Goal: Communication & Community: Share content

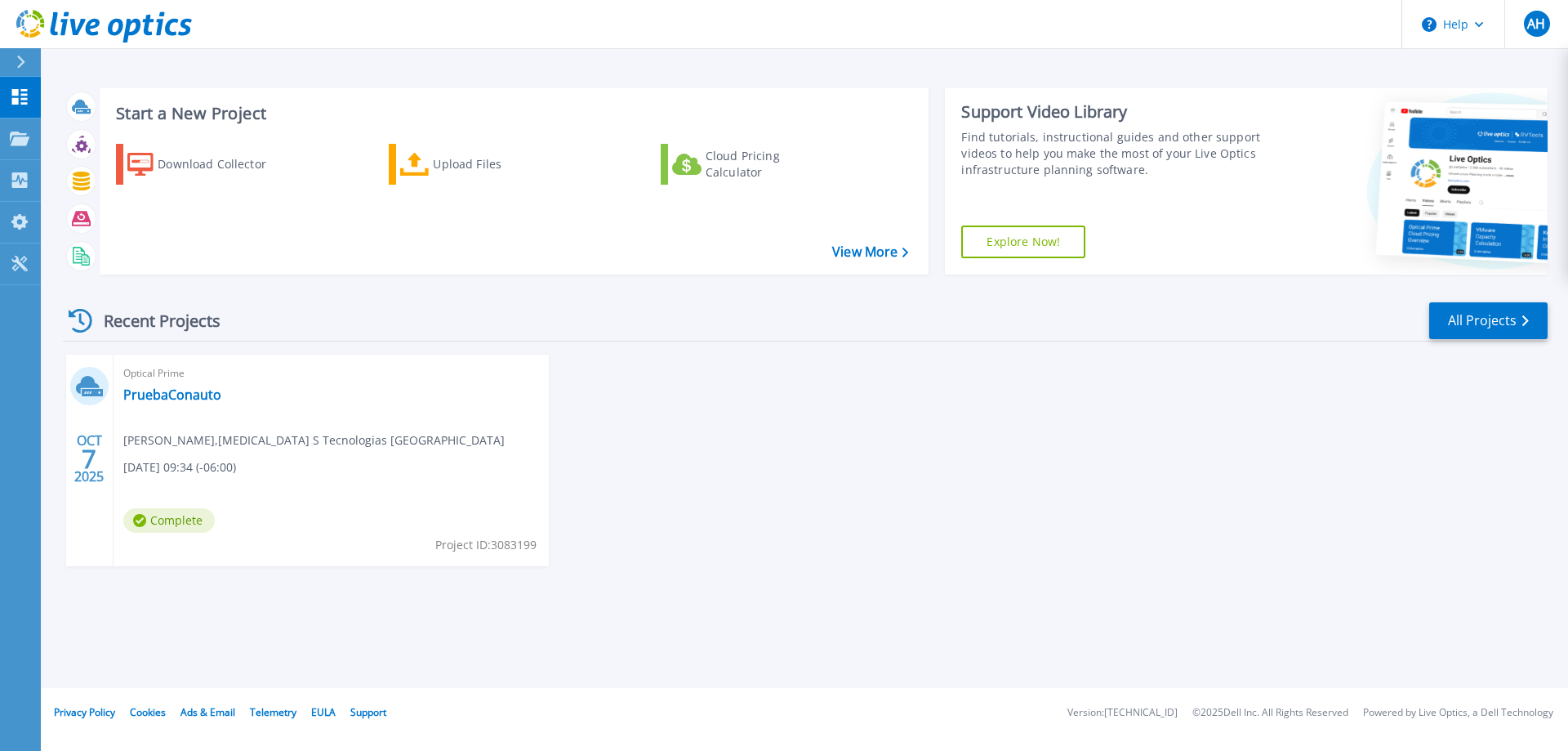
click at [254, 424] on div "Optical Prime PruebaConauto Alejandro Hernandez , T3 S Tecnologias Mexico 10/07…" at bounding box center [331, 460] width 435 height 211
click at [186, 392] on link "PruebaConauto" at bounding box center [172, 394] width 98 height 16
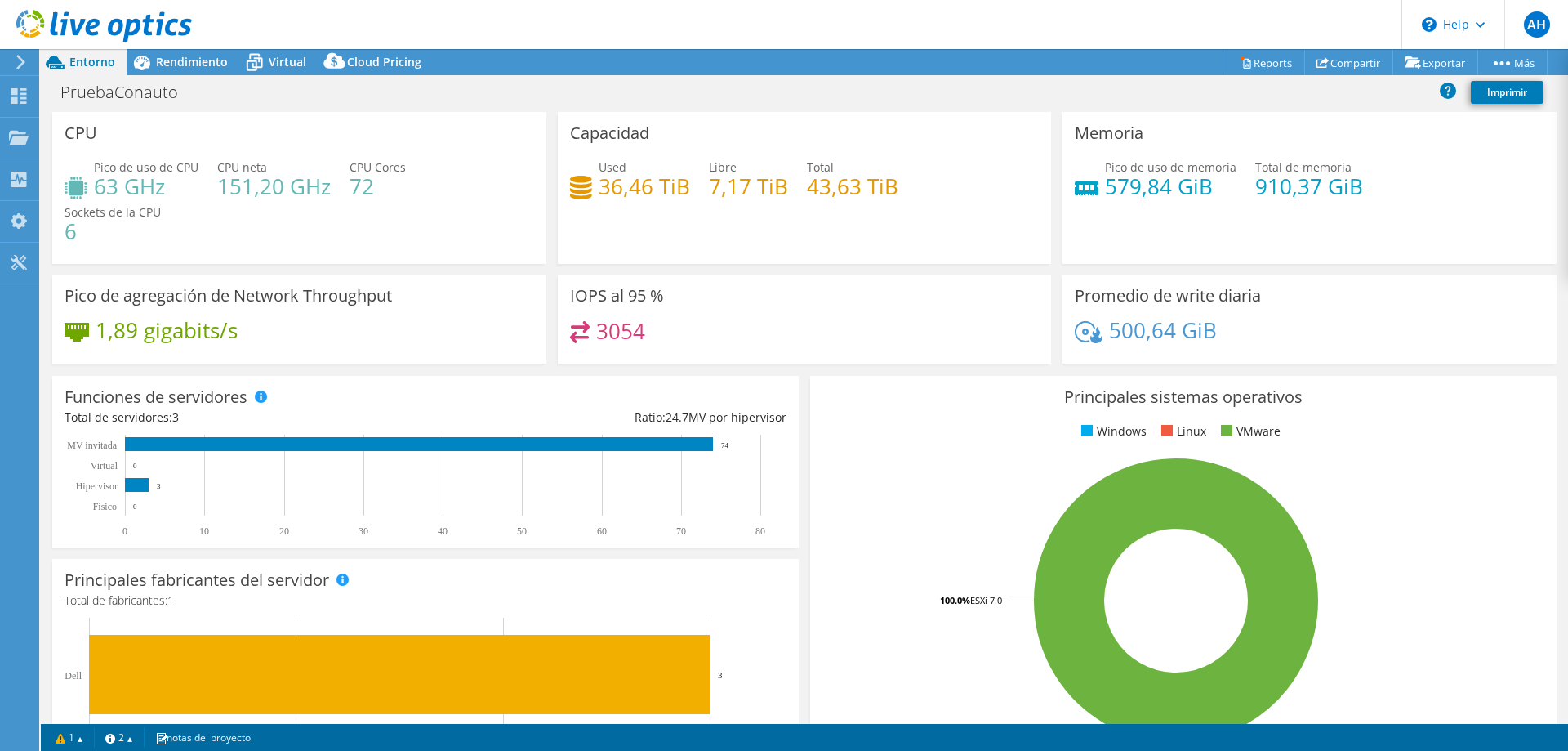
select select "USD"
click at [1243, 65] on link "Reports" at bounding box center [1265, 62] width 79 height 25
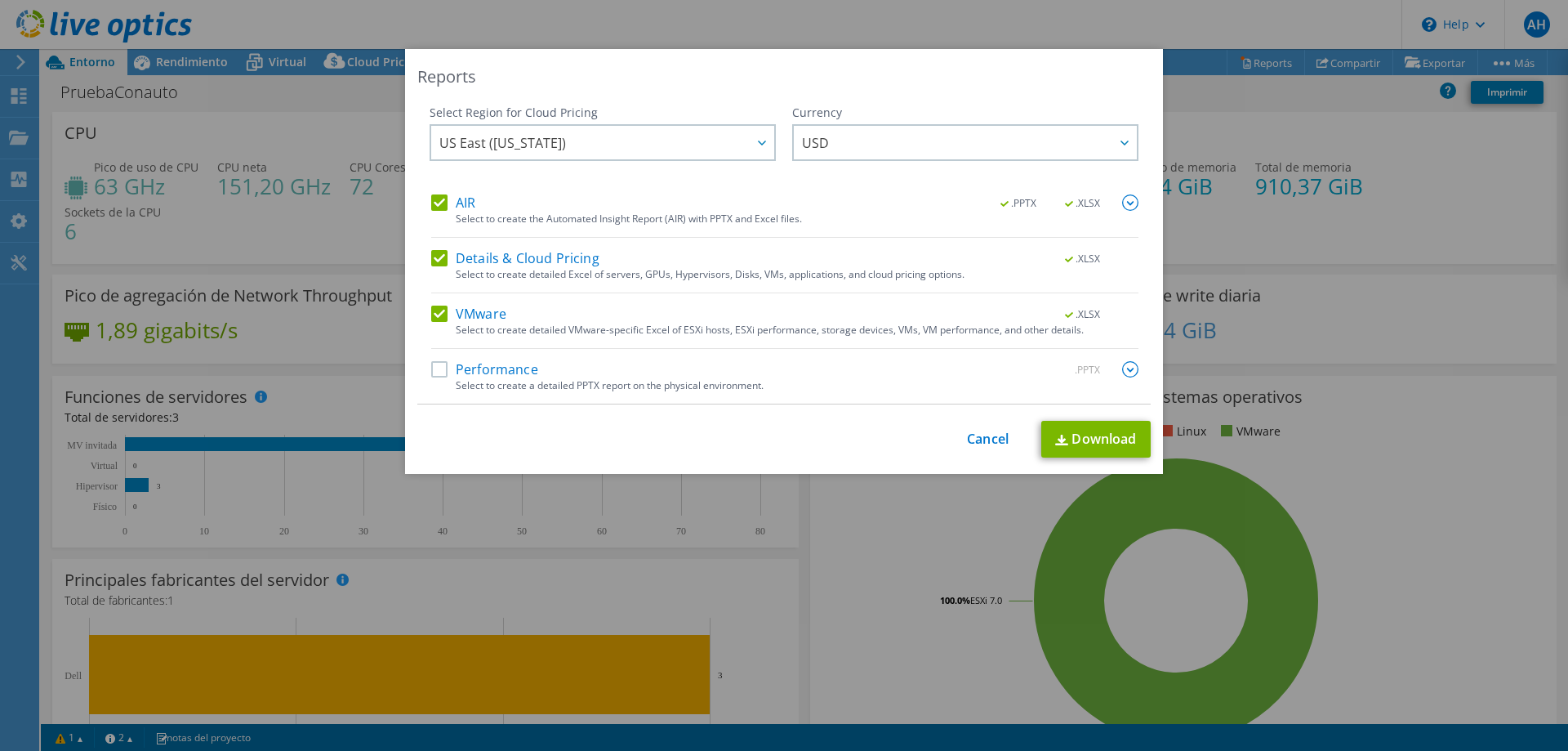
click at [485, 376] on label "Performance" at bounding box center [484, 370] width 107 height 16
click at [0, 0] on input "Performance" at bounding box center [0, 0] width 0 height 0
click at [751, 142] on div at bounding box center [761, 142] width 26 height 34
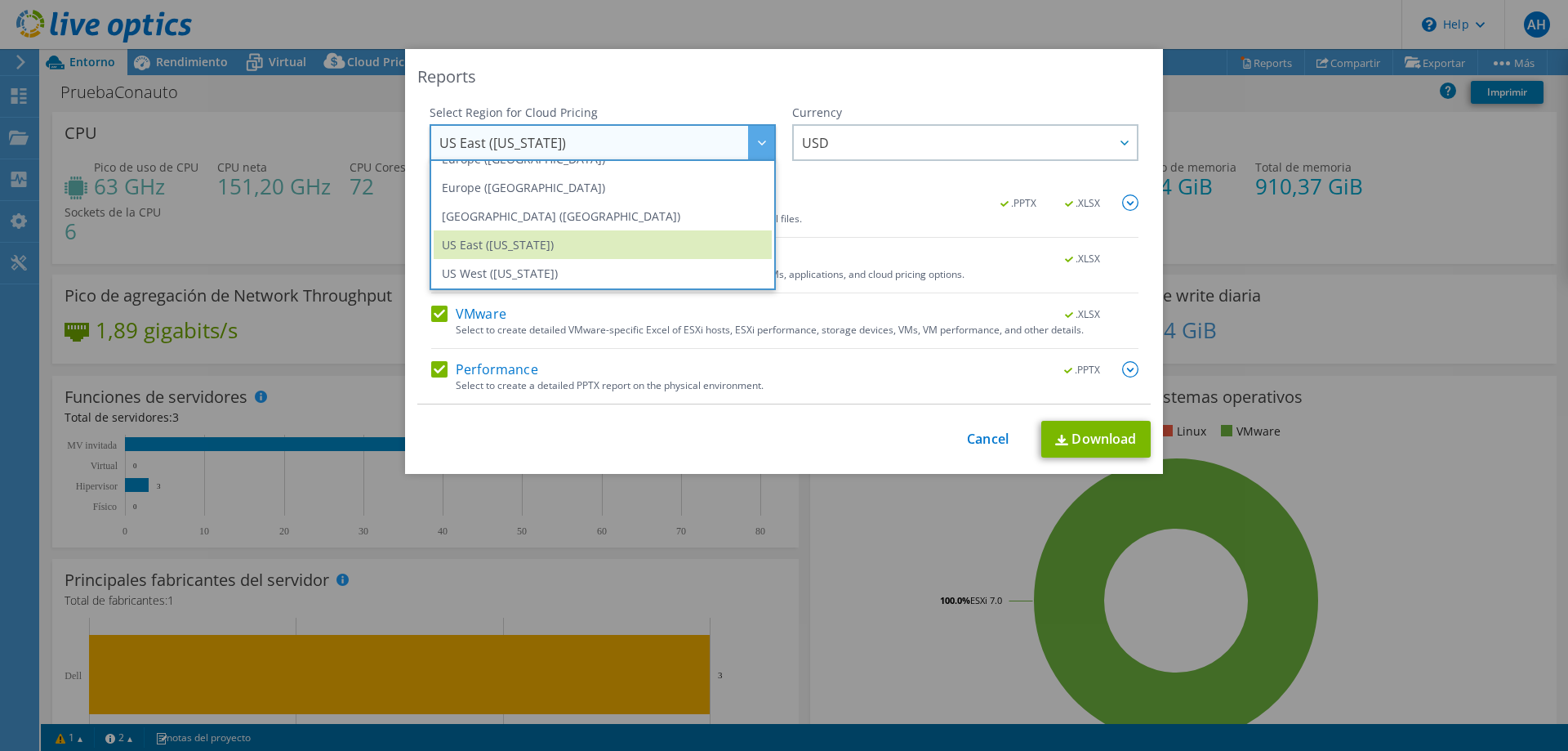
scroll to position [220, 0]
click at [759, 63] on div "Reports Select Region for Cloud Pricing Asia Pacific (Hong Kong) Asia Pacific (…" at bounding box center [784, 261] width 758 height 425
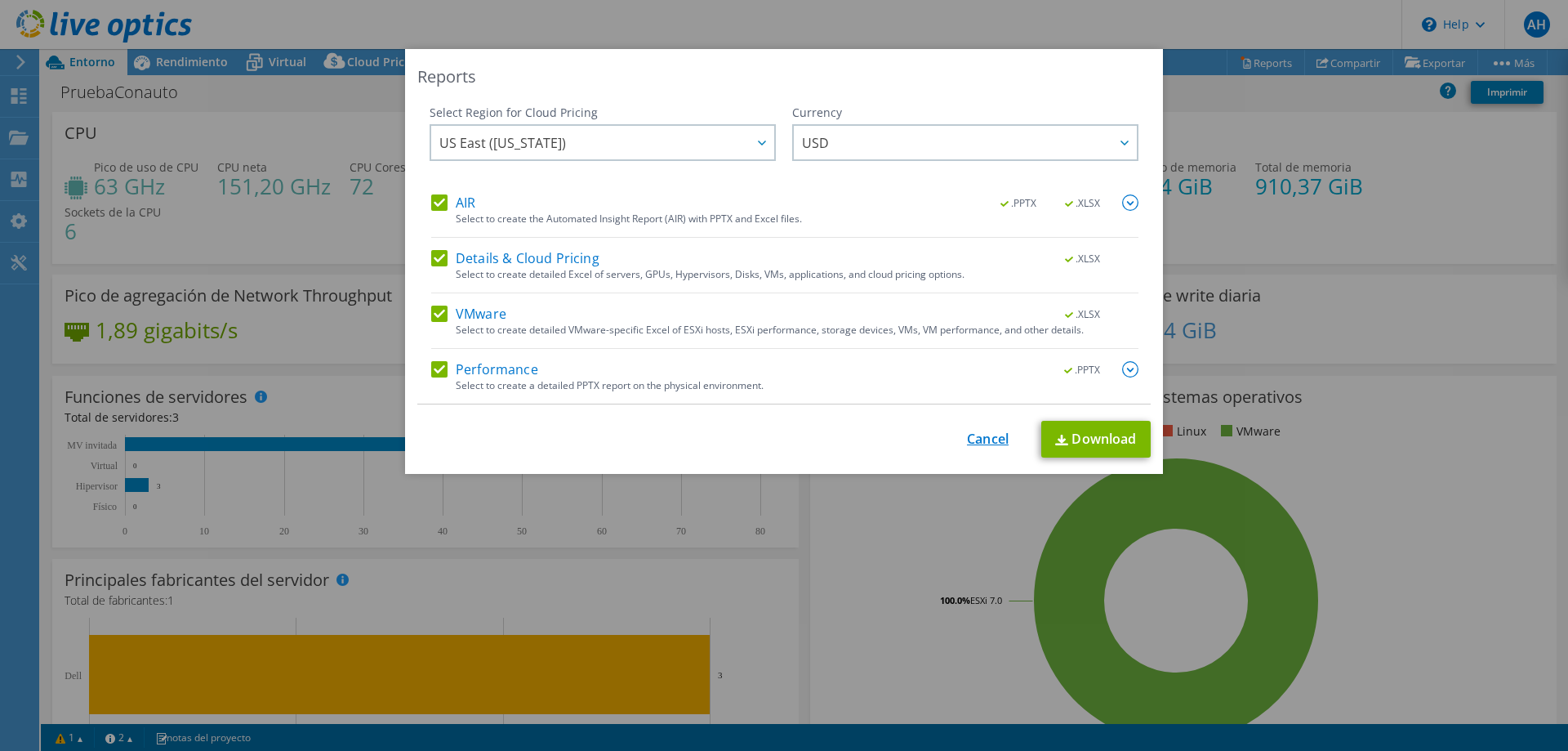
click at [988, 446] on link "Cancel" at bounding box center [988, 439] width 42 height 16
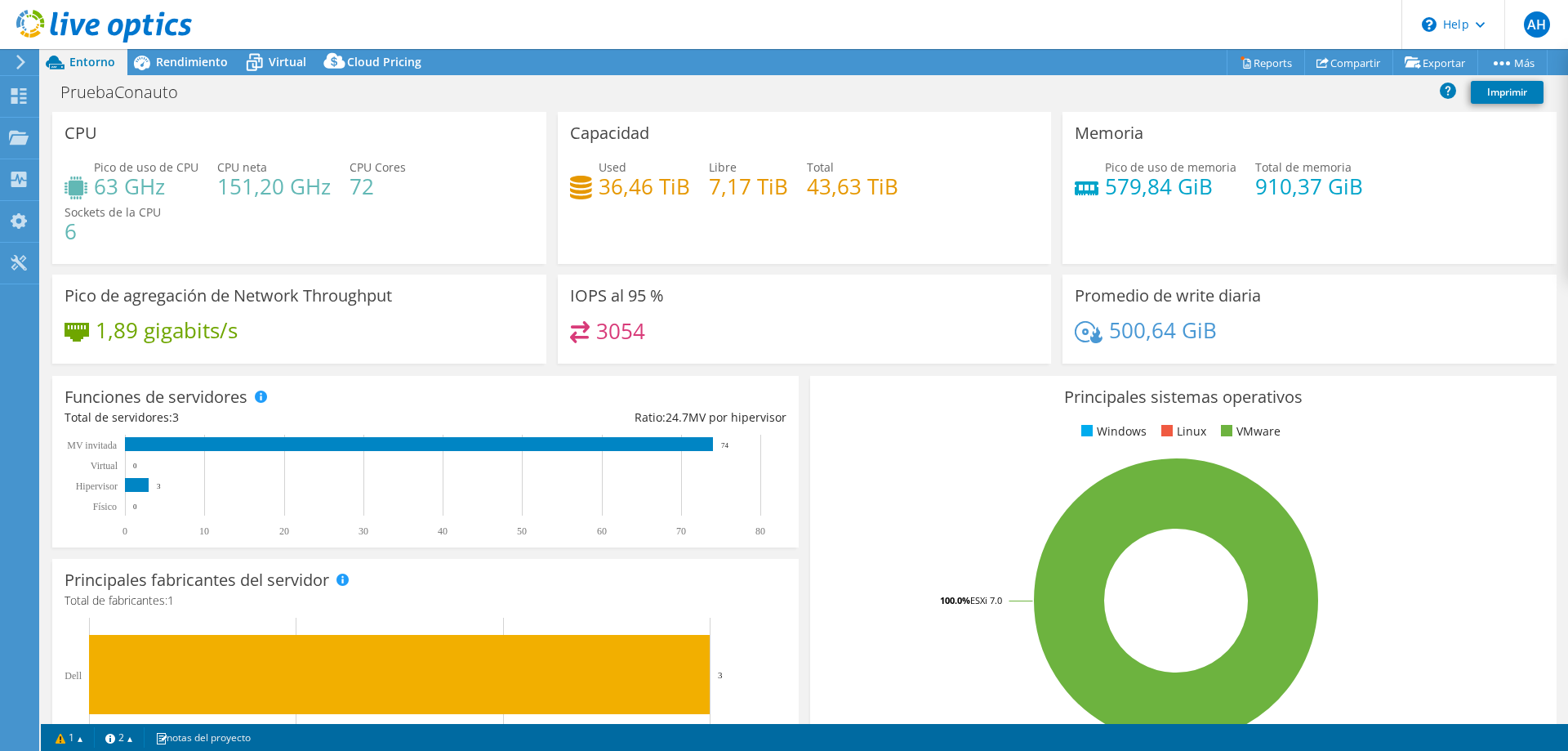
click at [1284, 100] on div "PruebaConauto Imprimir" at bounding box center [804, 92] width 1527 height 30
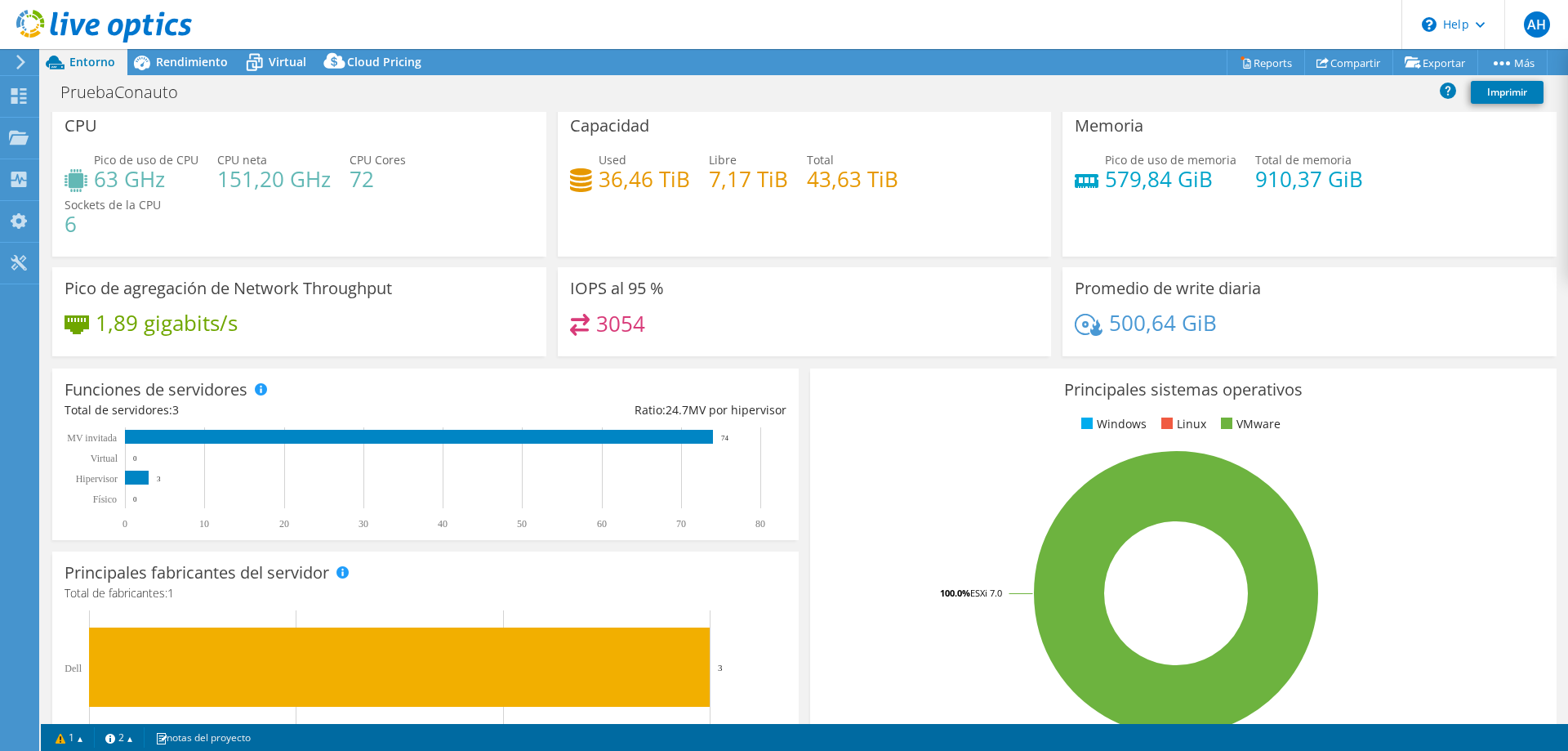
scroll to position [0, 0]
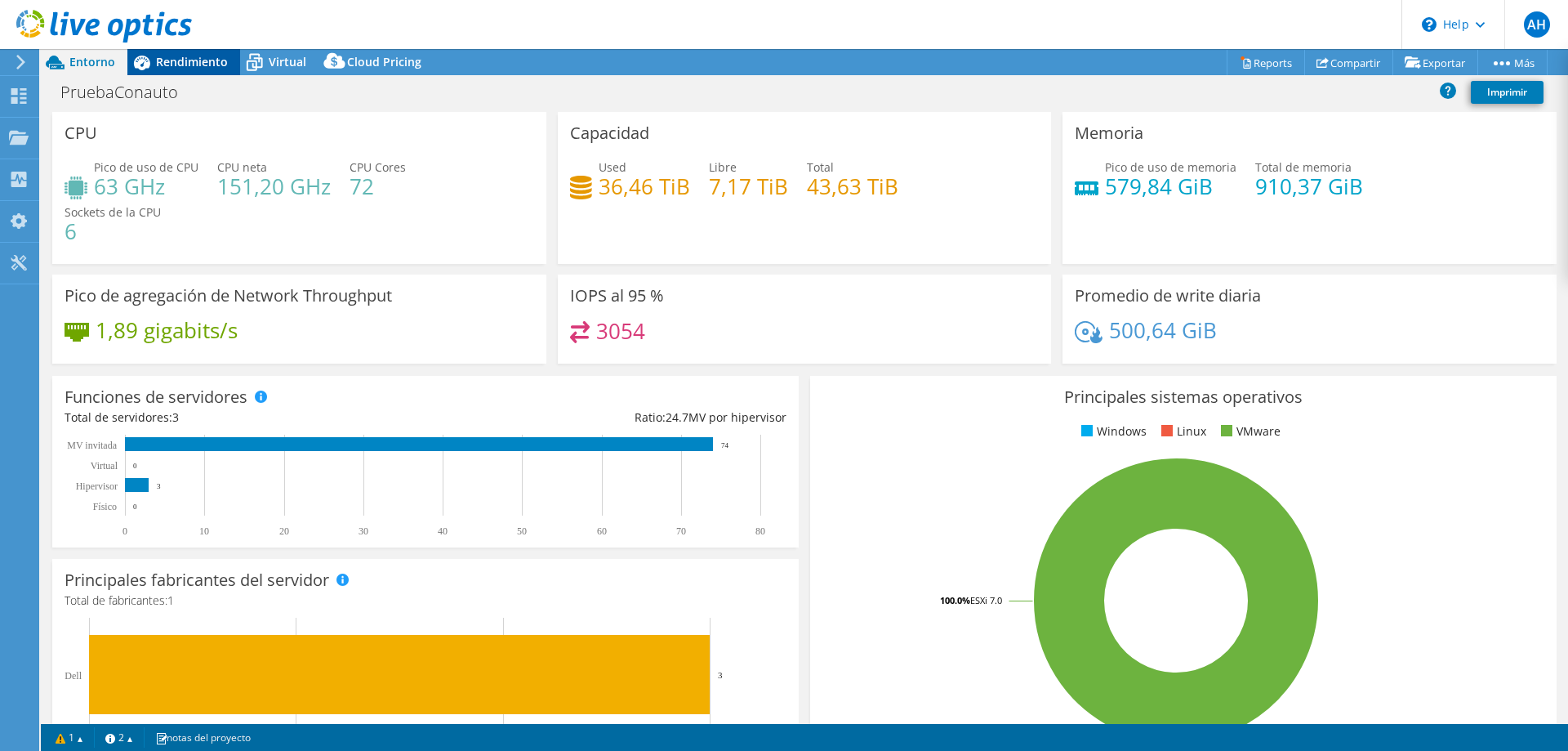
click at [185, 61] on span "Rendimiento" at bounding box center [192, 62] width 72 height 16
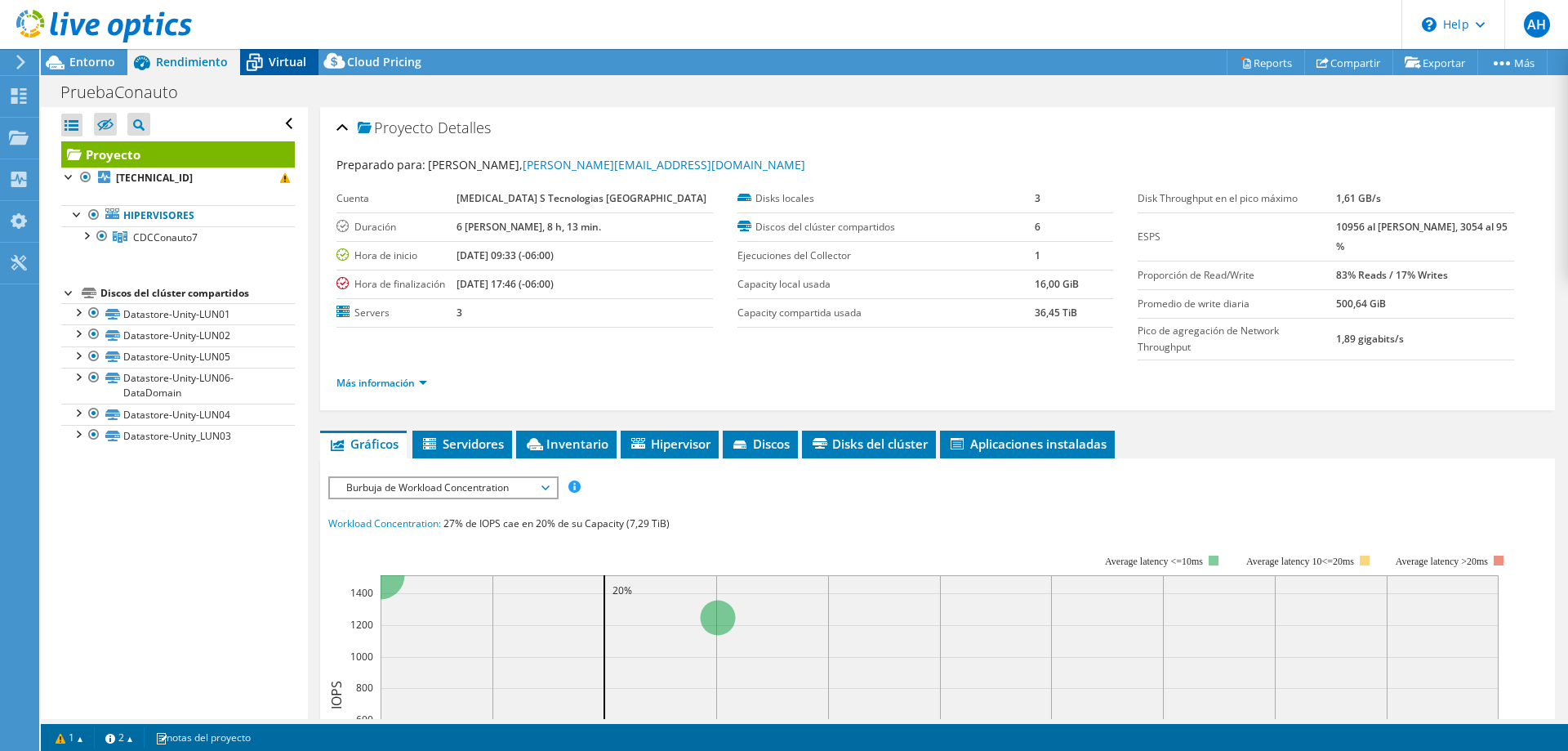
click at [274, 55] on span "Virtual" at bounding box center [288, 62] width 38 height 16
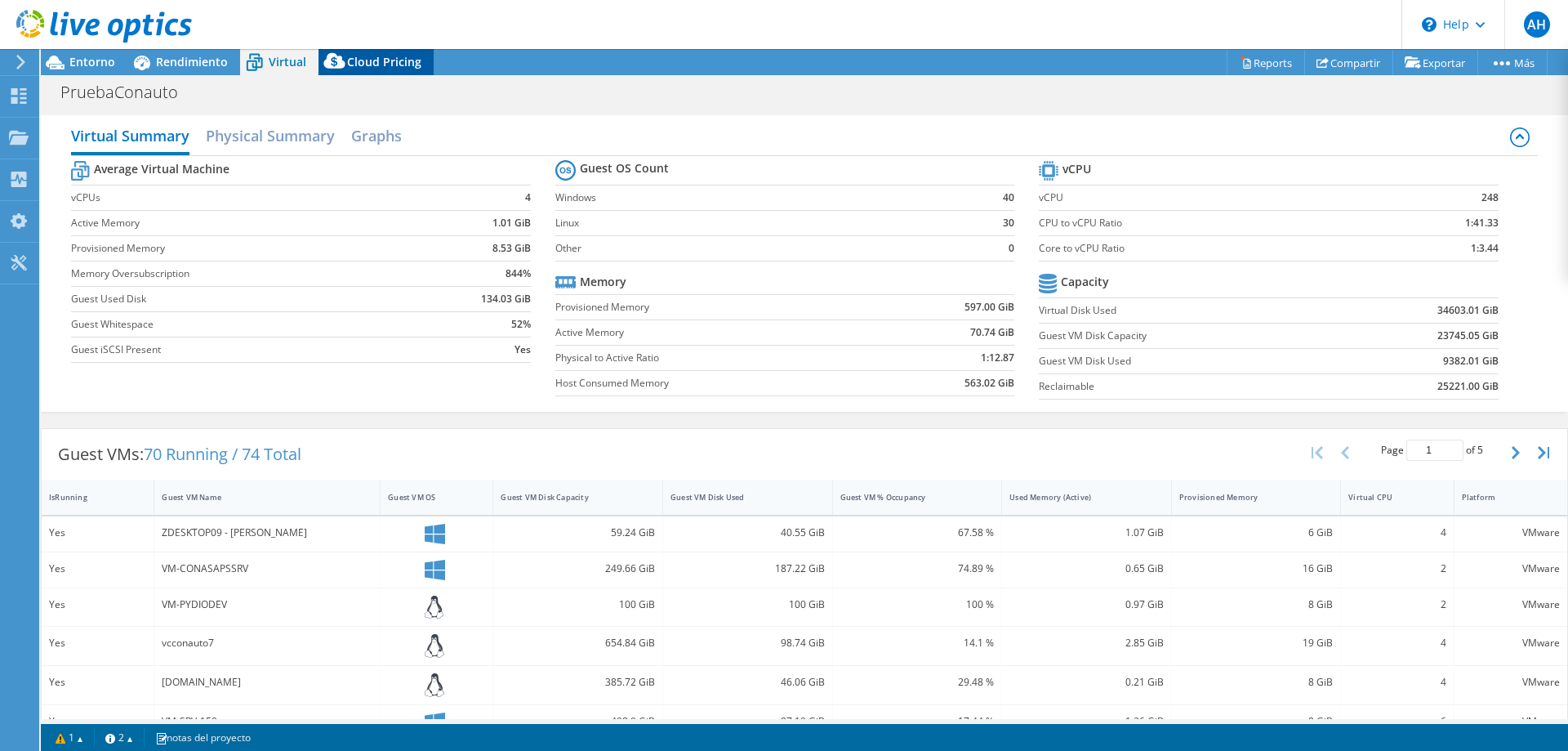
click at [396, 56] on span "Cloud Pricing" at bounding box center [384, 62] width 75 height 16
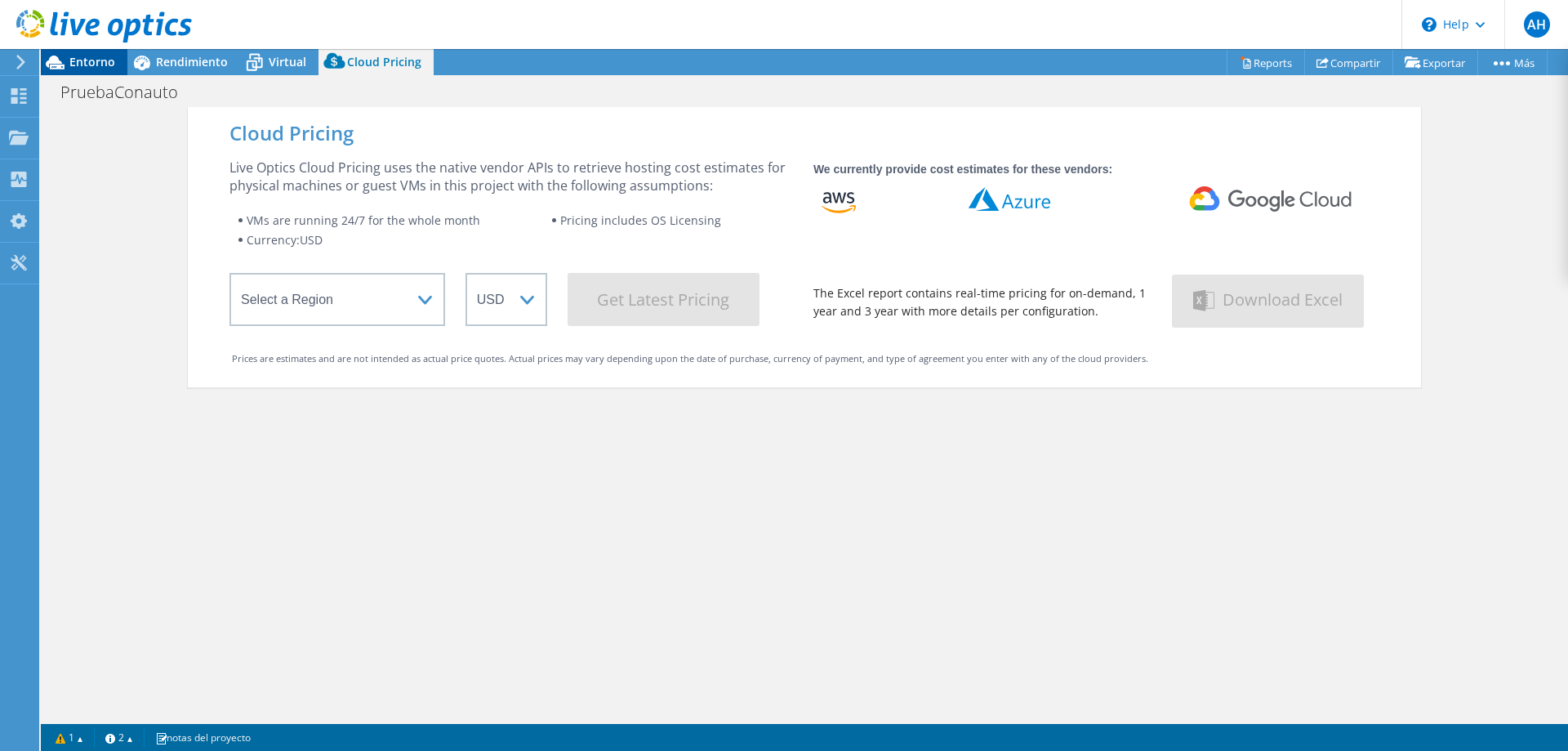
click at [77, 65] on span "Entorno" at bounding box center [93, 62] width 46 height 16
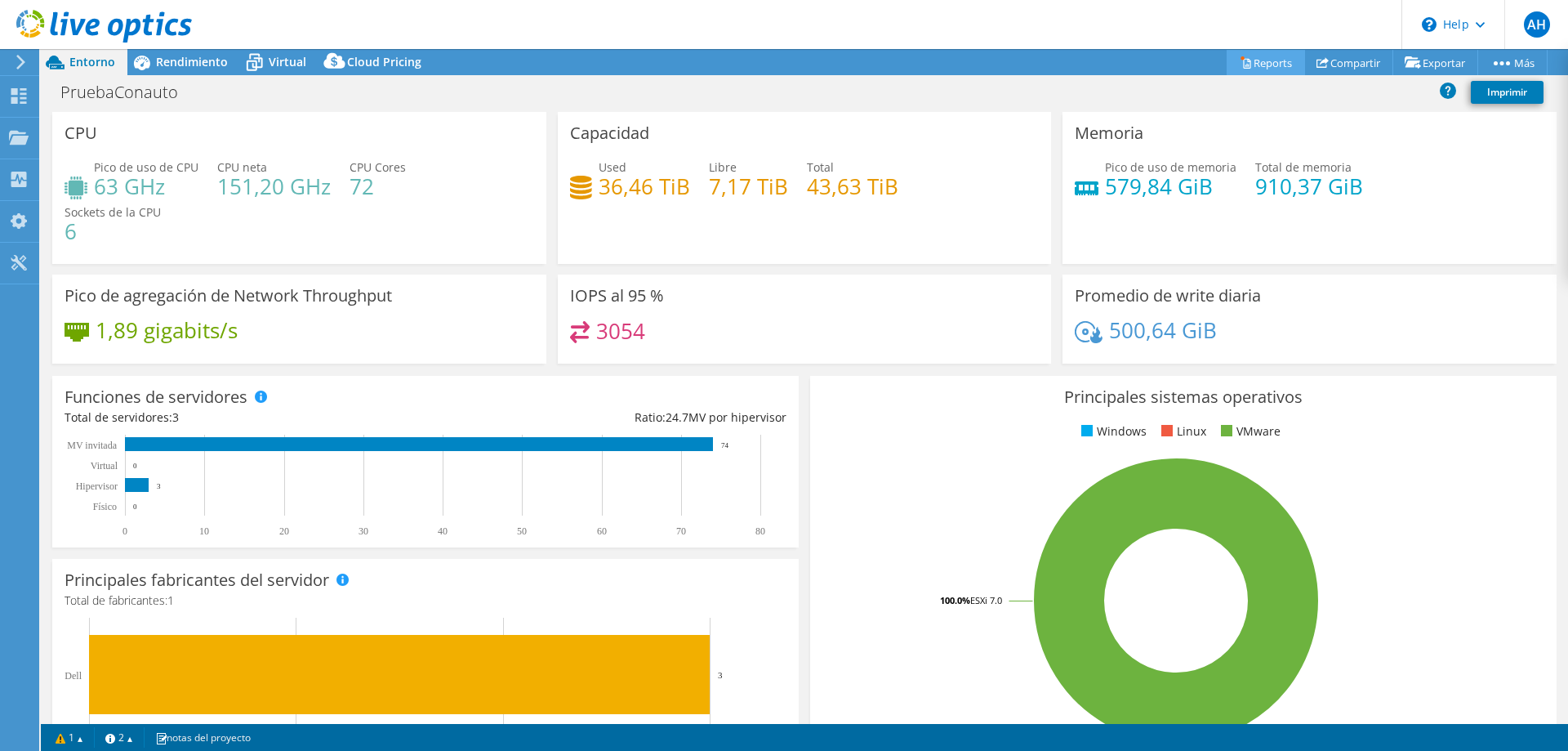
click at [1252, 63] on link "Reports" at bounding box center [1265, 62] width 79 height 25
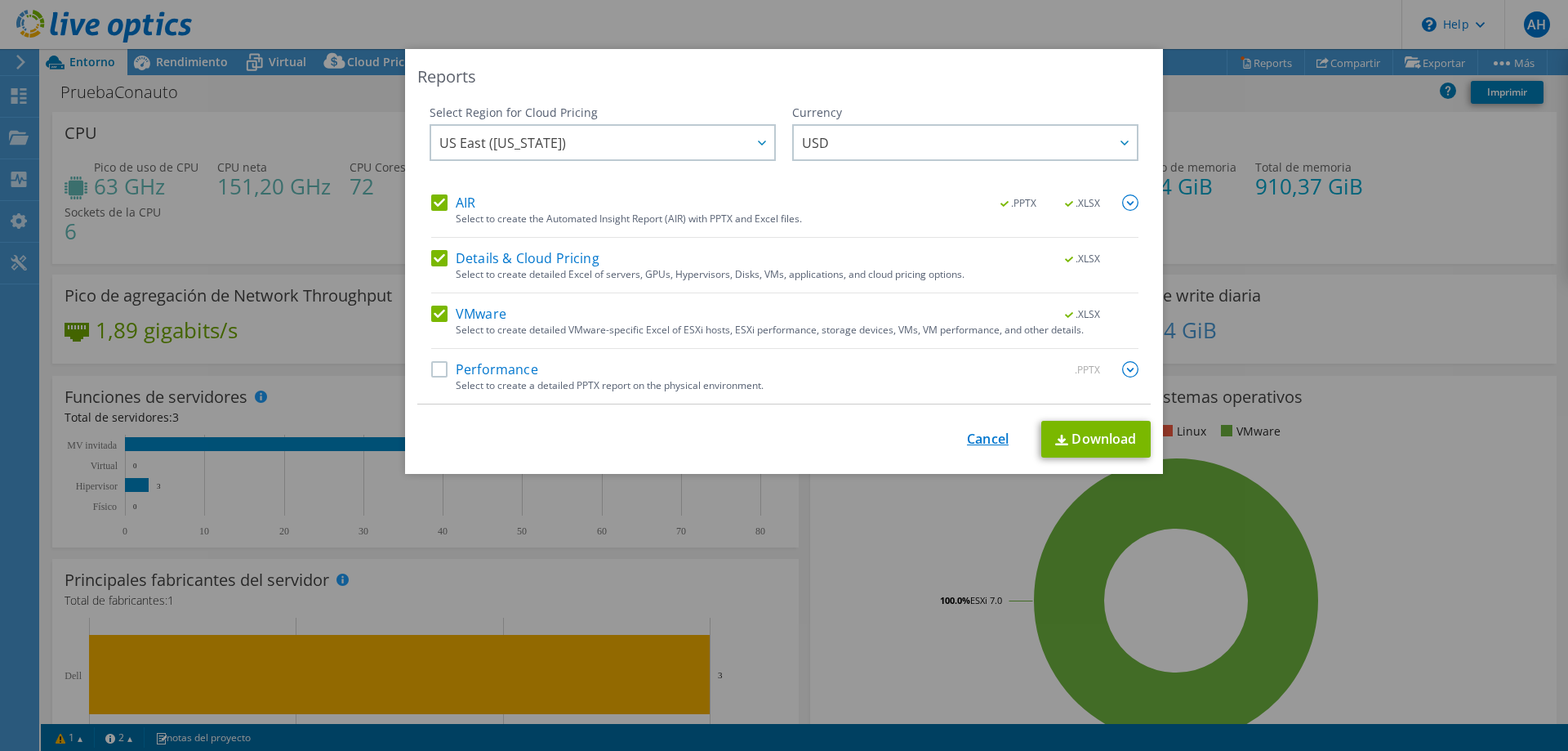
click at [981, 439] on link "Cancel" at bounding box center [988, 439] width 42 height 16
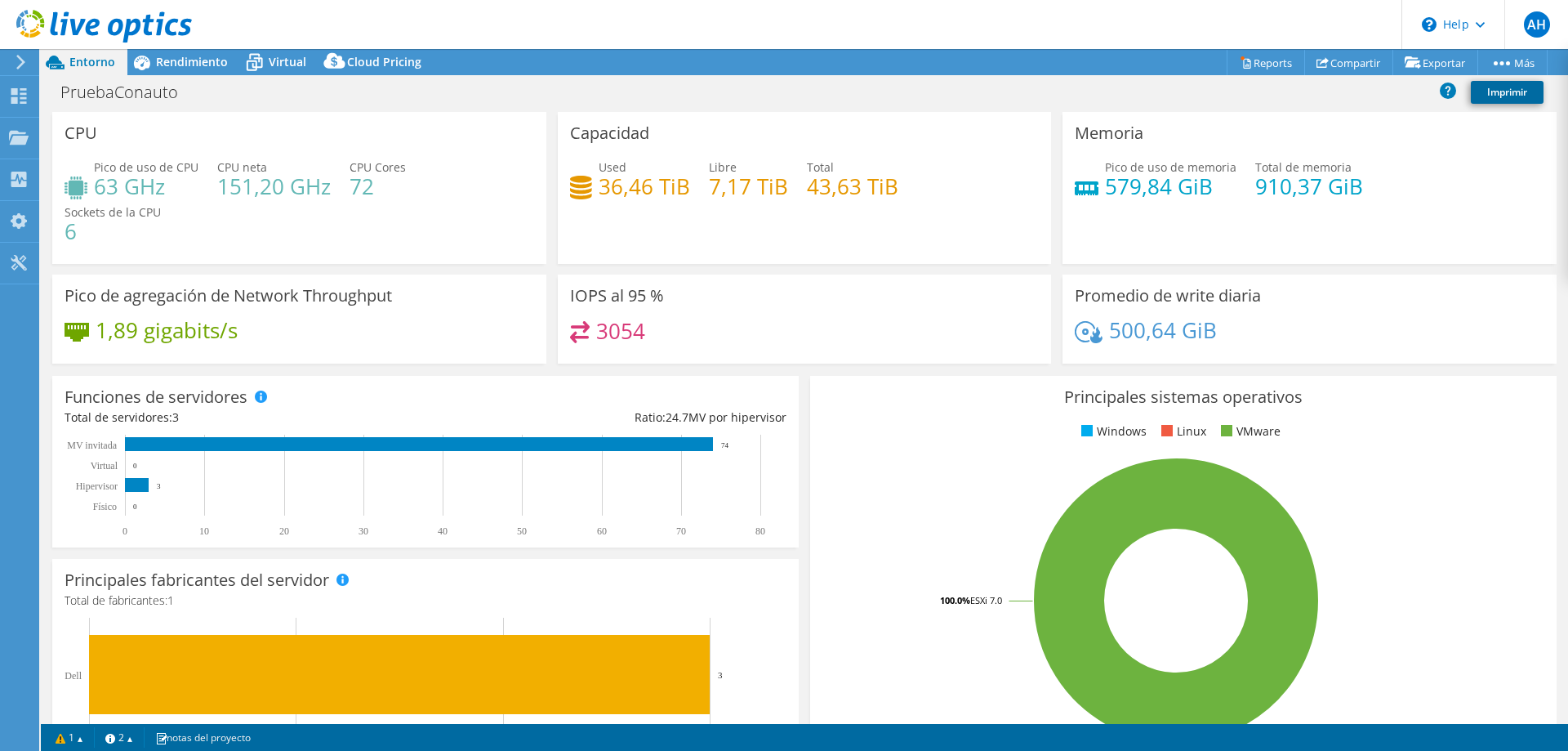
click at [1510, 92] on link "Imprimir" at bounding box center [1506, 92] width 73 height 23
click at [1348, 64] on link "Compartir" at bounding box center [1348, 62] width 89 height 25
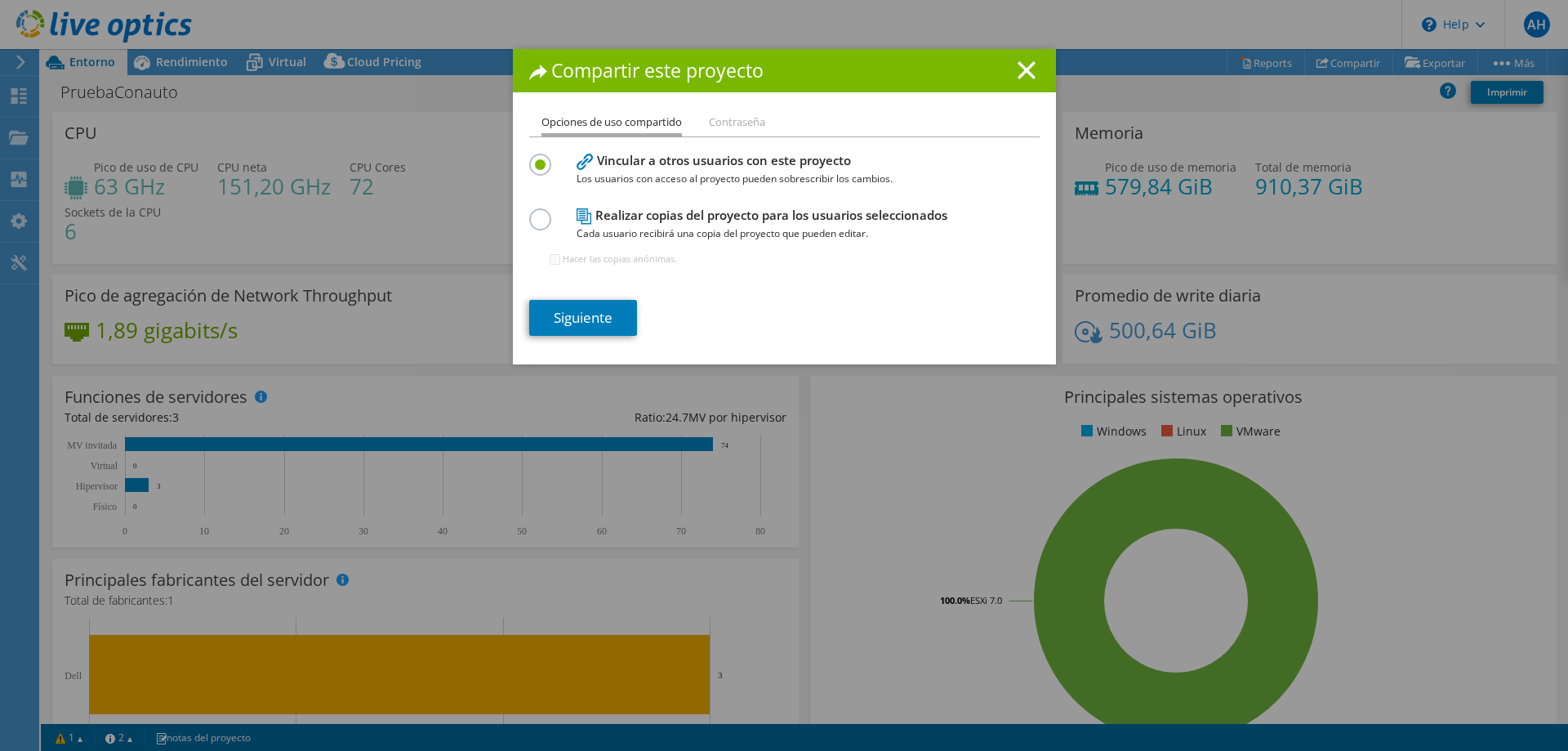
click at [1023, 63] on icon at bounding box center [1026, 71] width 18 height 18
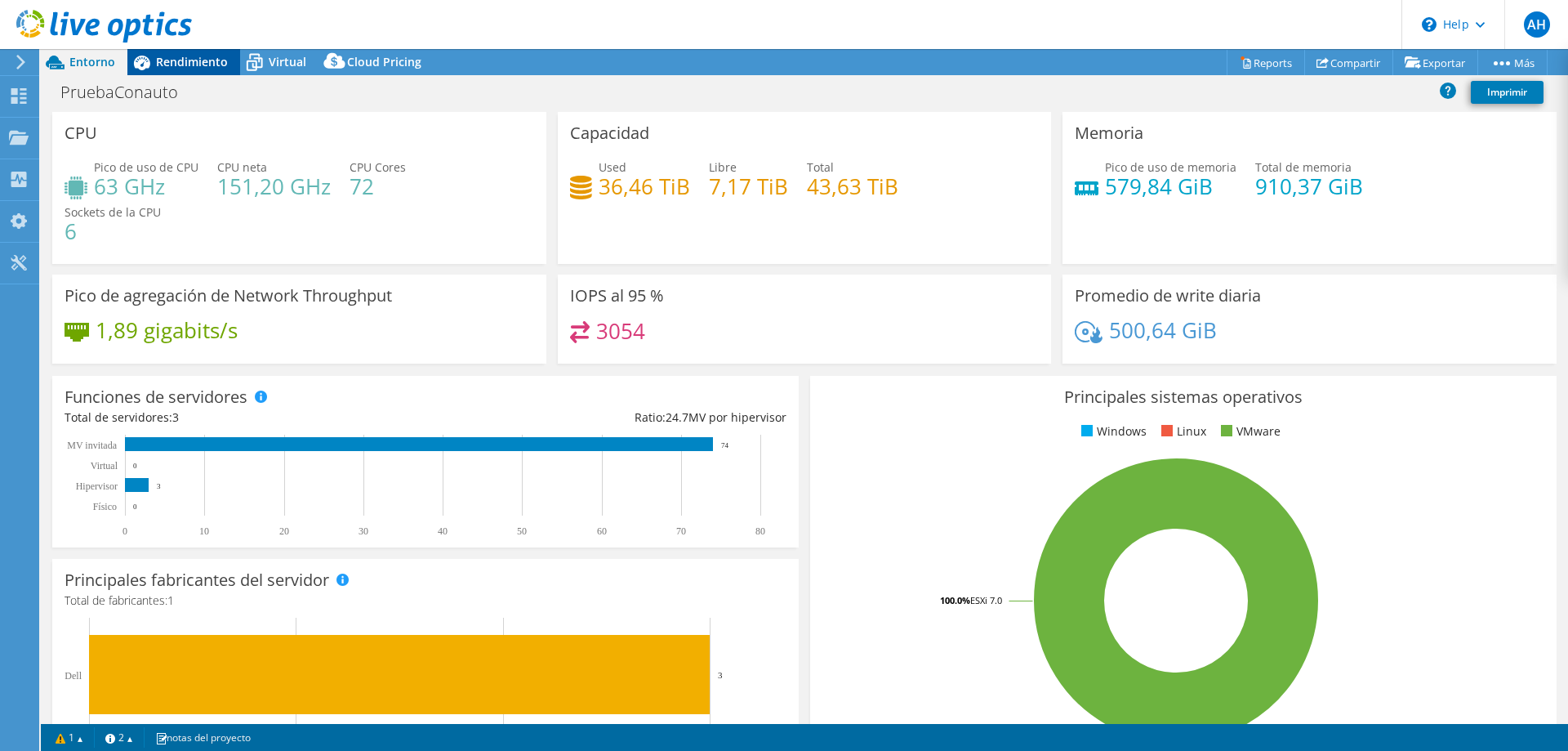
click at [195, 66] on span "Rendimiento" at bounding box center [192, 62] width 72 height 16
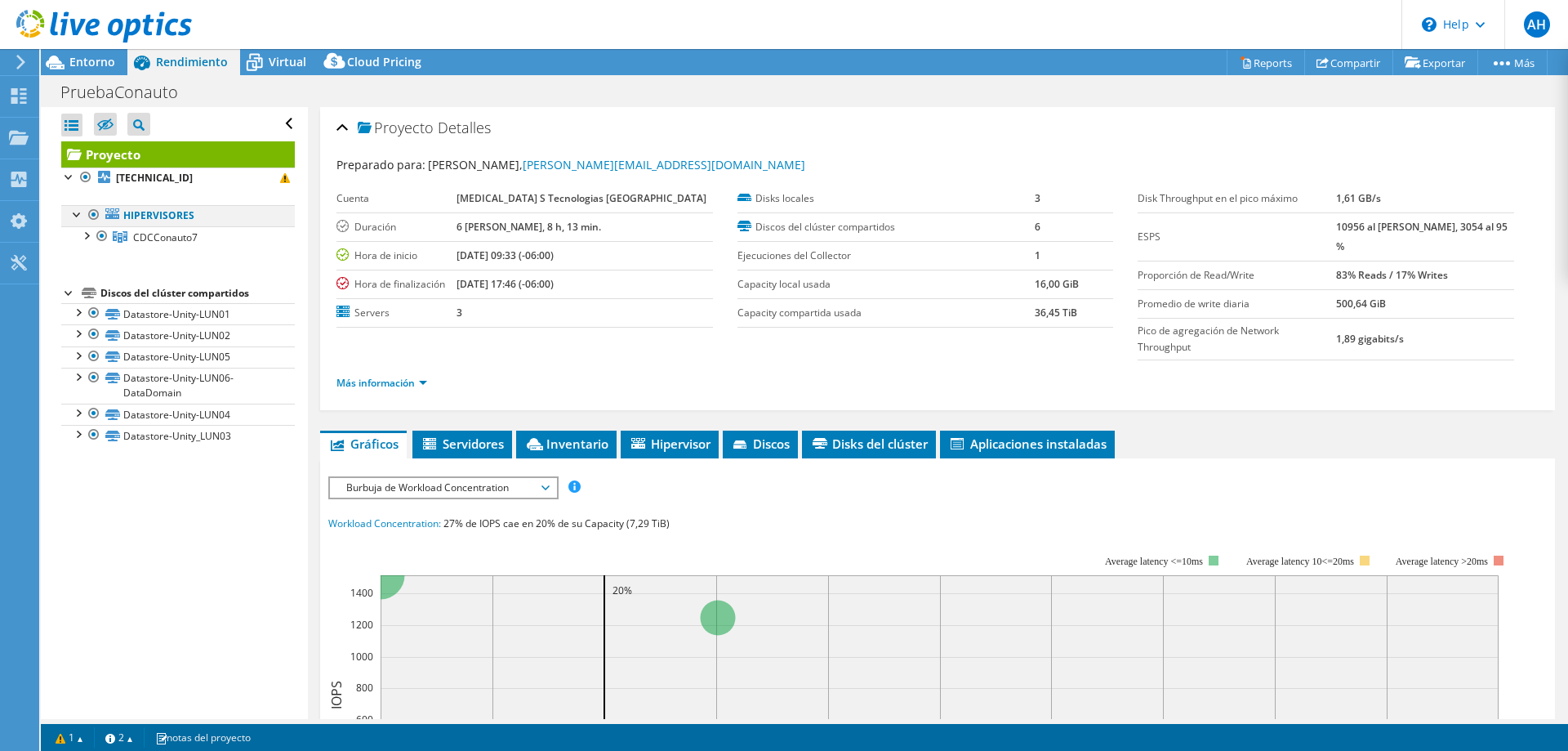
click at [79, 214] on div at bounding box center [78, 213] width 16 height 16
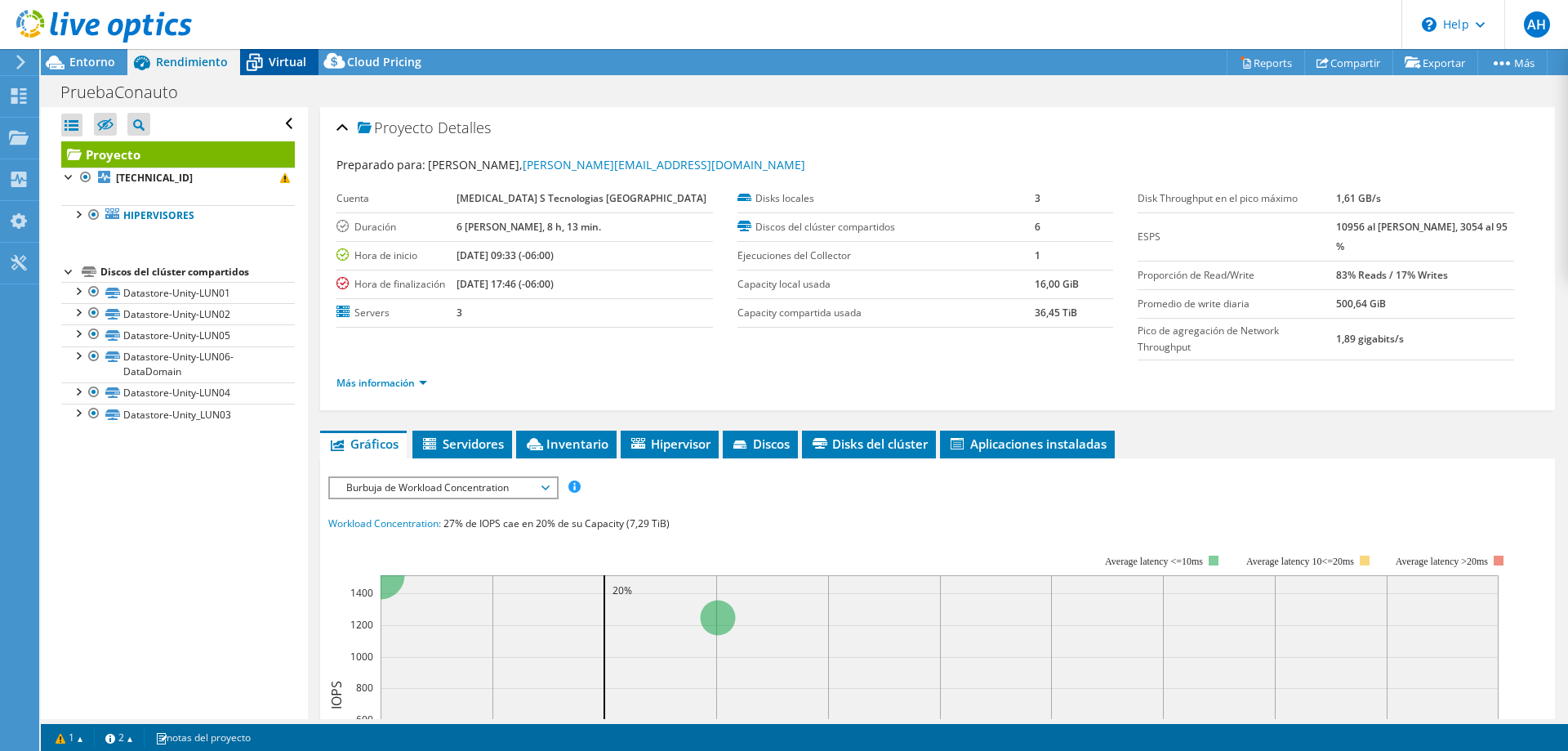
click at [266, 68] on icon at bounding box center [254, 62] width 29 height 29
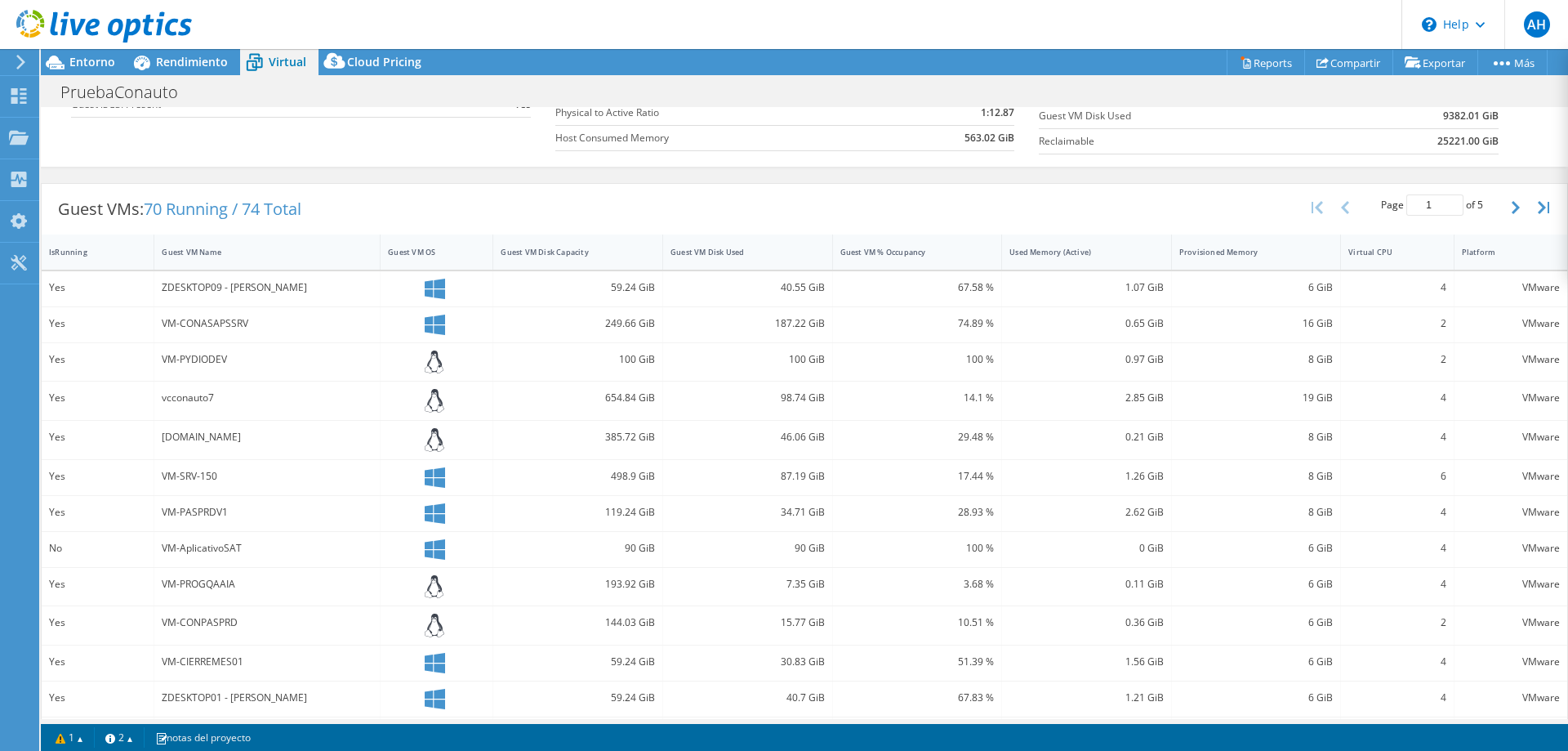
scroll to position [360, 0]
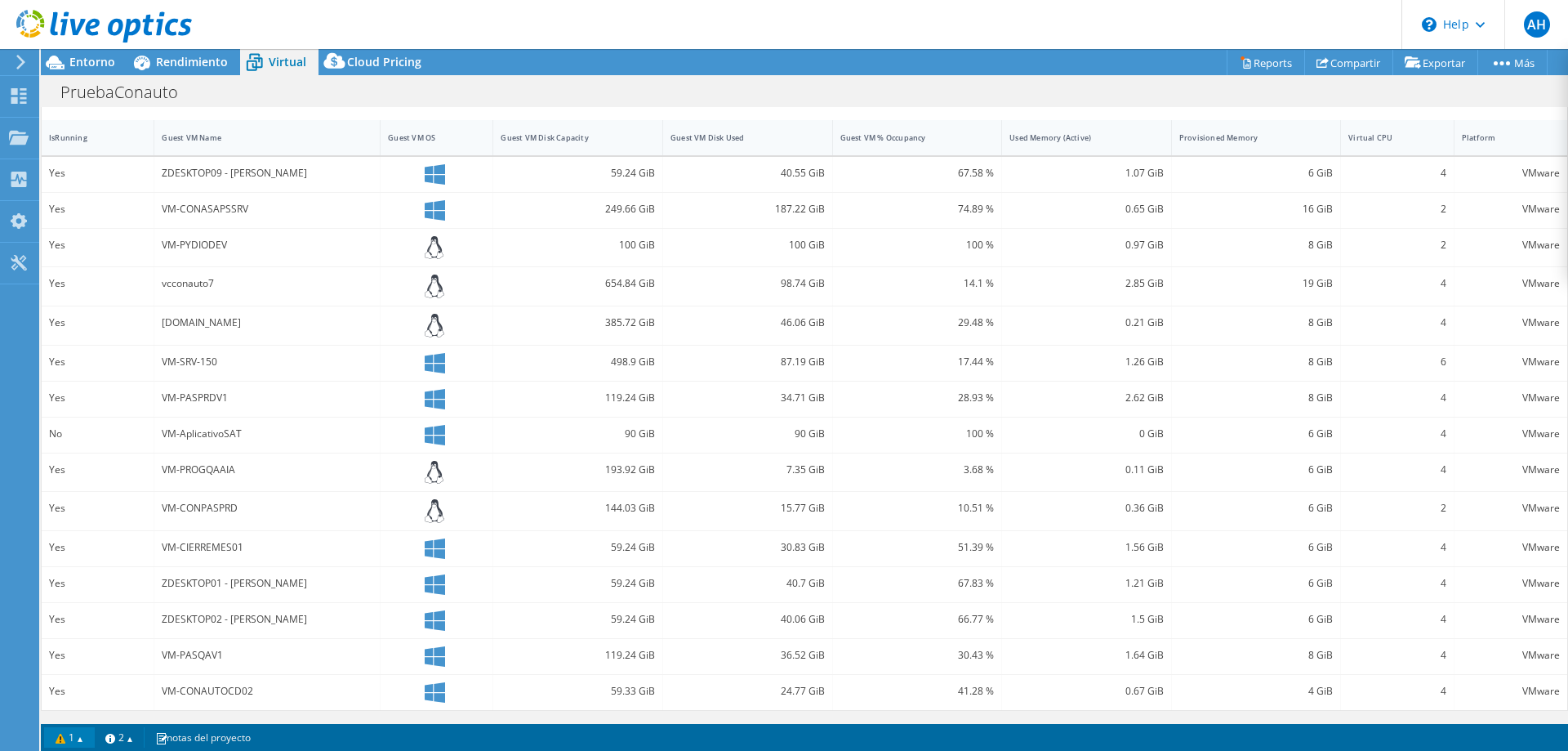
click at [85, 739] on link "1" at bounding box center [69, 737] width 51 height 21
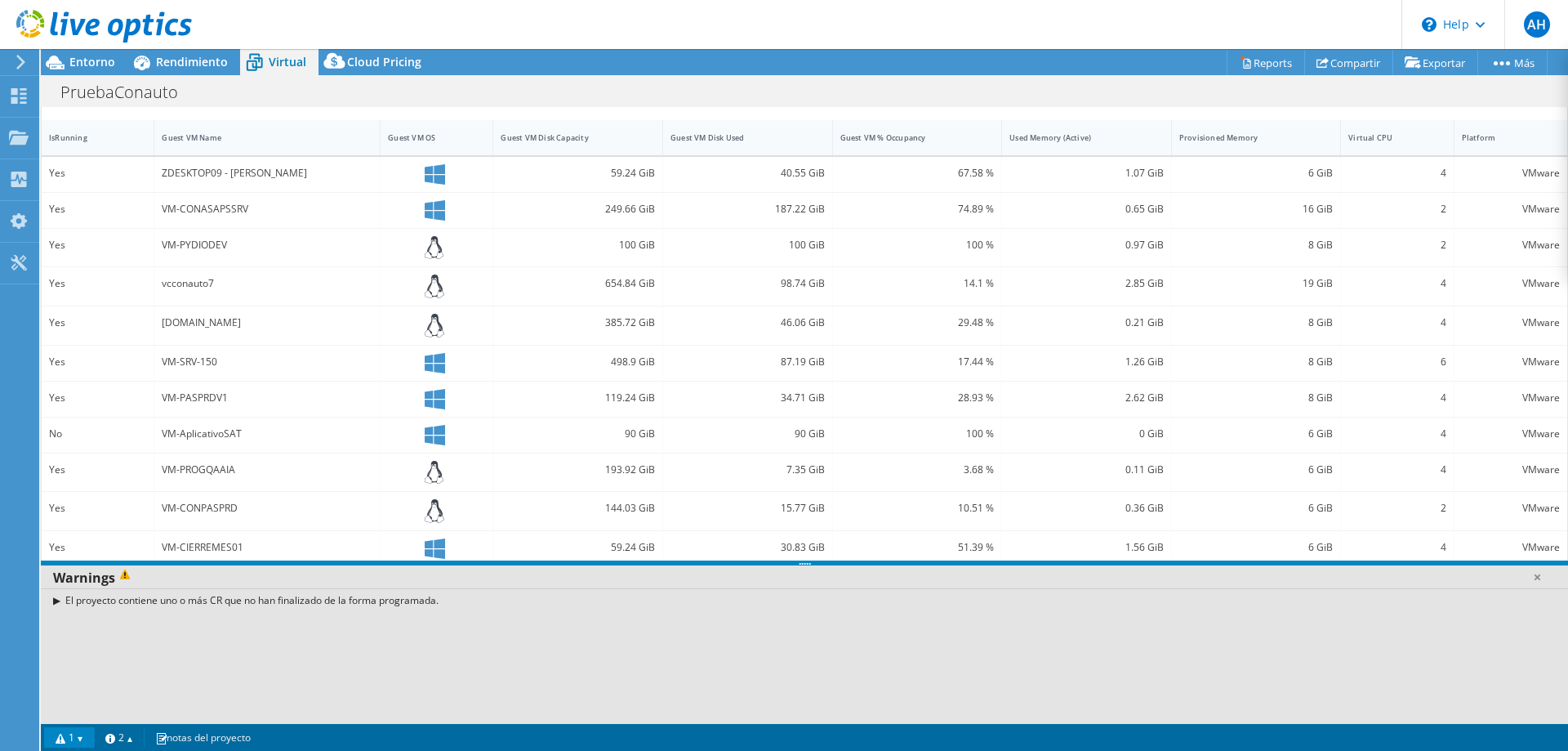
click at [85, 740] on link "1" at bounding box center [69, 737] width 51 height 21
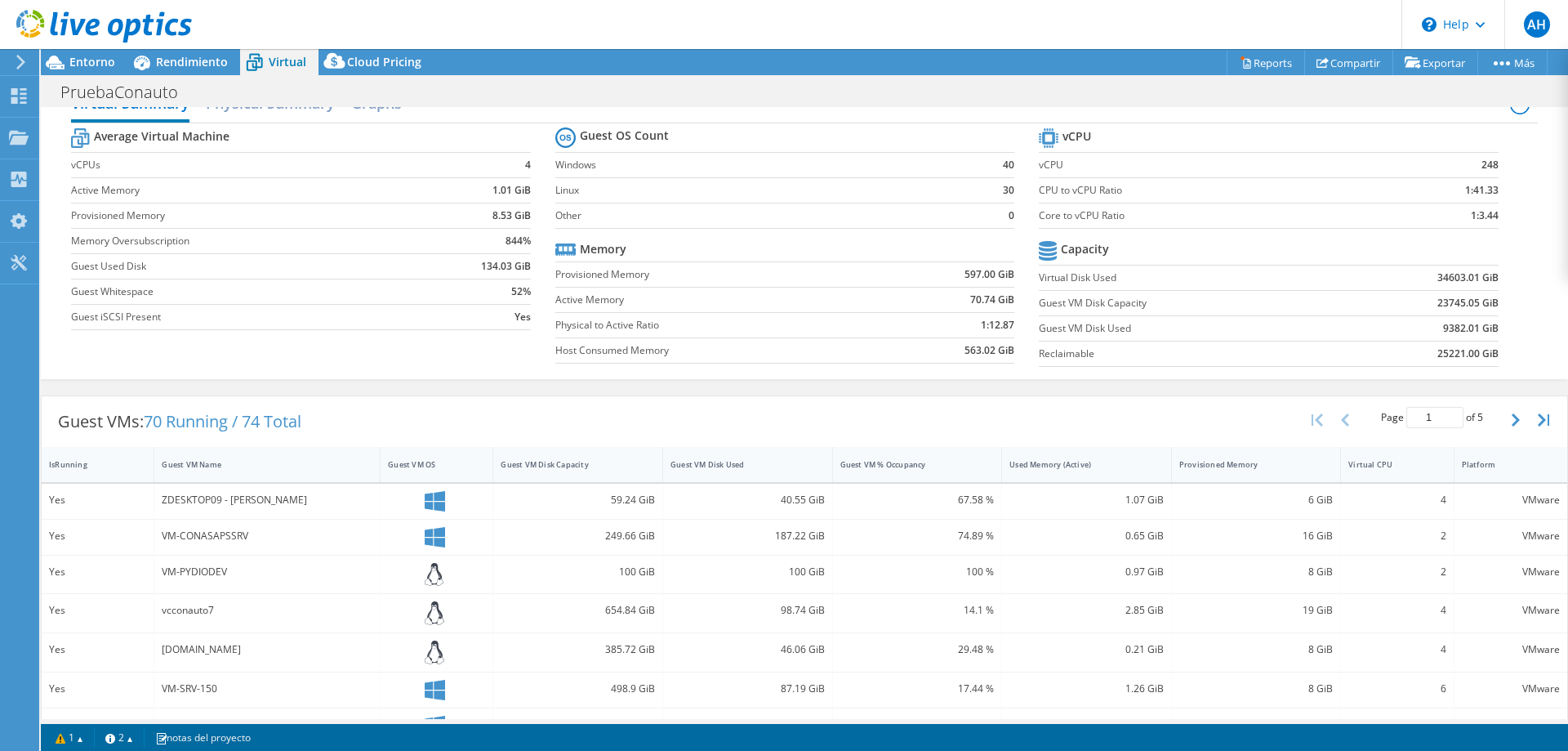
scroll to position [0, 0]
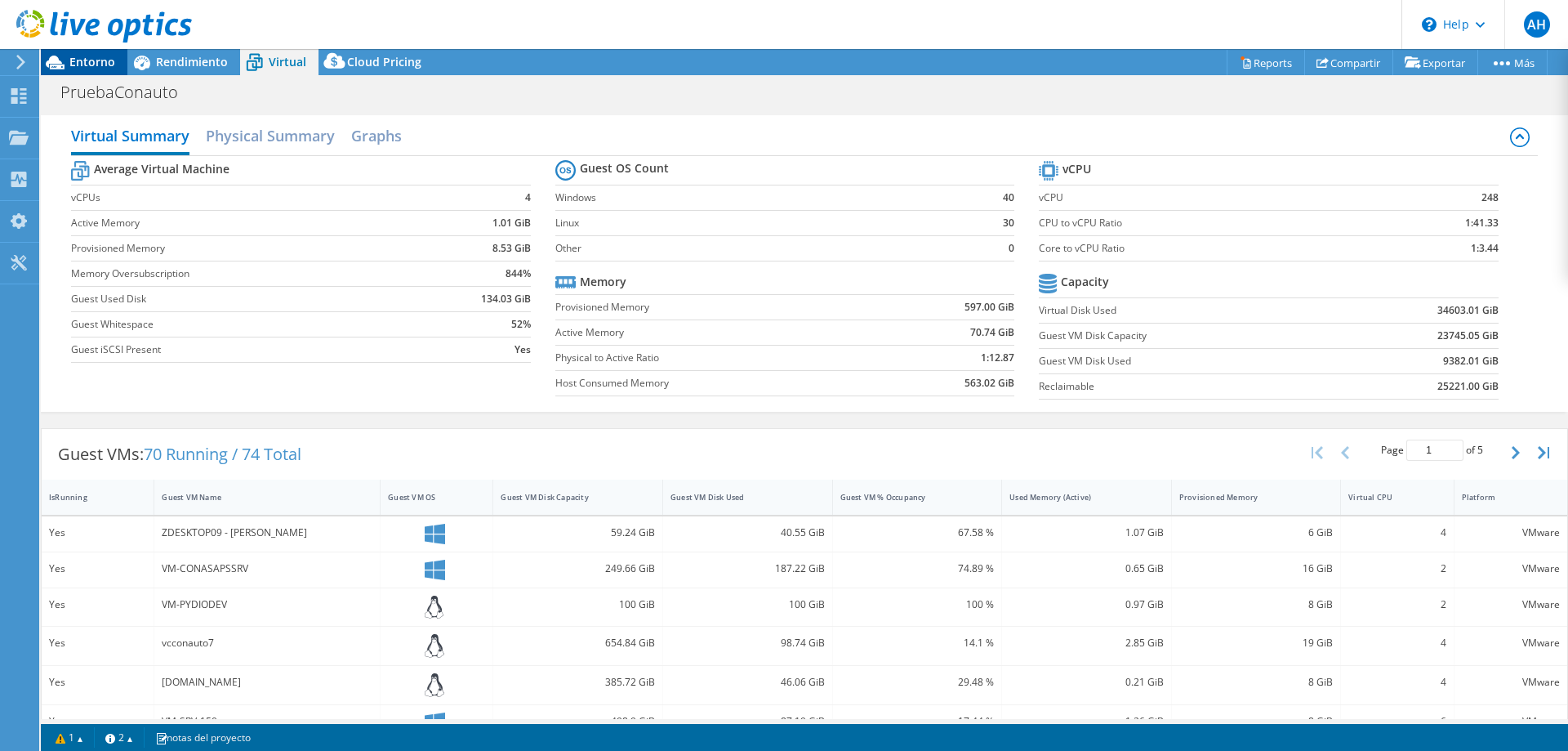
click at [85, 62] on span "Entorno" at bounding box center [93, 62] width 46 height 16
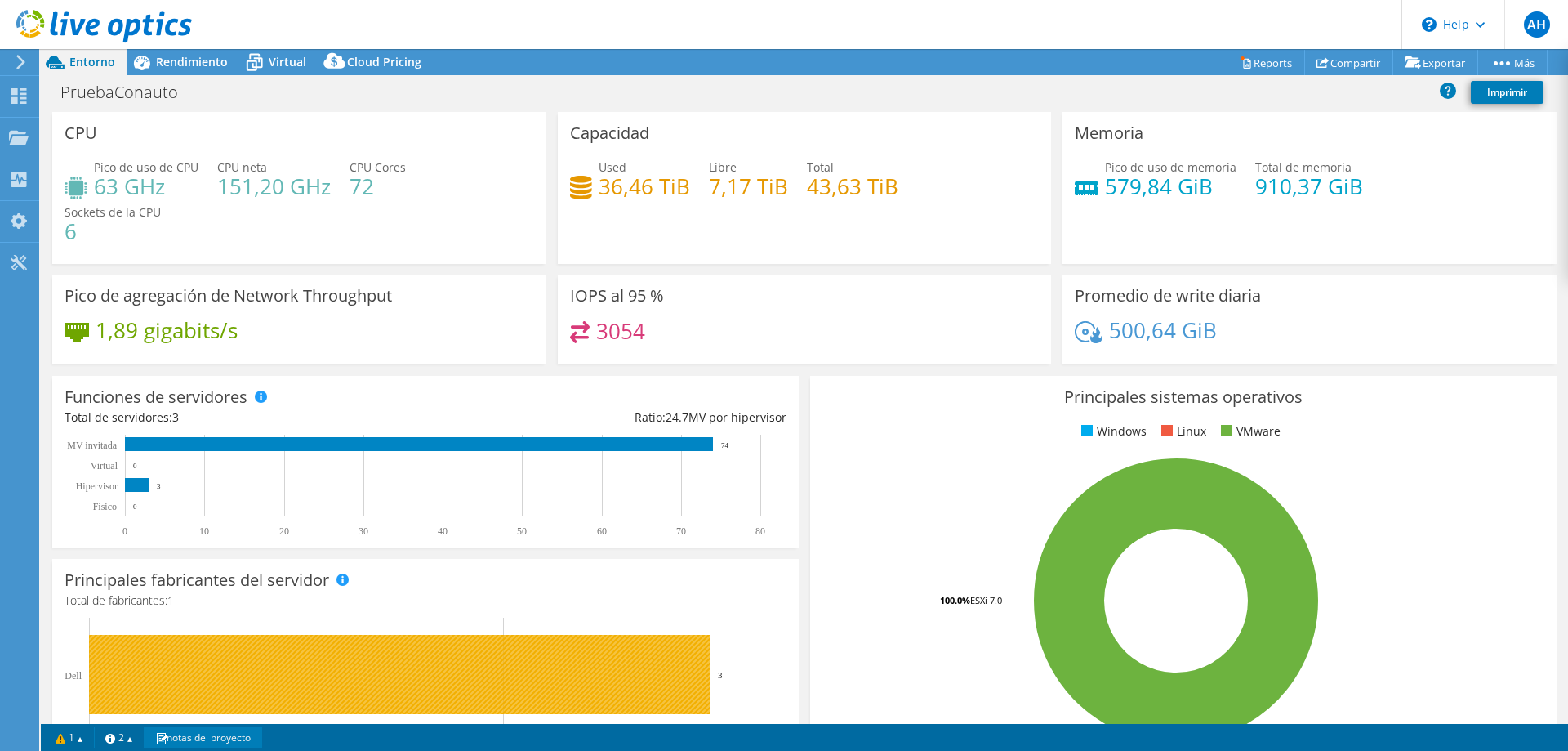
click at [241, 739] on link "notas del proyecto" at bounding box center [202, 737] width 118 height 21
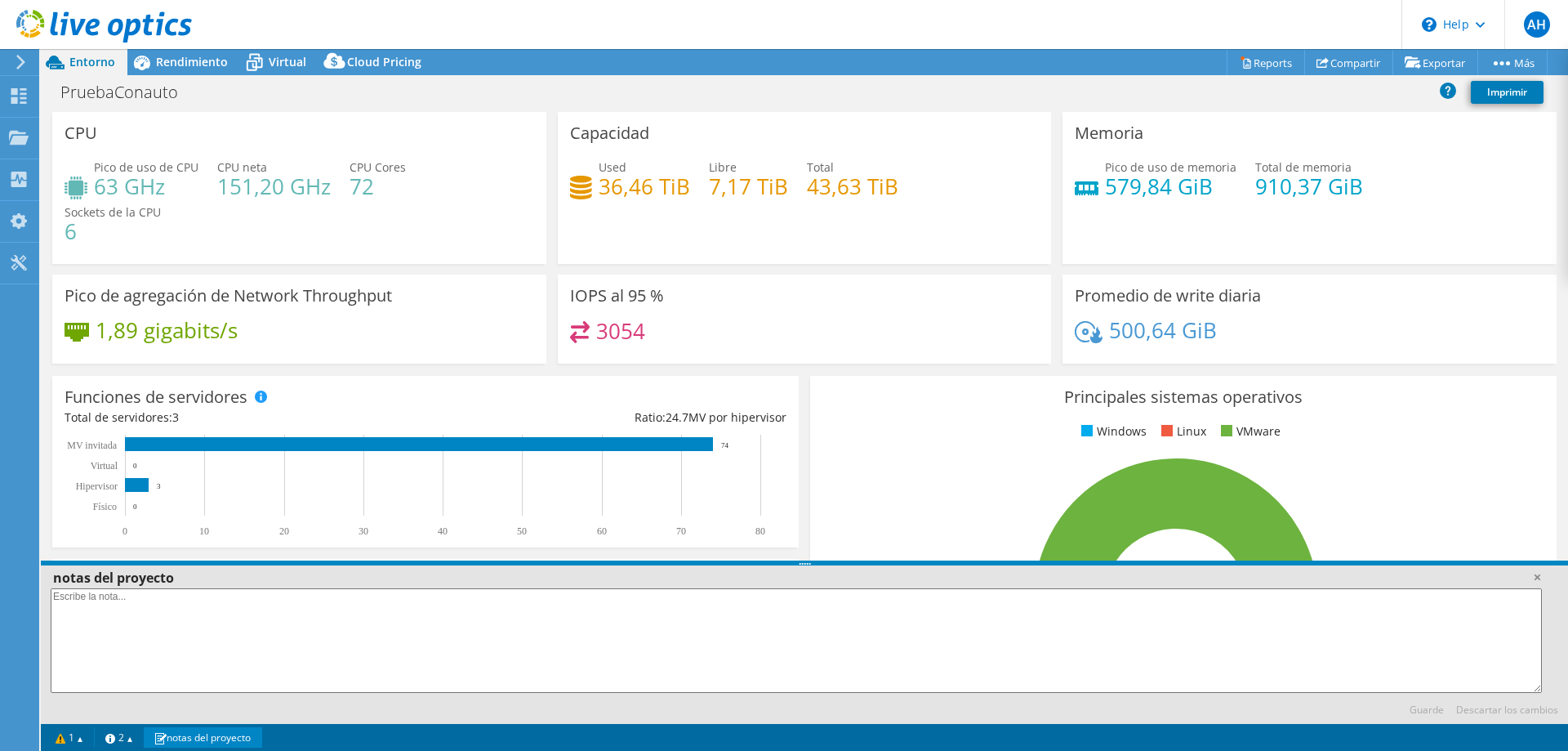
click at [170, 371] on div "Funciones de servidores Los servidores físicos representan servidores sin siste…" at bounding box center [425, 462] width 758 height 183
click at [1542, 575] on link at bounding box center [1537, 577] width 16 height 16
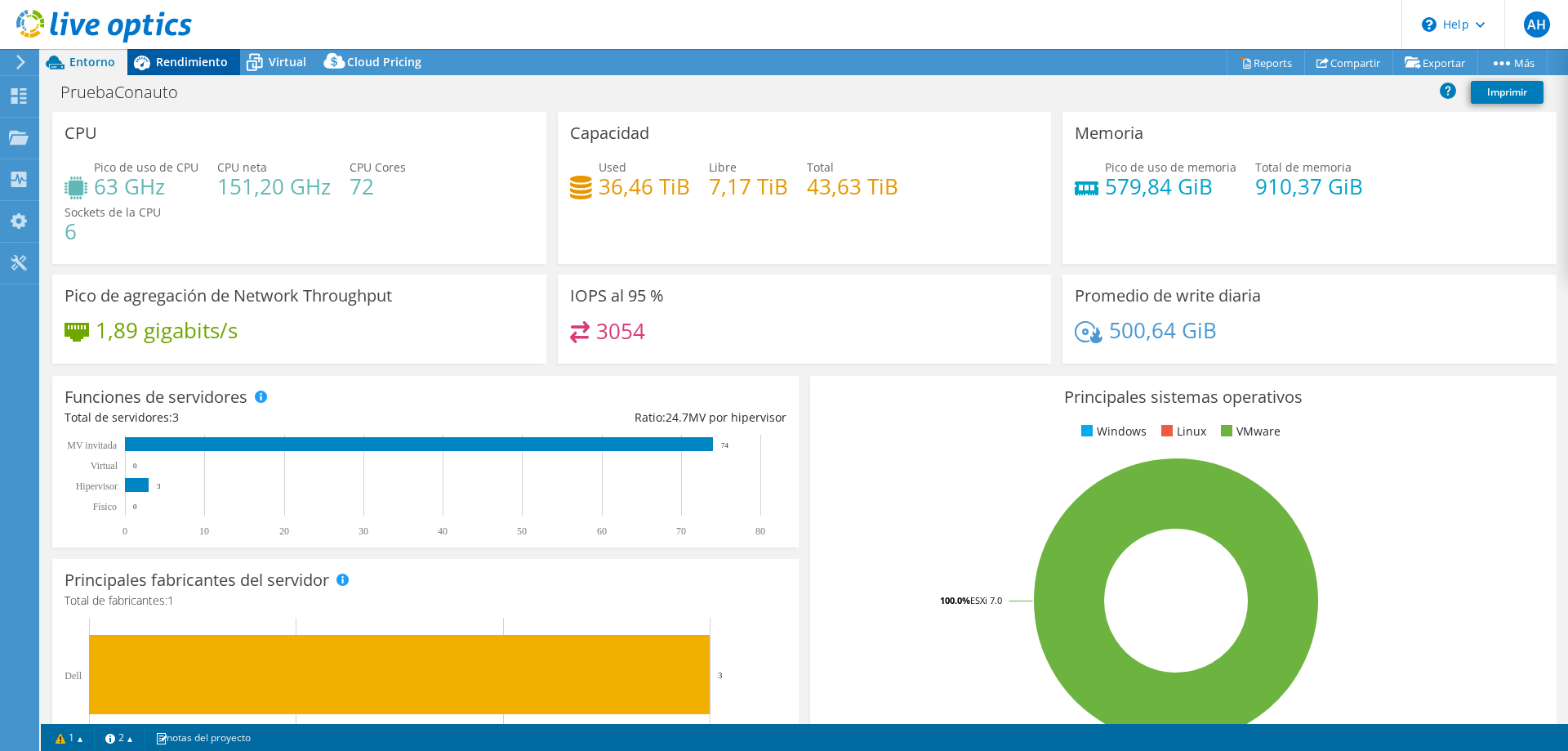
click at [198, 58] on span "Rendimiento" at bounding box center [192, 62] width 72 height 16
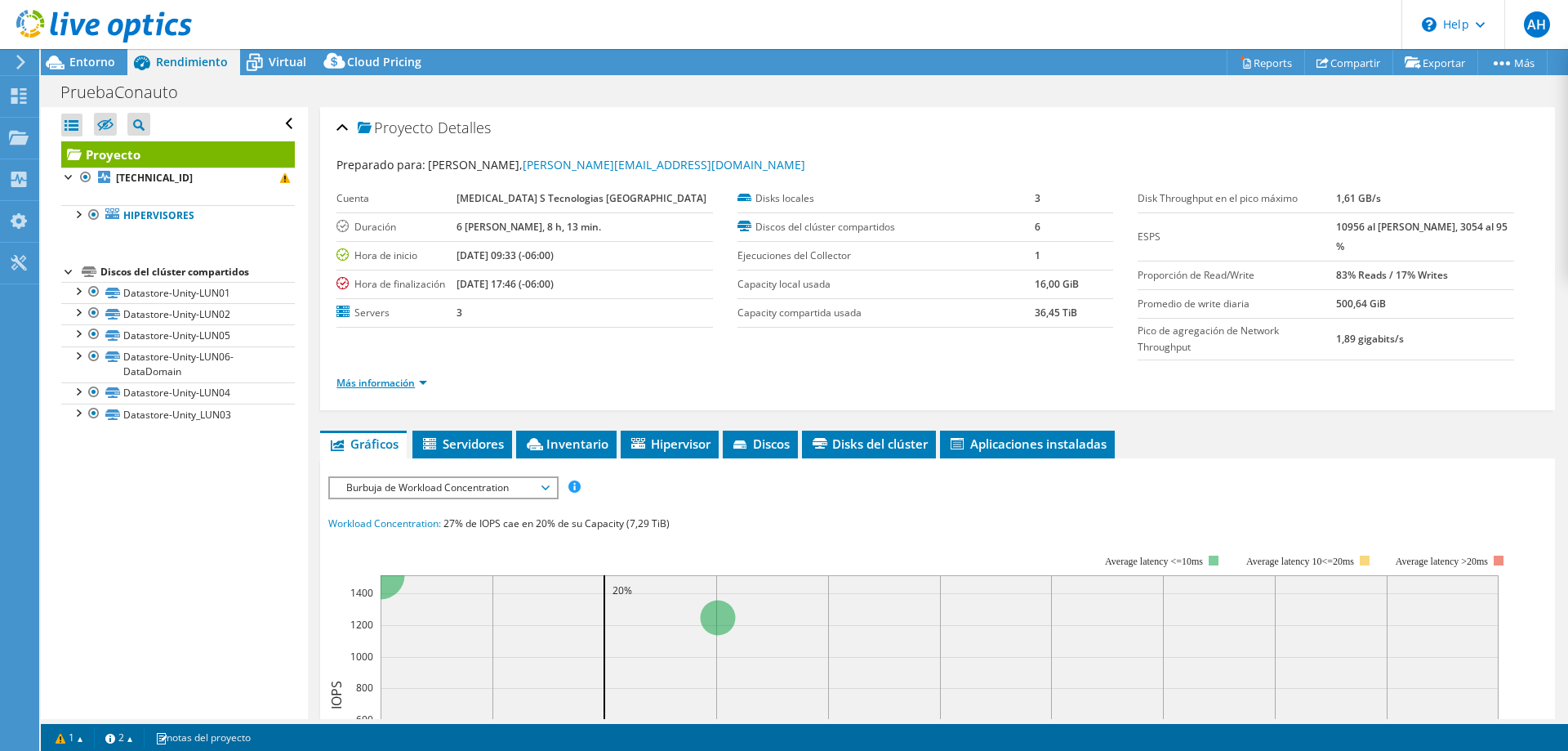
click at [410, 376] on link "Más información" at bounding box center [381, 382] width 91 height 14
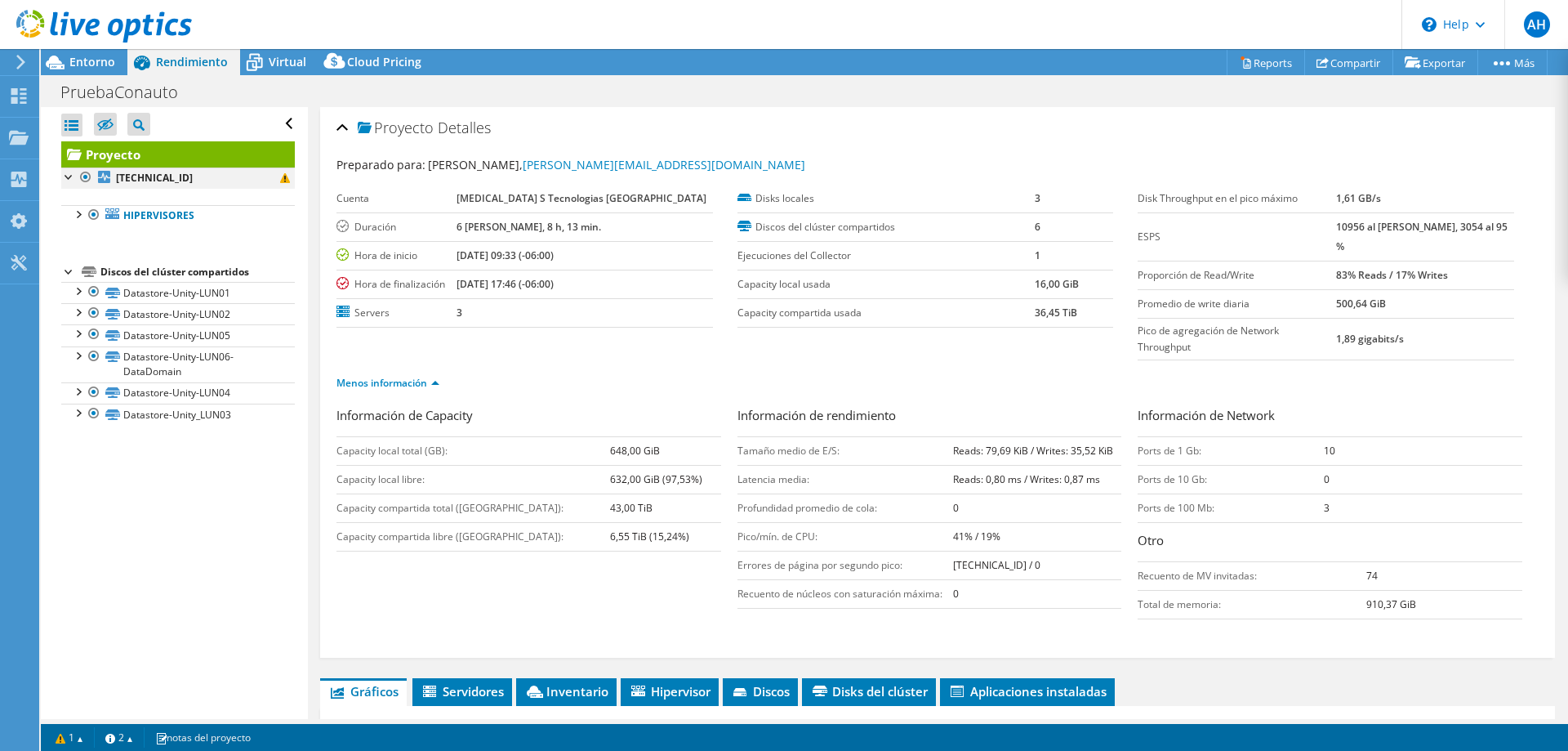
click at [67, 177] on div at bounding box center [70, 175] width 16 height 16
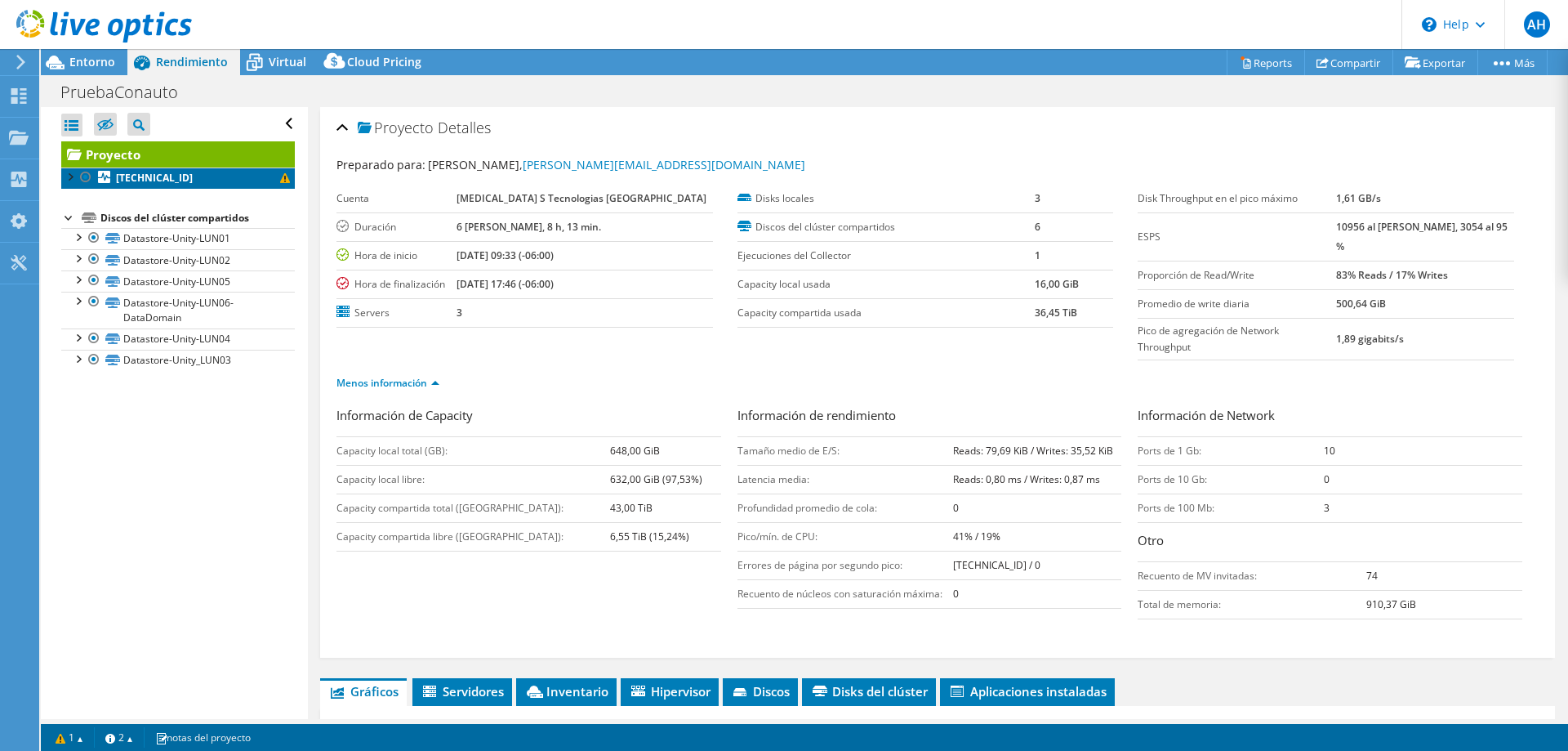
click at [160, 176] on b "[TECHNICAL_ID]" at bounding box center [153, 177] width 77 height 14
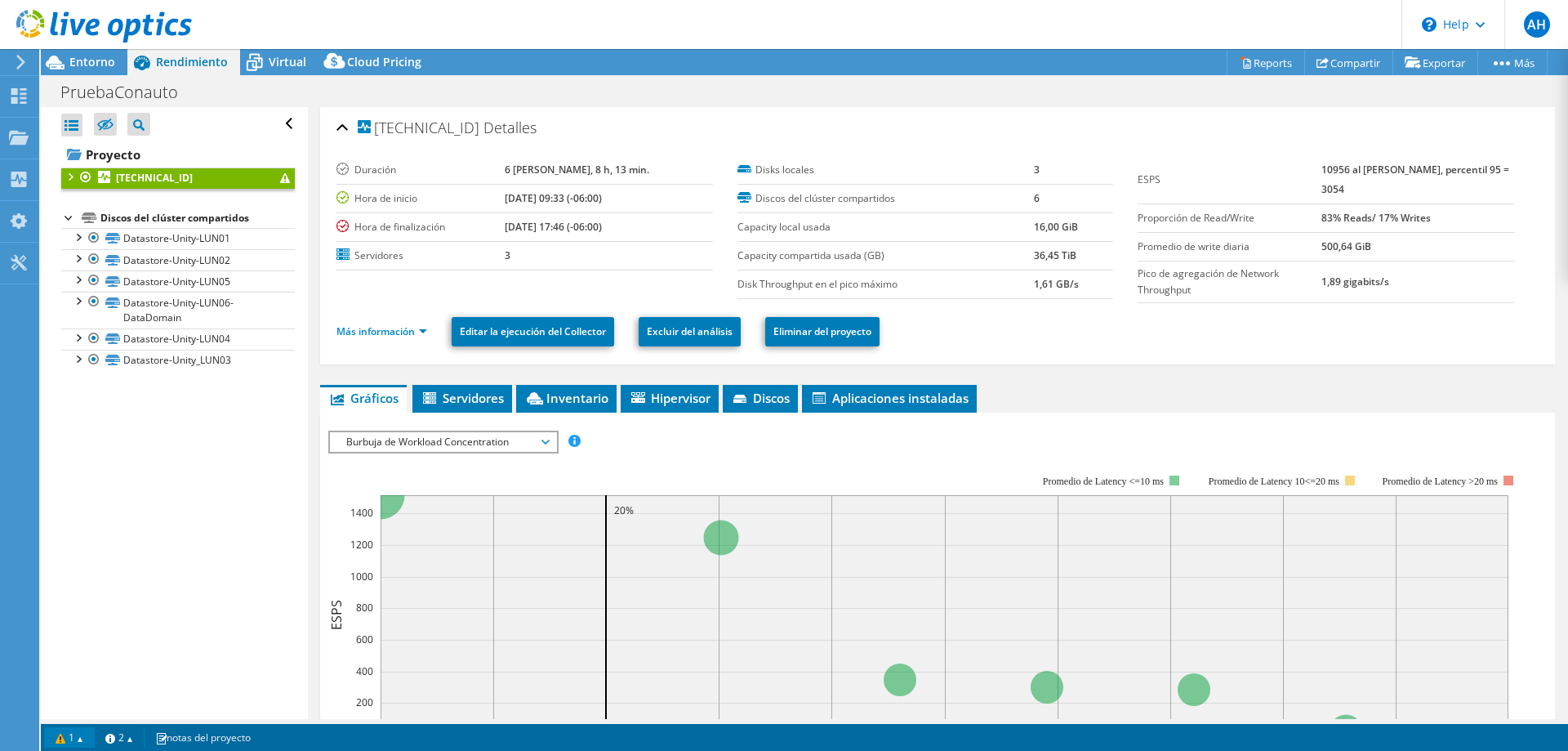
click at [83, 735] on link "1" at bounding box center [69, 737] width 51 height 21
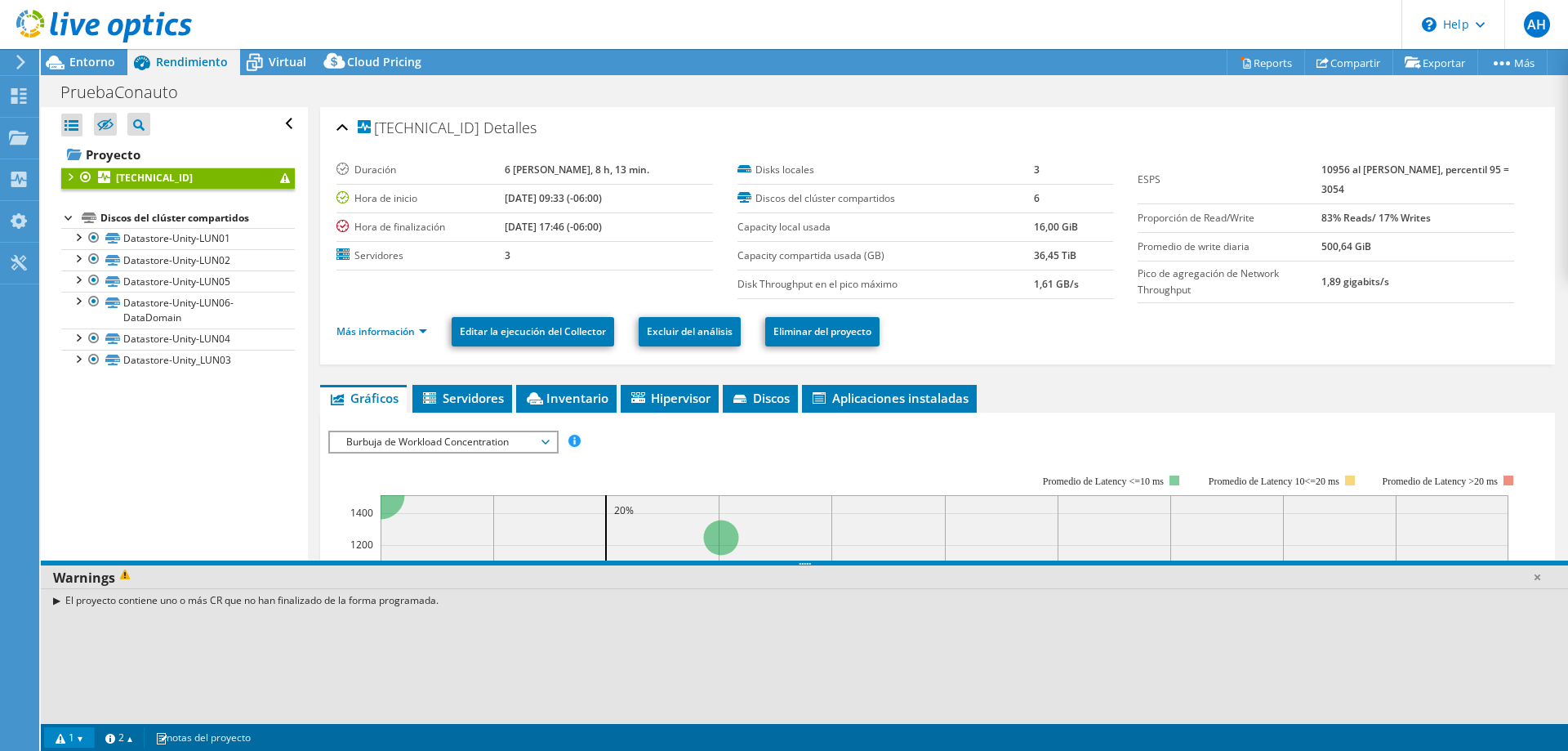
click at [55, 601] on div "El proyecto contiene uno o más CR que no han finalizado de la forma programada." at bounding box center [804, 601] width 1527 height 24
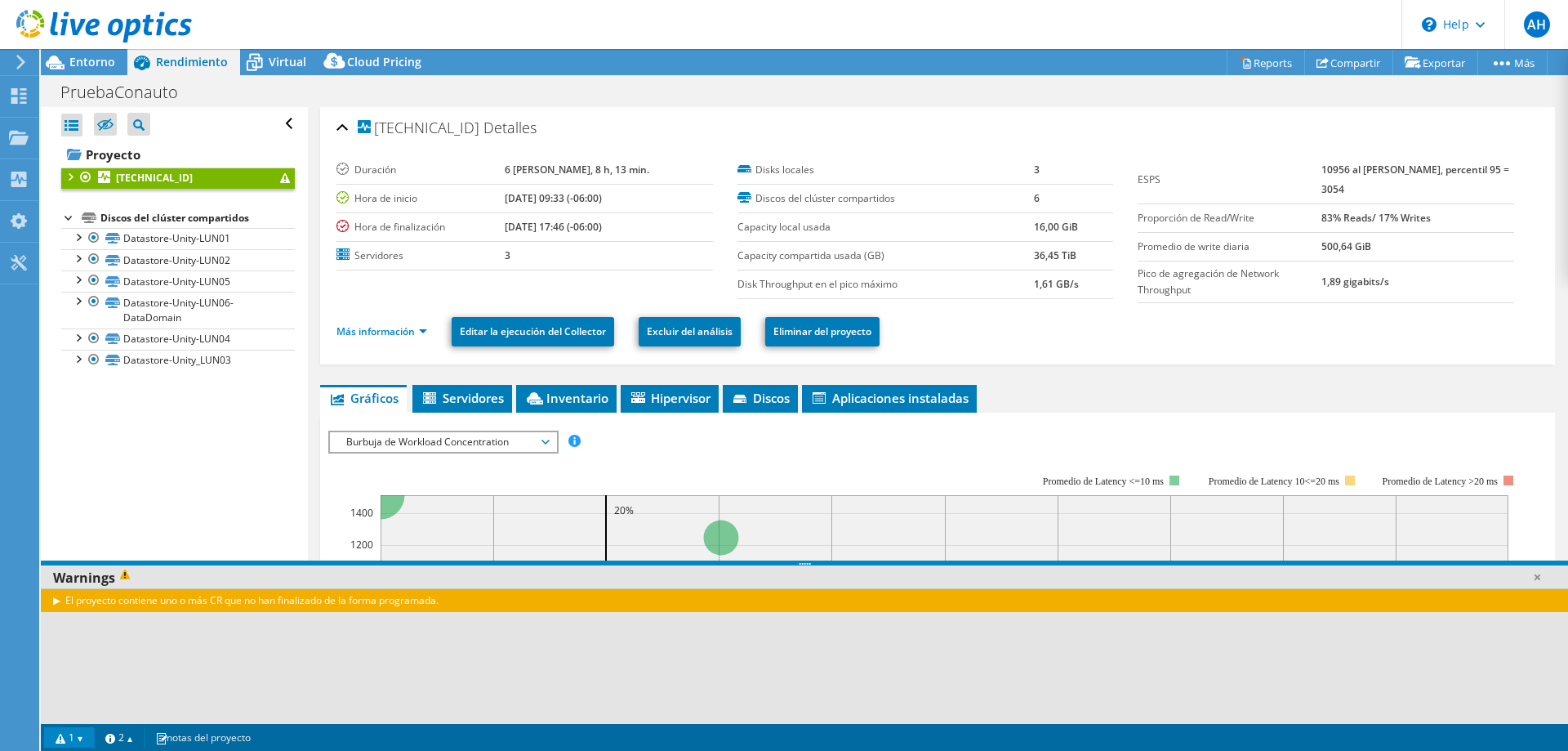
click at [58, 600] on div "El proyecto contiene uno o más CR que no han finalizado de la forma programada." at bounding box center [804, 601] width 1527 height 24
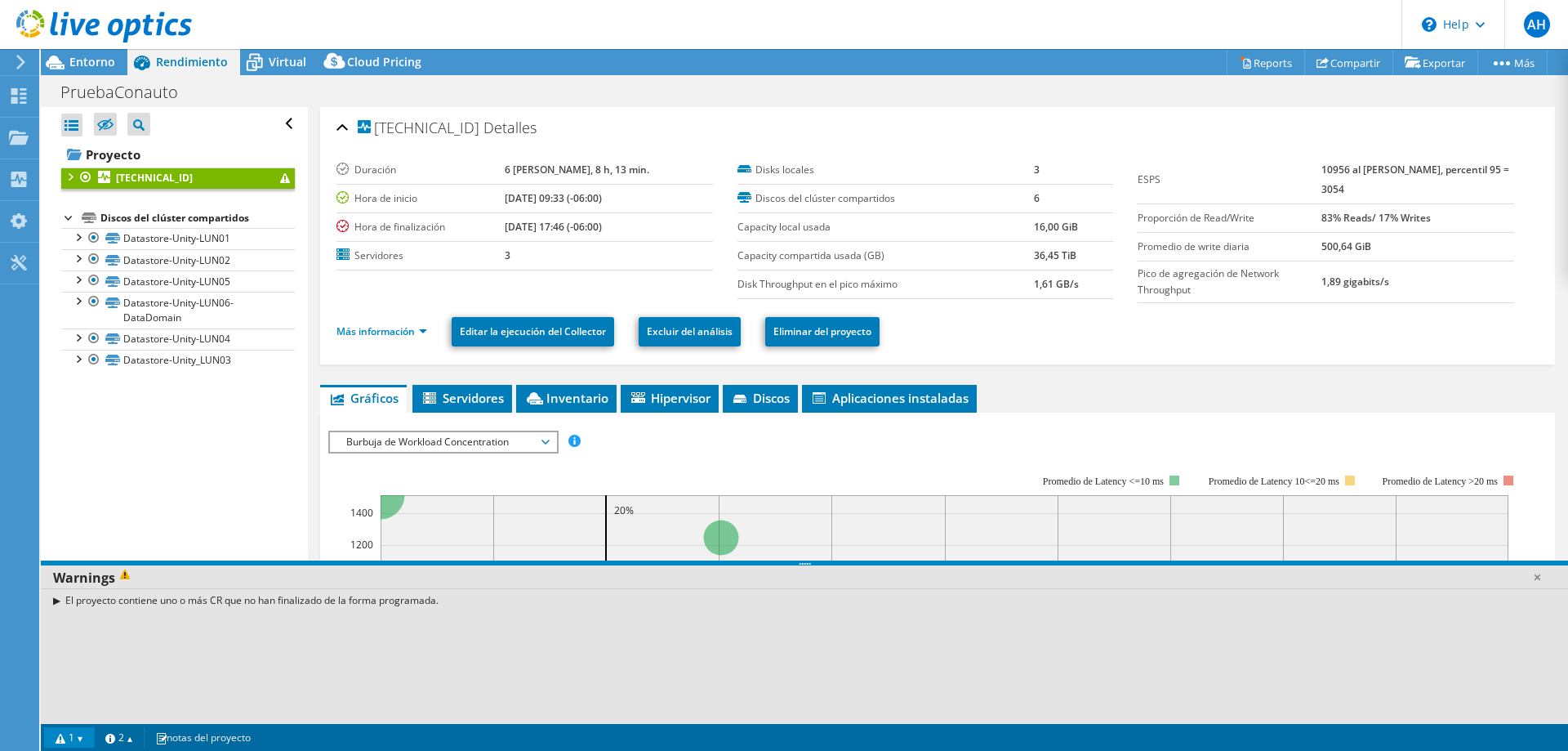
click at [166, 502] on div "Abrir todo Cerrar todo Ocultar nodos excluidos Filtro de árbol del proyecto" at bounding box center [173, 412] width 266 height 612
click at [1518, 585] on div "Warnings" at bounding box center [804, 578] width 1527 height 25
click at [1542, 579] on link at bounding box center [1537, 577] width 16 height 16
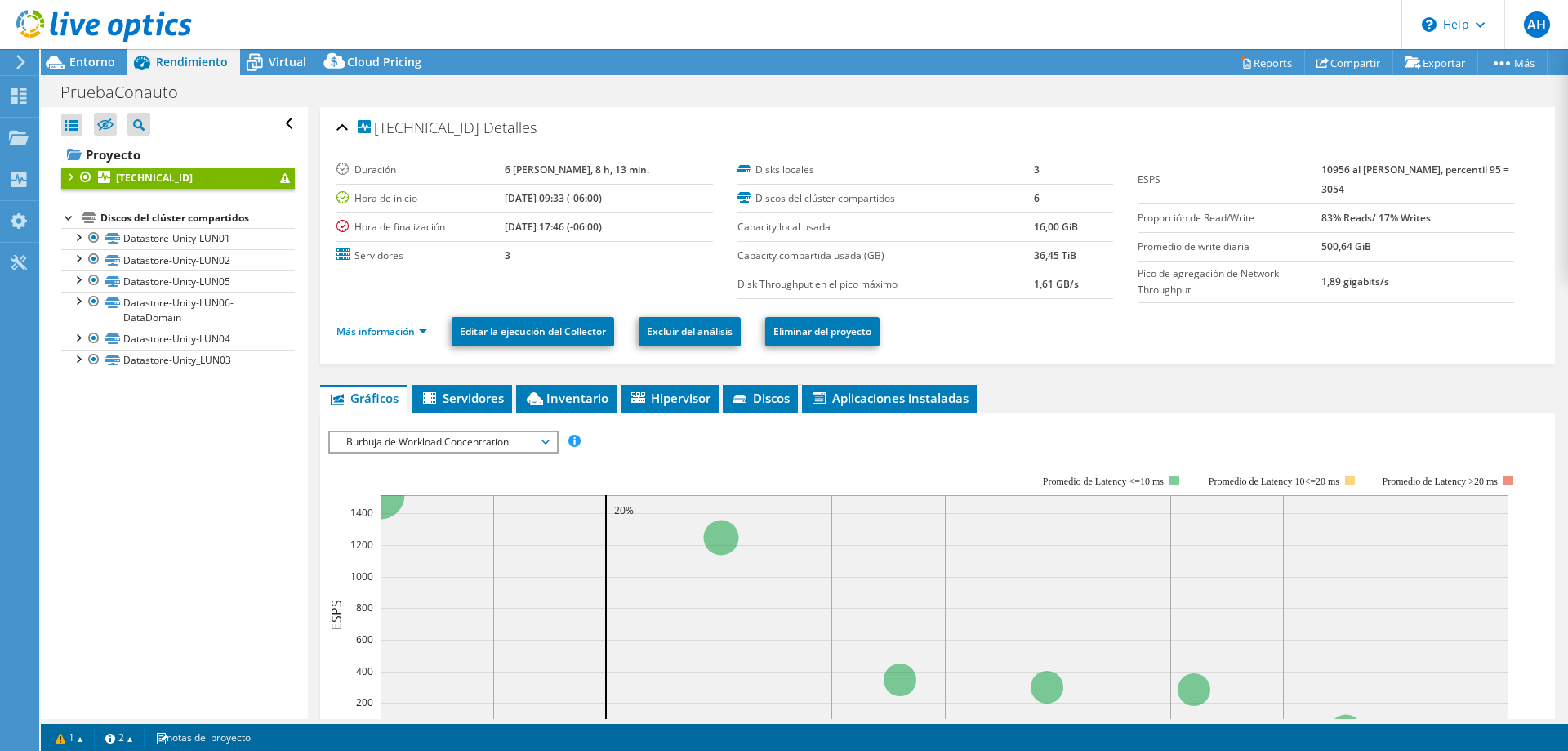
click at [71, 177] on div at bounding box center [70, 175] width 16 height 16
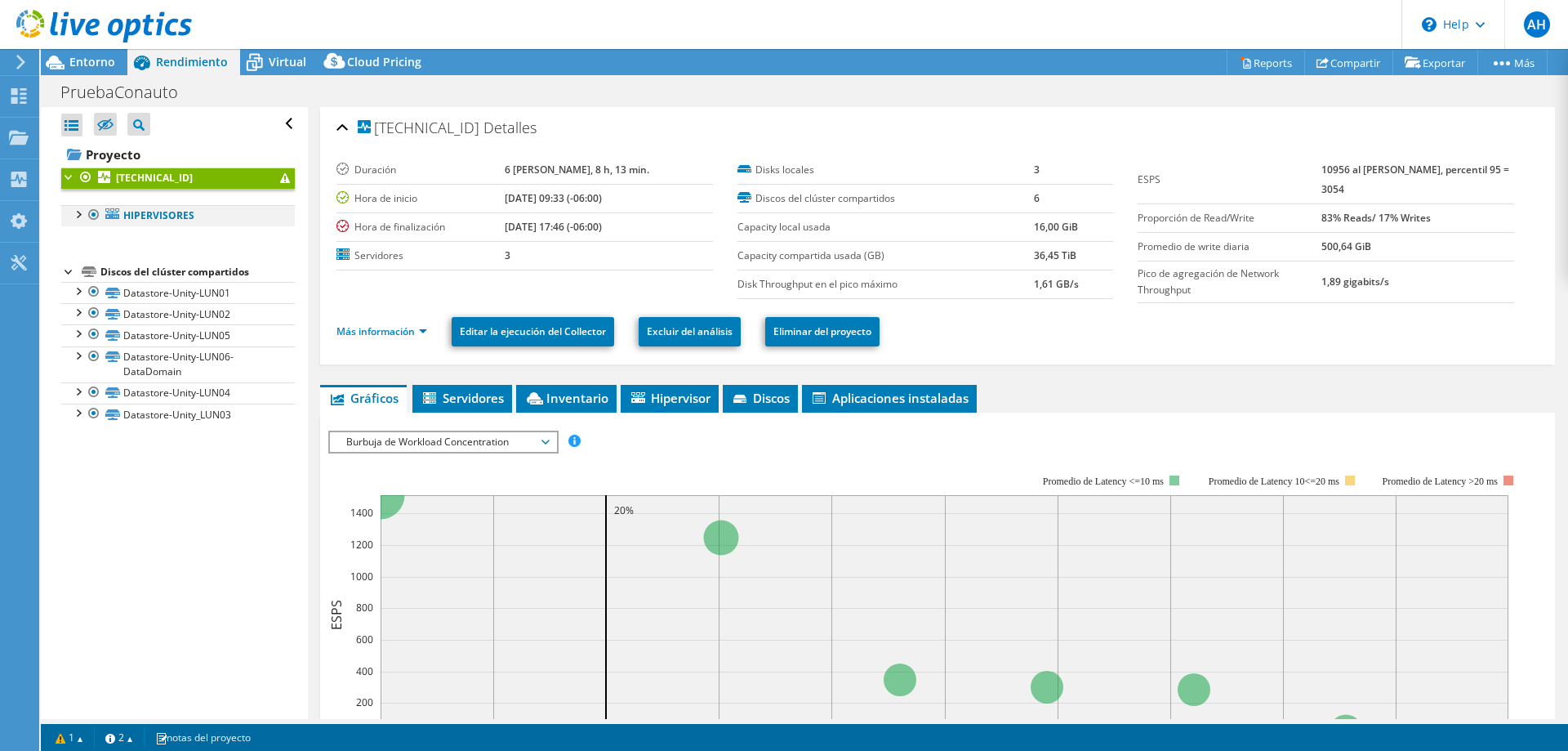
click at [79, 217] on div at bounding box center [78, 213] width 16 height 16
click at [85, 238] on div at bounding box center [86, 234] width 16 height 16
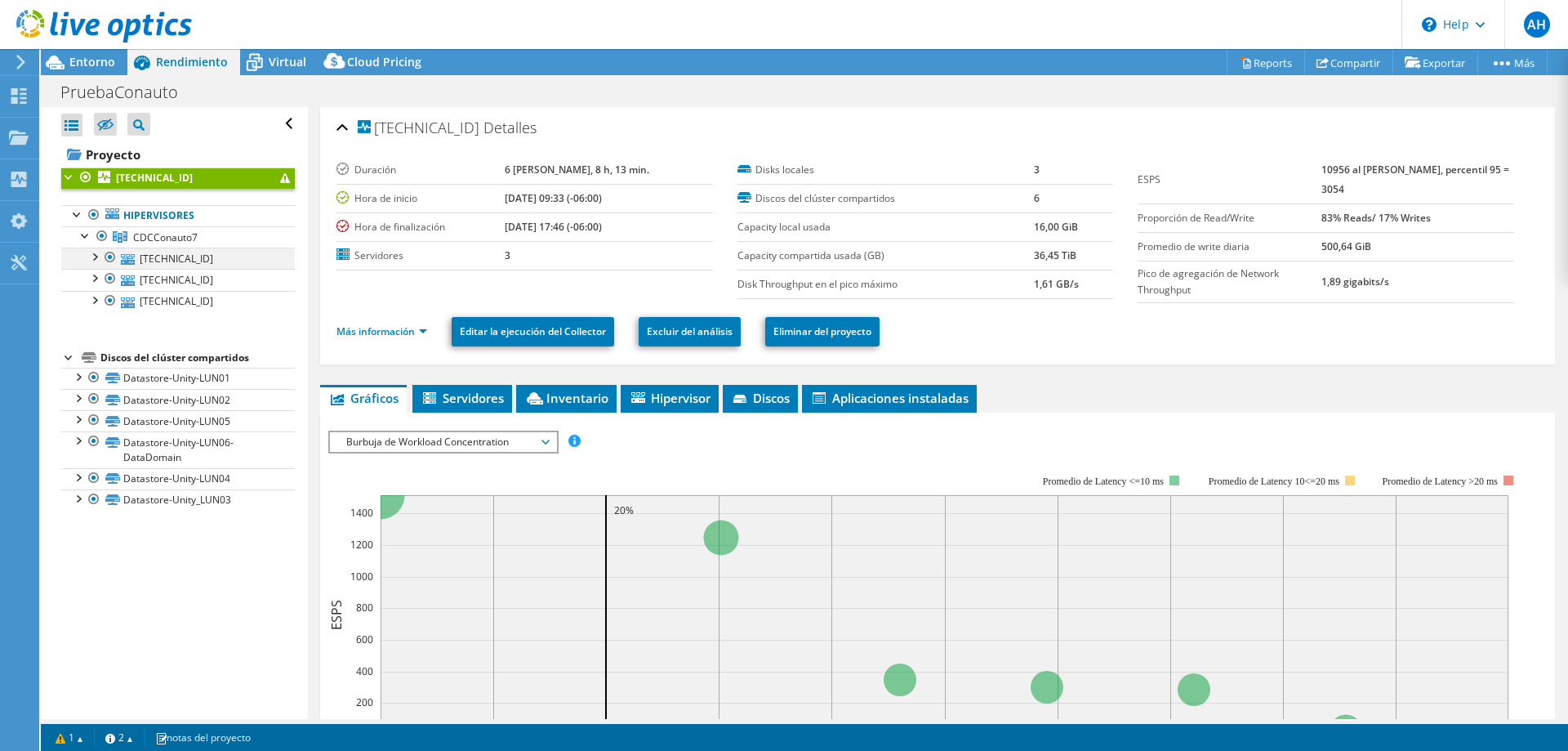
click at [98, 253] on div at bounding box center [94, 256] width 16 height 16
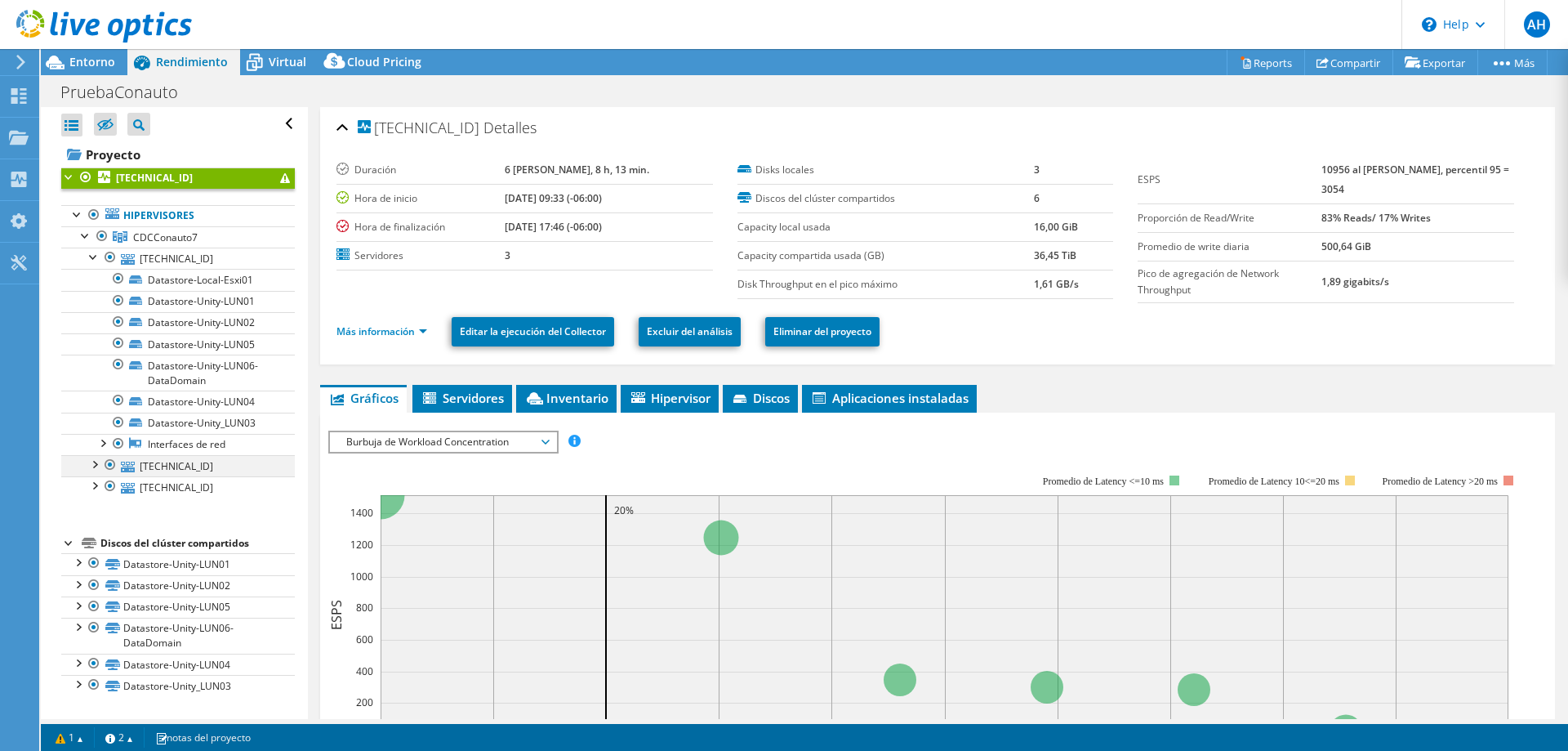
click at [95, 461] on div at bounding box center [94, 463] width 16 height 16
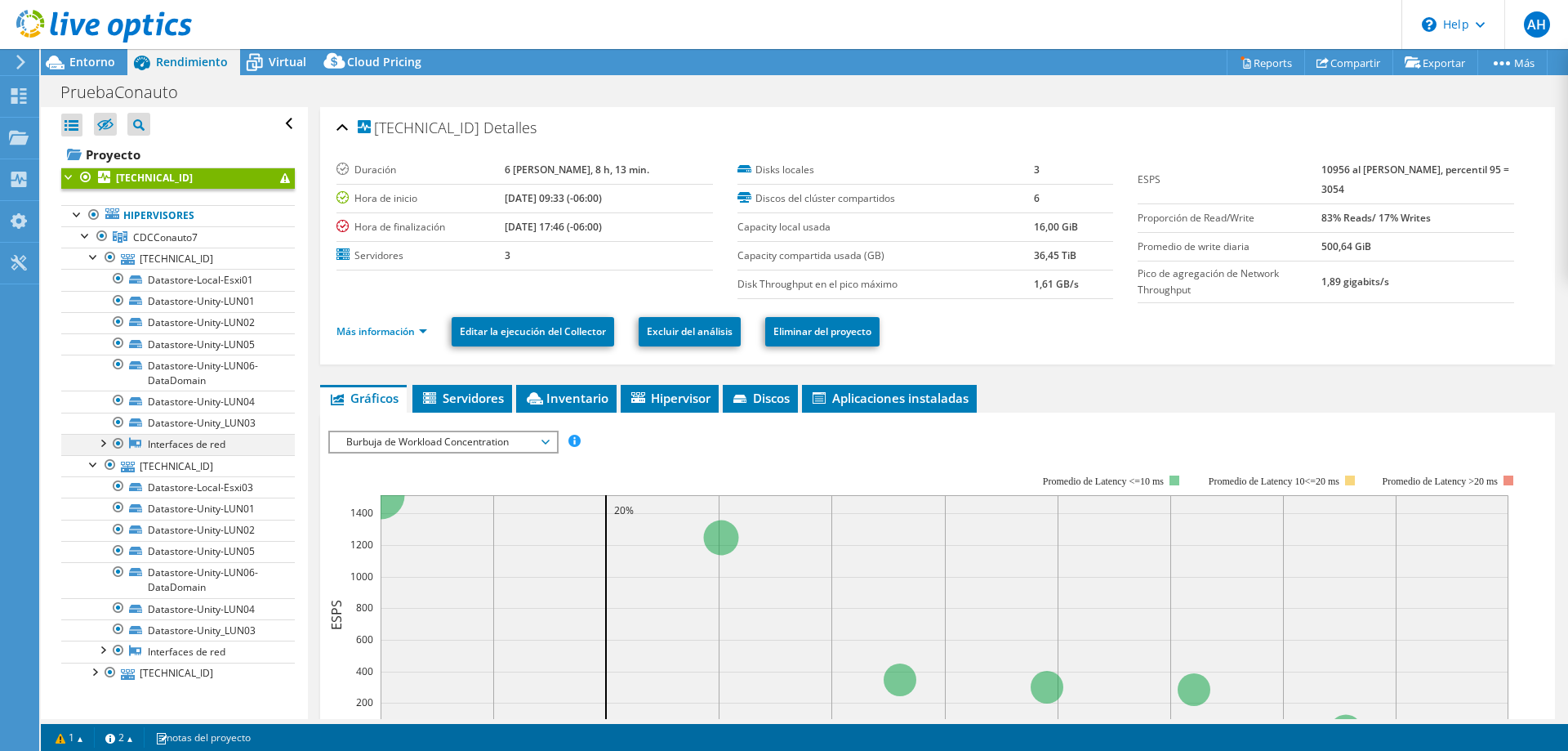
click at [101, 444] on div at bounding box center [102, 442] width 16 height 16
click at [103, 444] on div at bounding box center [102, 442] width 16 height 16
click at [90, 260] on div at bounding box center [94, 256] width 16 height 16
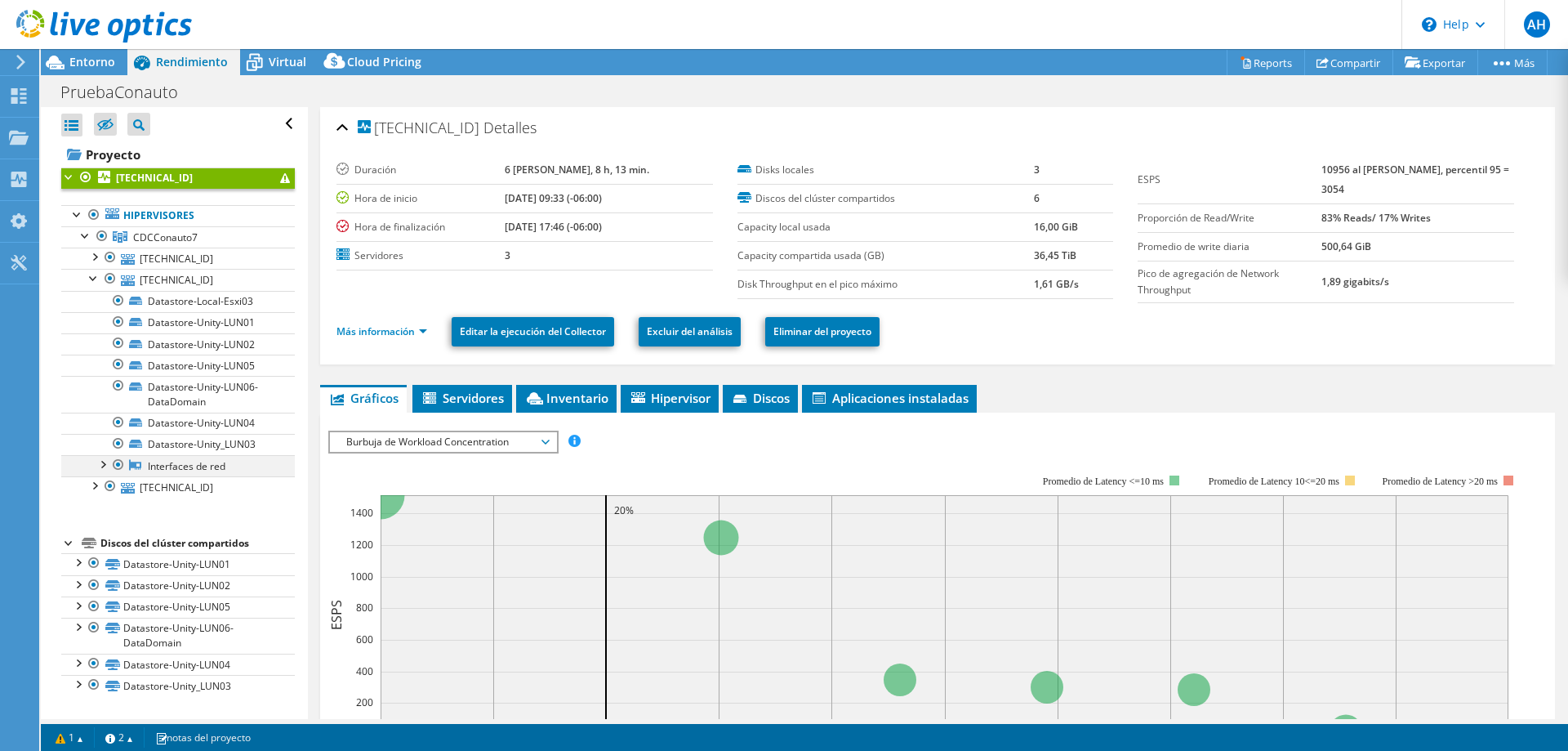
click at [104, 466] on div at bounding box center [102, 463] width 16 height 16
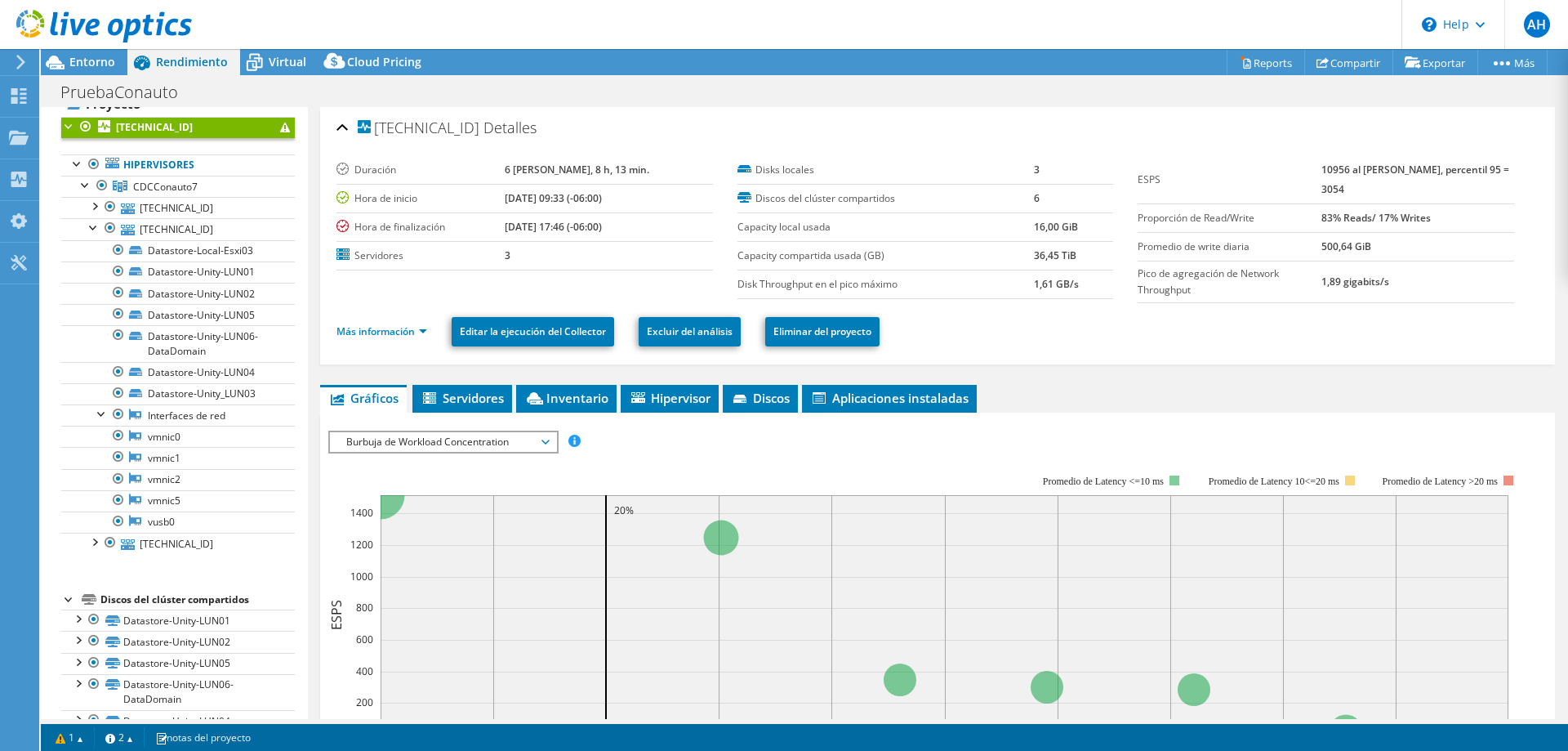
scroll to position [104, 0]
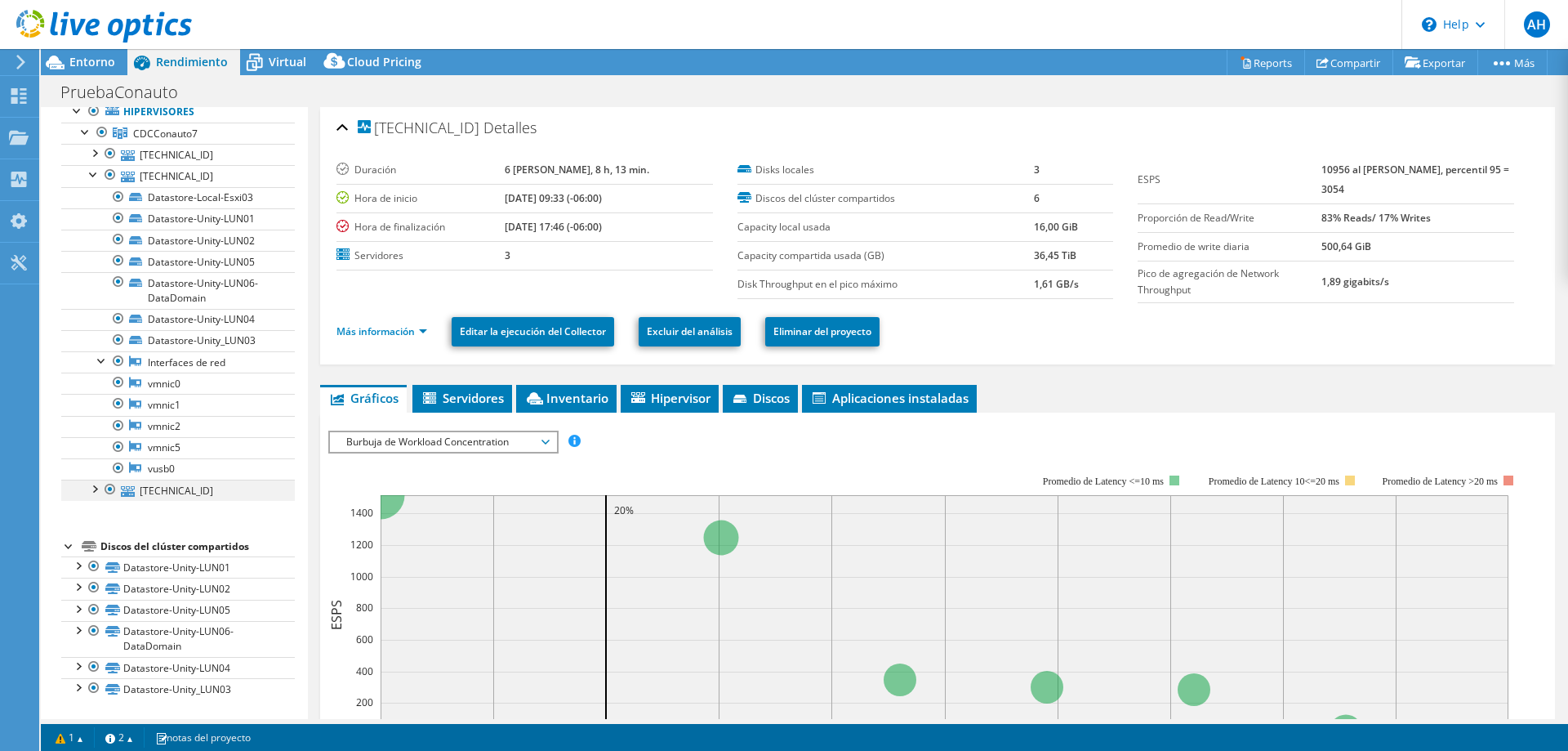
click at [92, 495] on div at bounding box center [94, 488] width 16 height 16
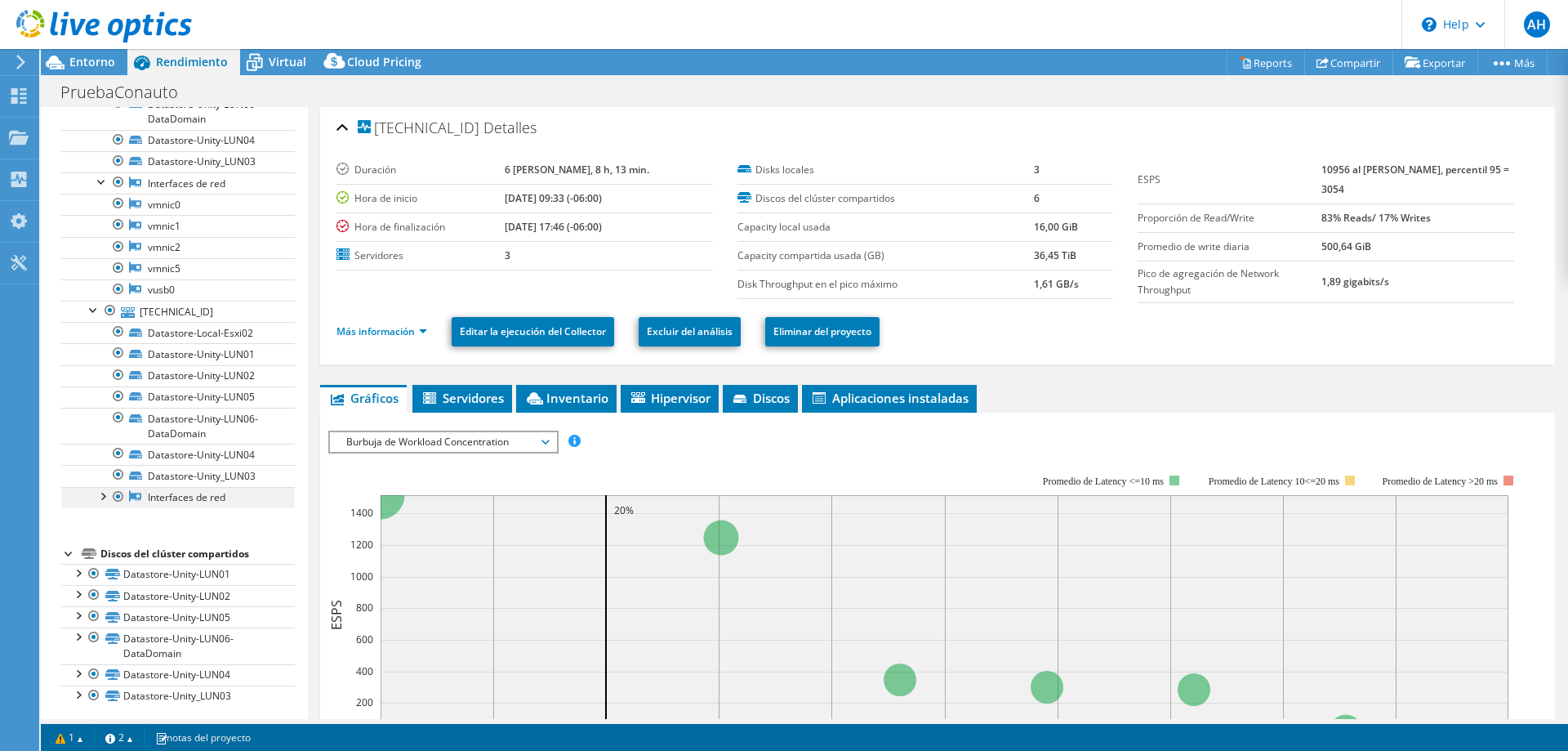
scroll to position [290, 0]
click at [100, 489] on div at bounding box center [102, 488] width 16 height 16
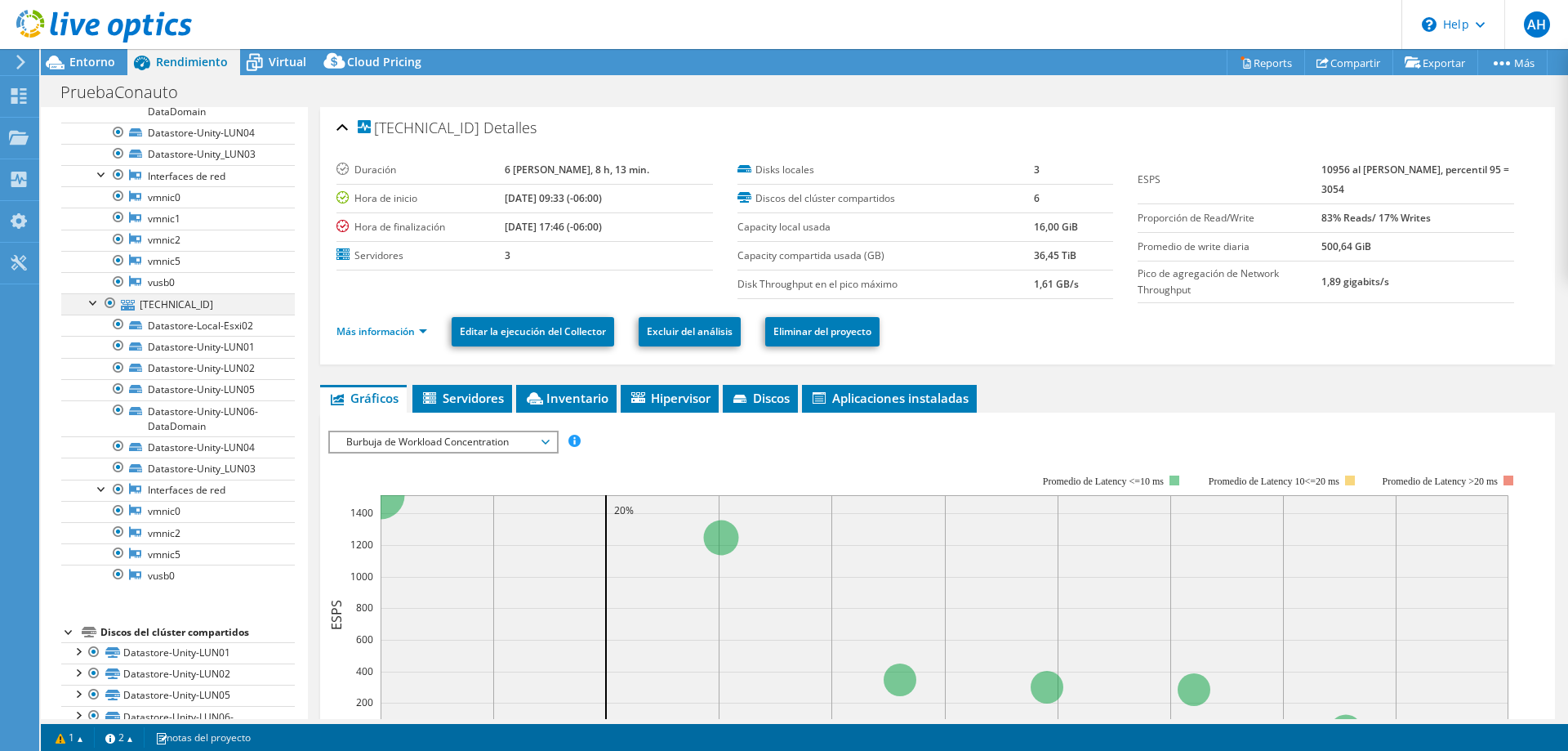
click at [94, 298] on div at bounding box center [94, 301] width 16 height 16
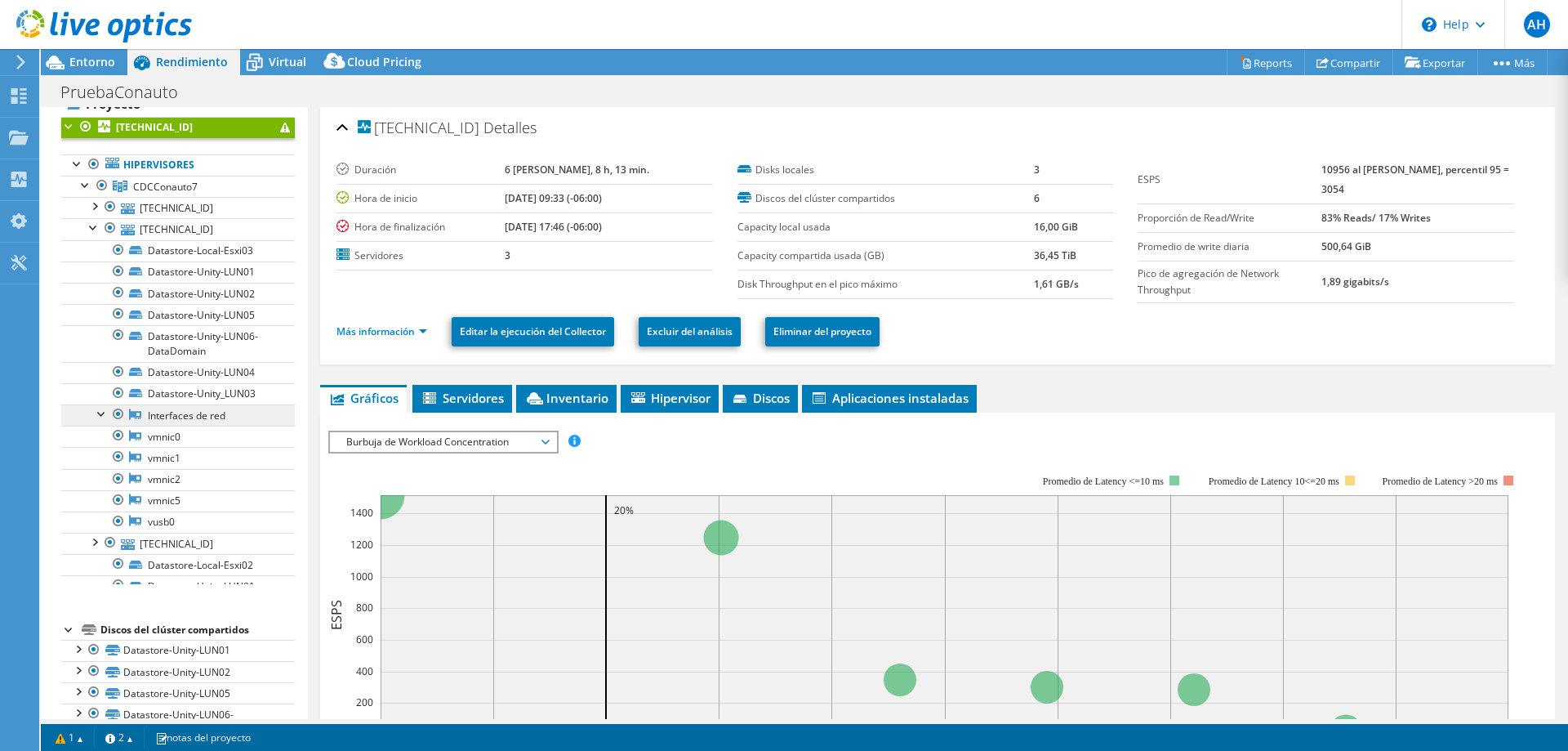
scroll to position [11, 0]
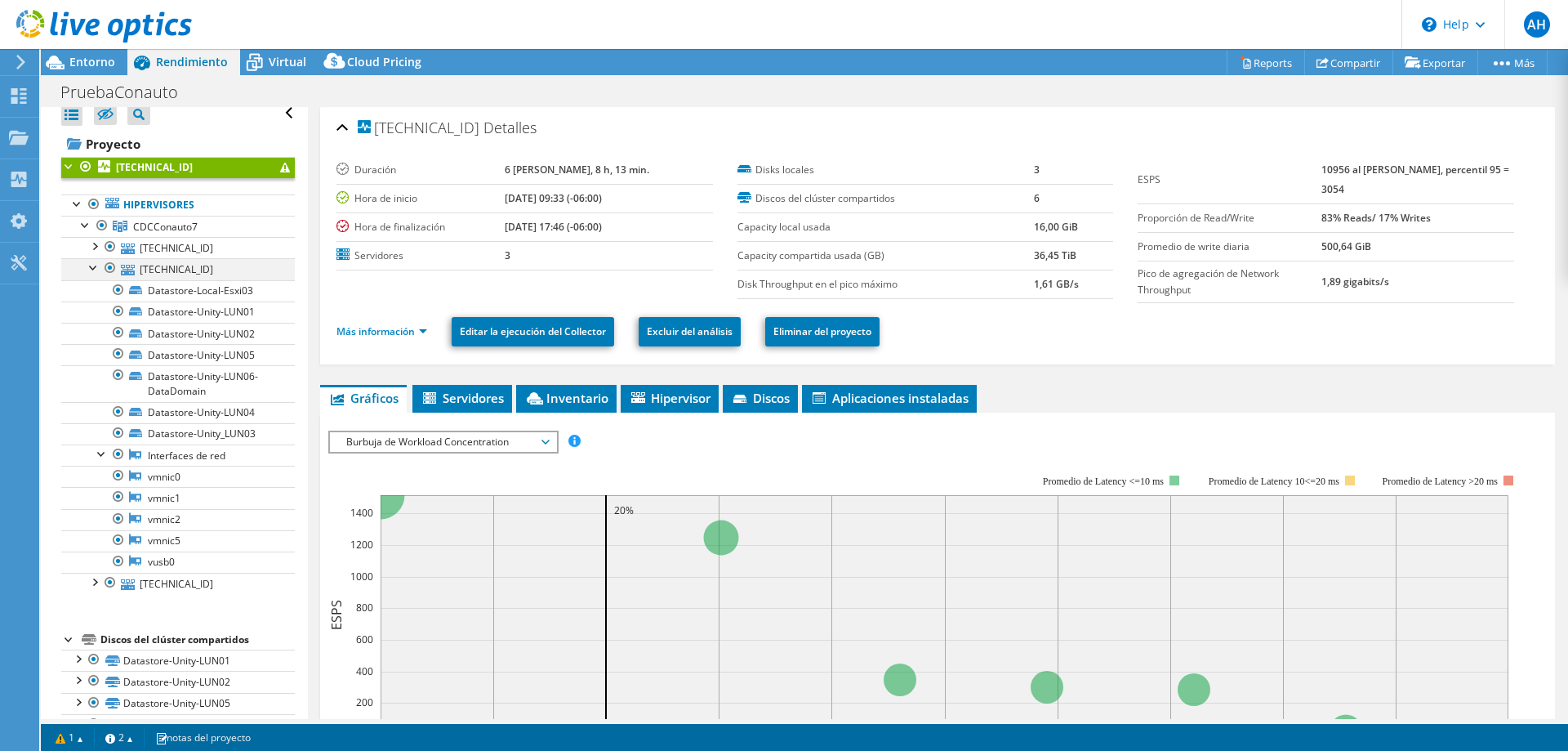
click at [98, 271] on div at bounding box center [94, 266] width 16 height 16
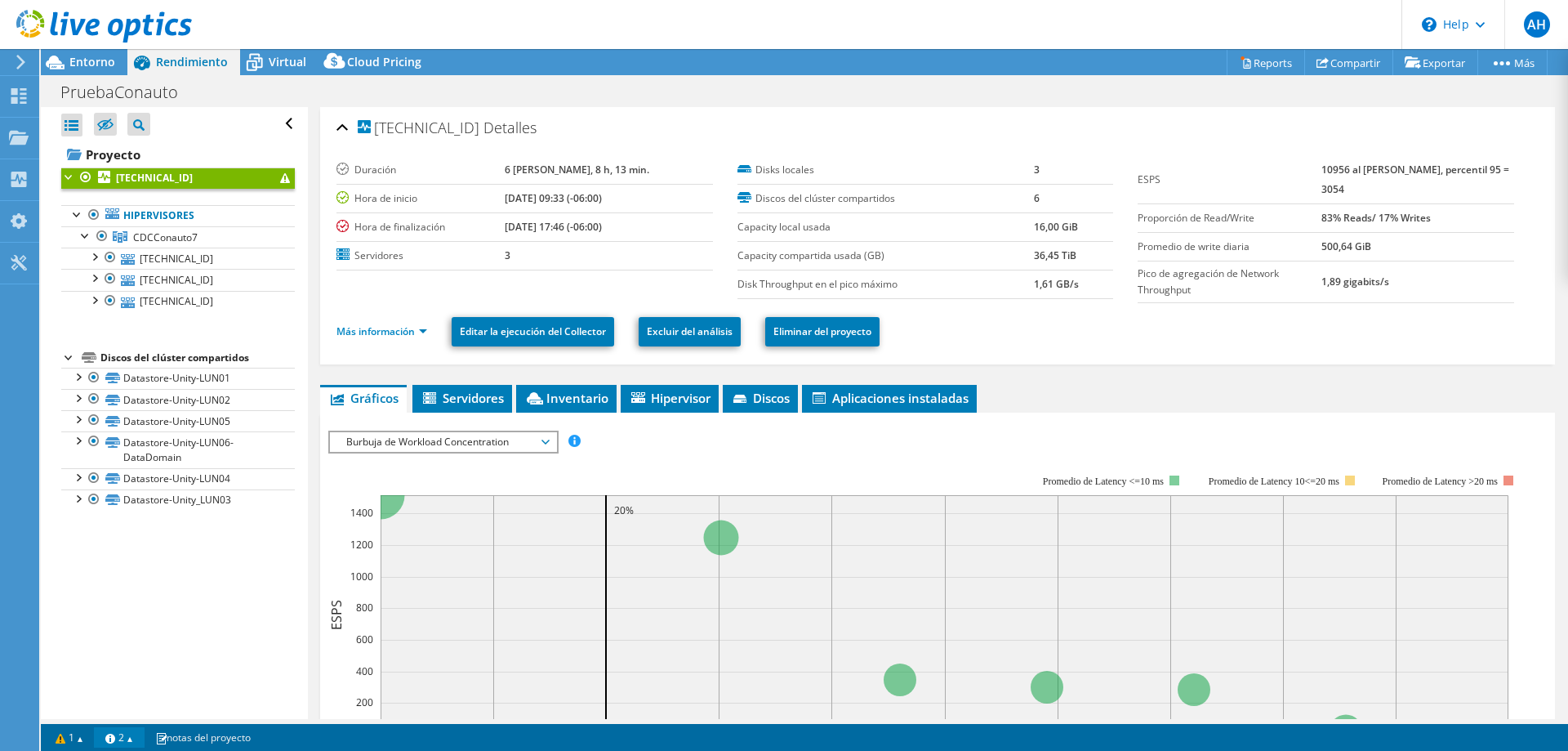
click at [134, 736] on link "2" at bounding box center [118, 737] width 51 height 21
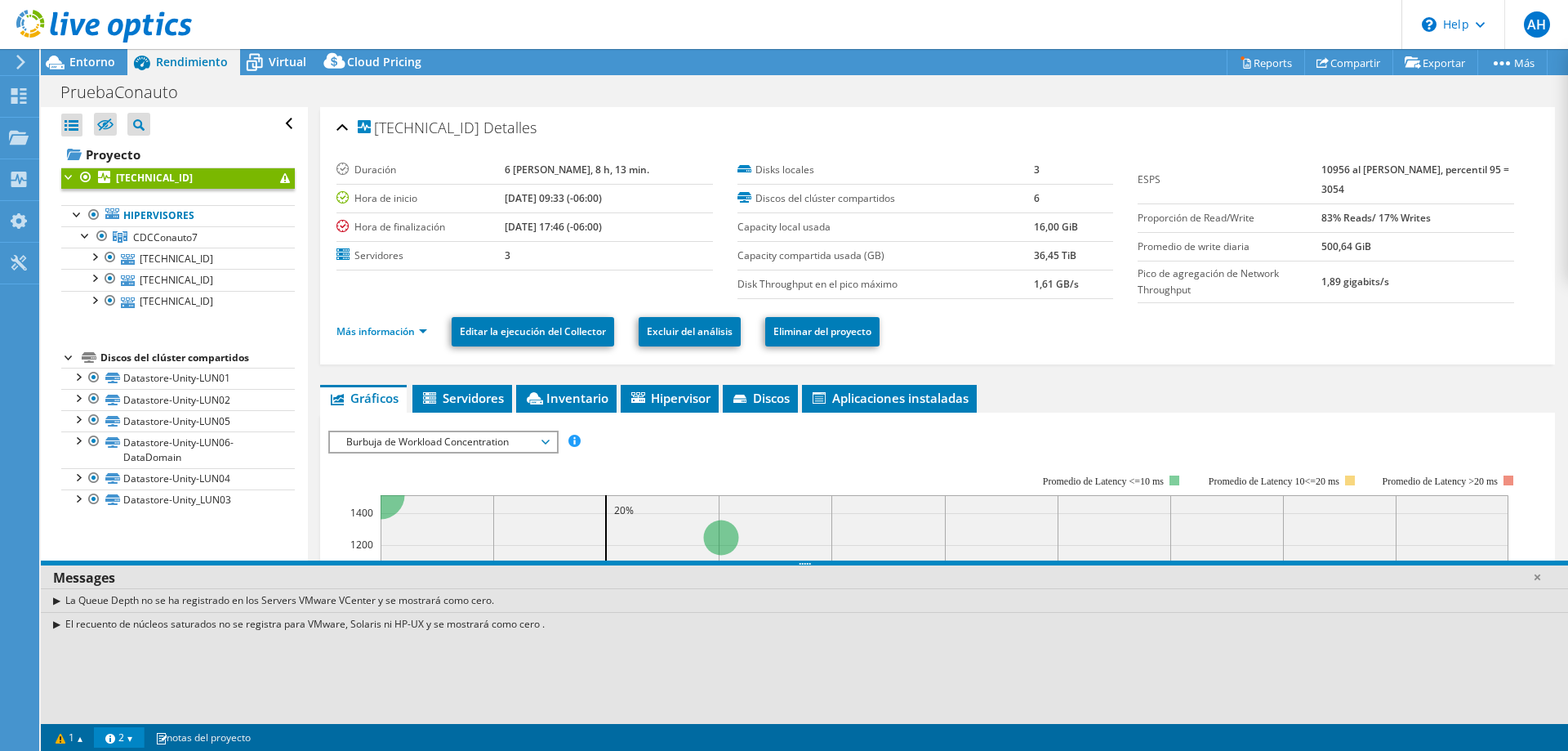
click at [312, 528] on div "172.20.54.91 Detalles Duración 6 días, 8 h, 13 min. Hora de inicio 10/07/2025, …" at bounding box center [937, 610] width 1259 height 1007
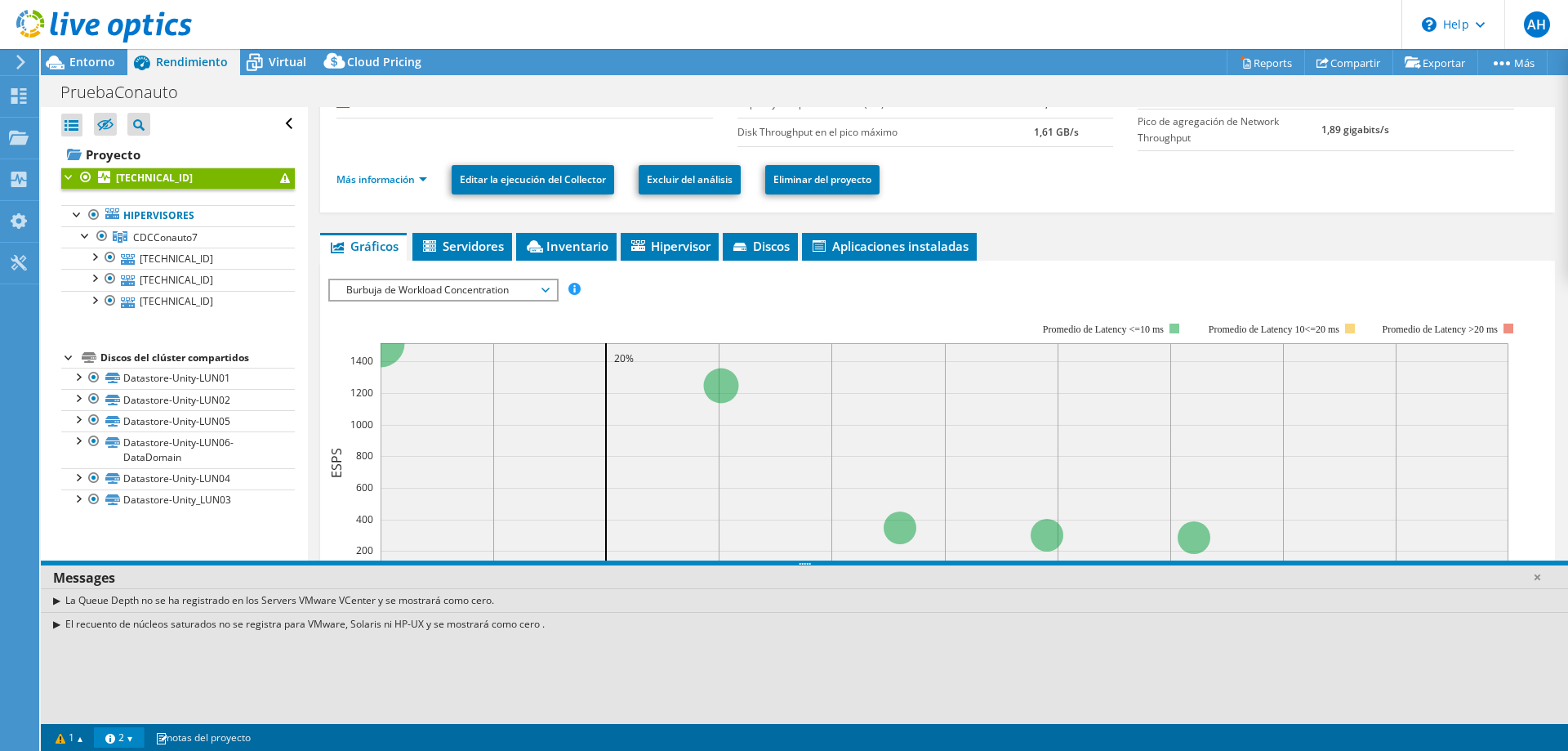
scroll to position [157, 0]
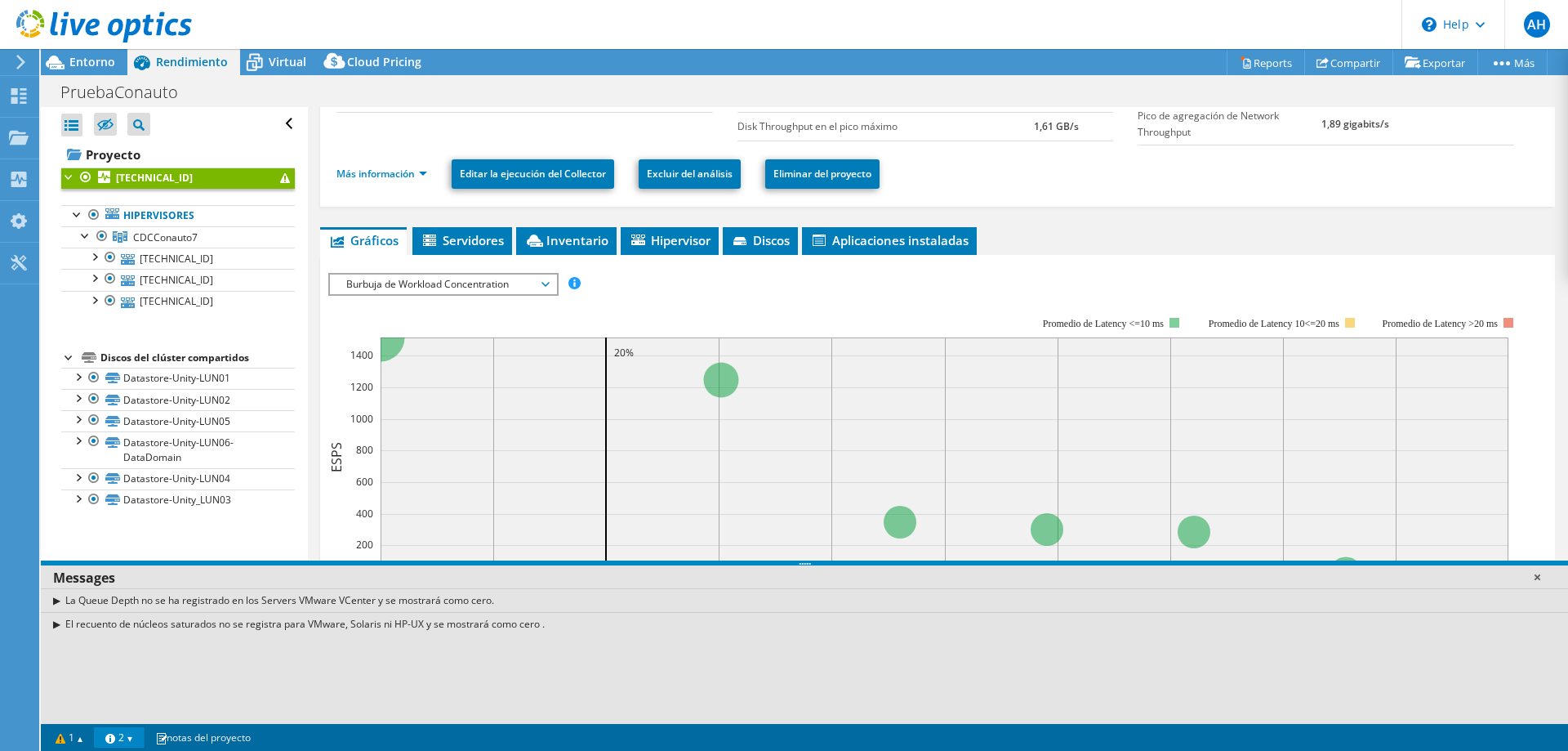
click at [1536, 580] on link at bounding box center [1537, 577] width 16 height 16
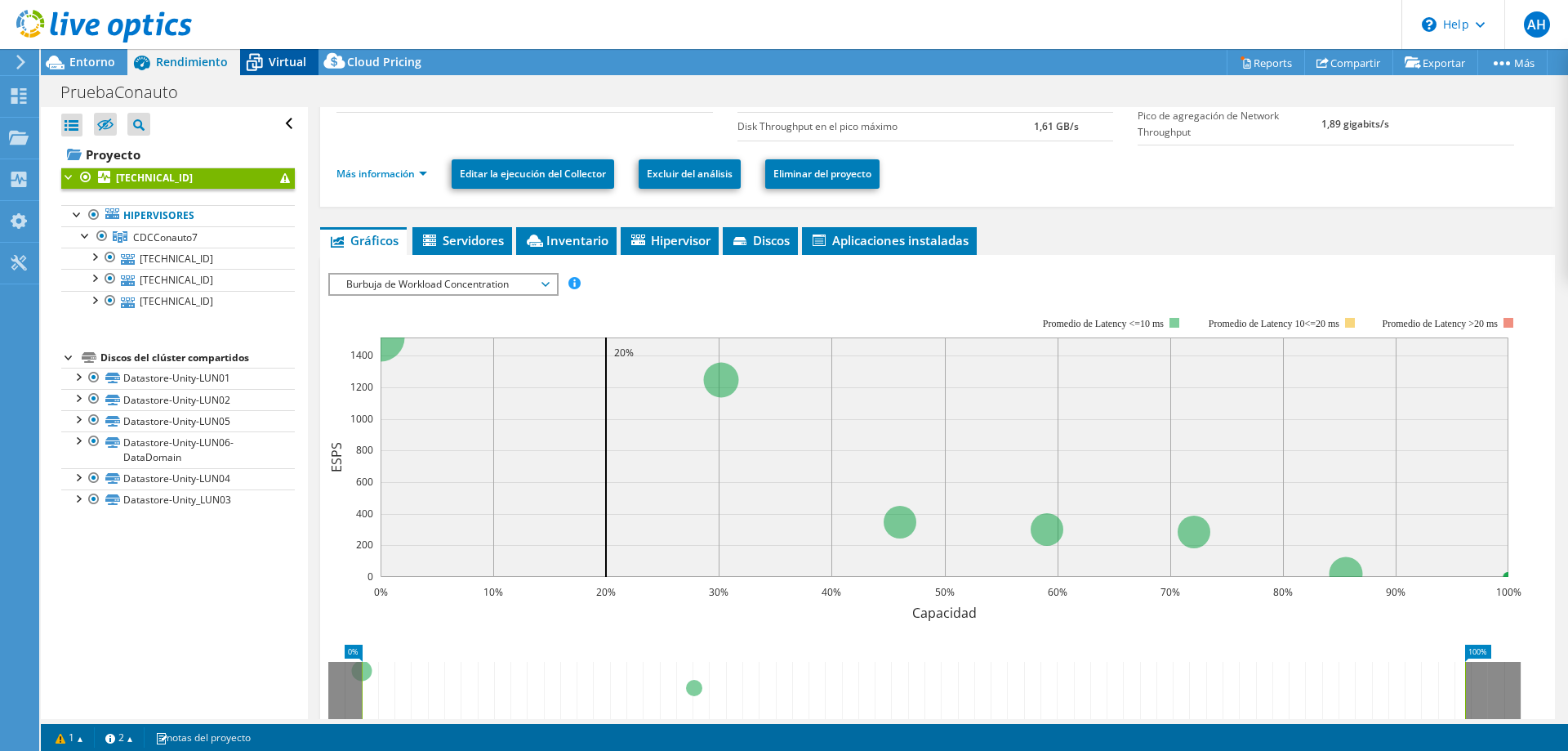
click at [271, 55] on span "Virtual" at bounding box center [288, 62] width 38 height 16
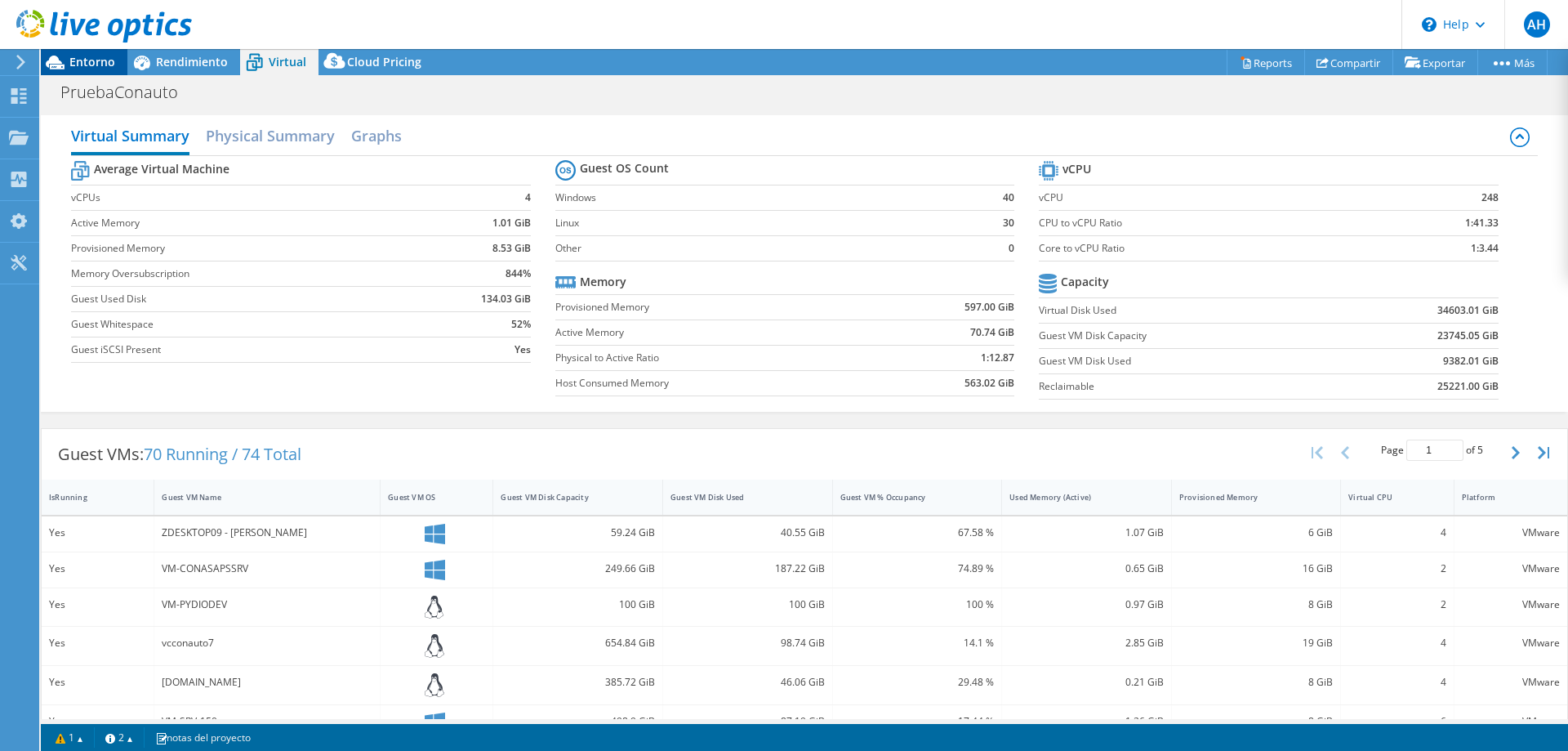
click at [100, 62] on span "Entorno" at bounding box center [93, 62] width 46 height 16
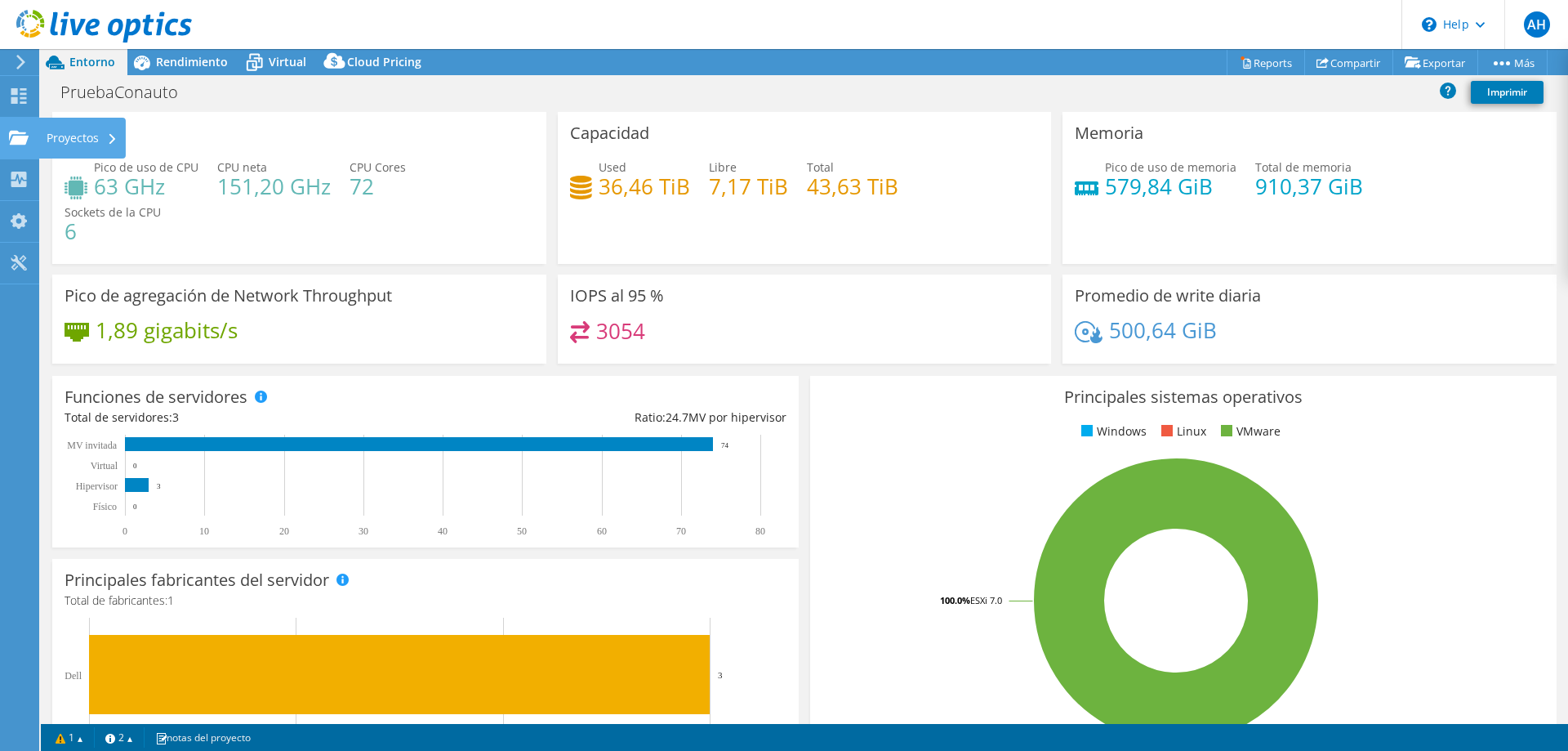
click at [10, 137] on use at bounding box center [19, 136] width 20 height 14
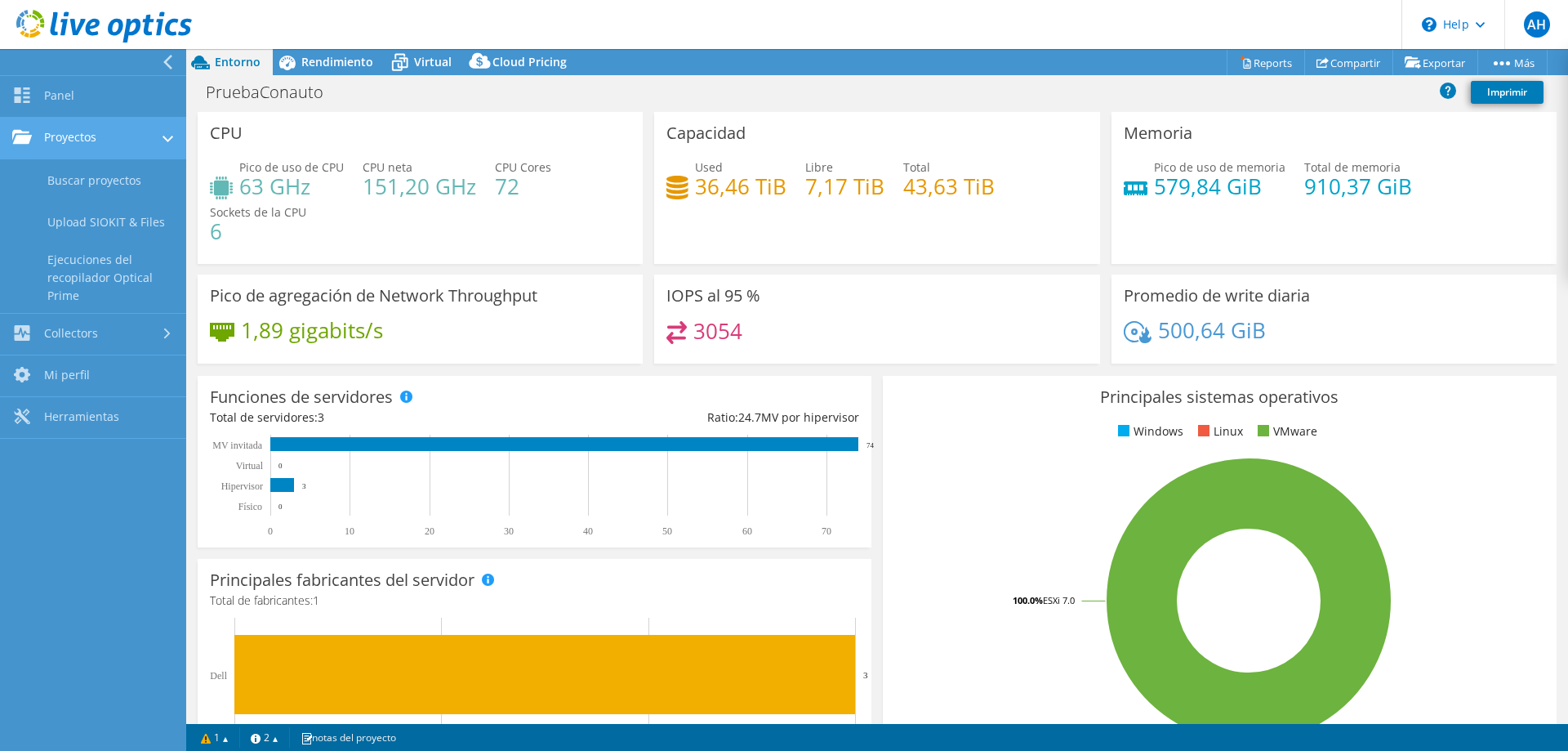
click at [52, 137] on link "Proyectos" at bounding box center [93, 138] width 186 height 42
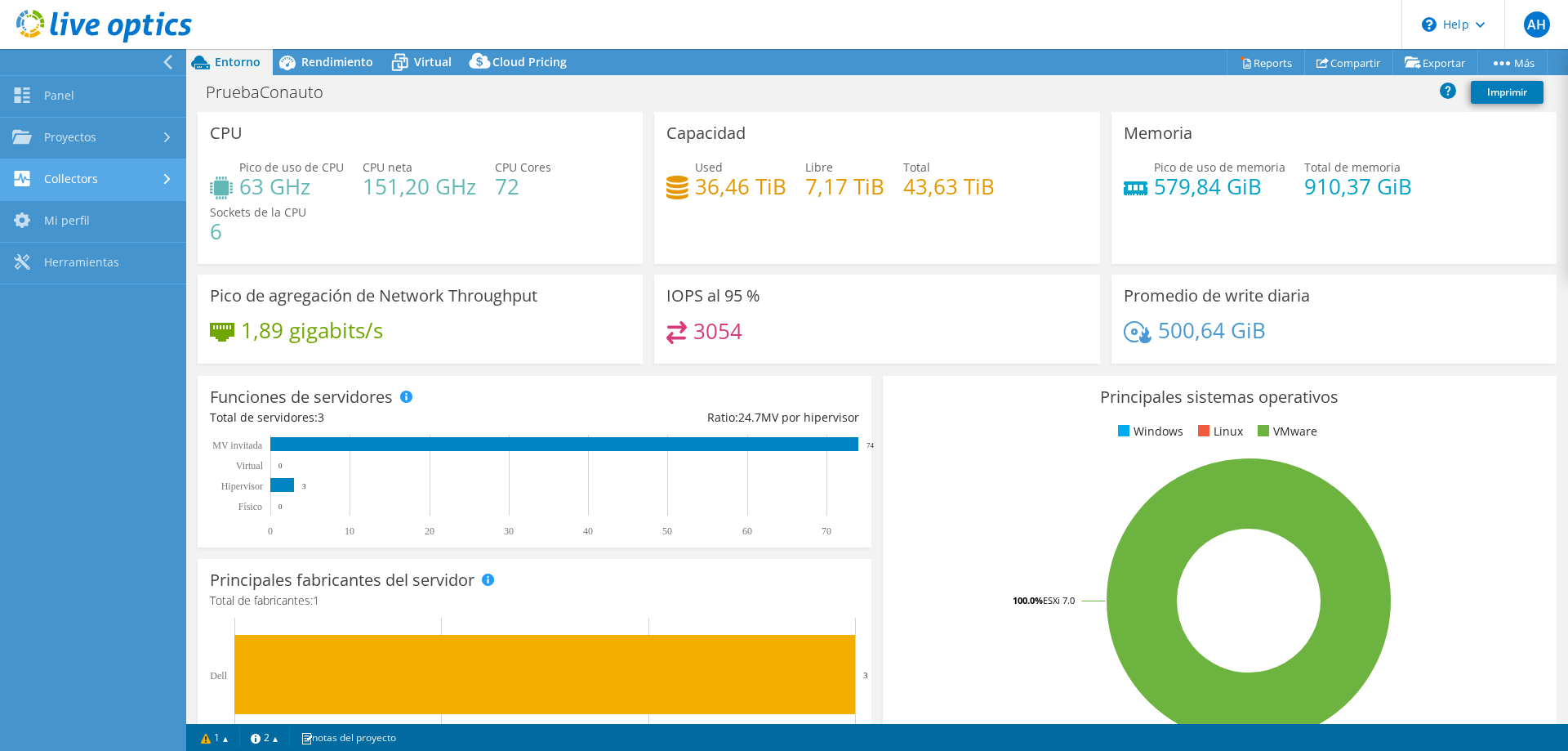
click at [47, 176] on link "Collectors" at bounding box center [93, 180] width 186 height 42
click at [85, 172] on link "Collectors" at bounding box center [93, 180] width 186 height 42
click at [166, 63] on use at bounding box center [167, 62] width 9 height 15
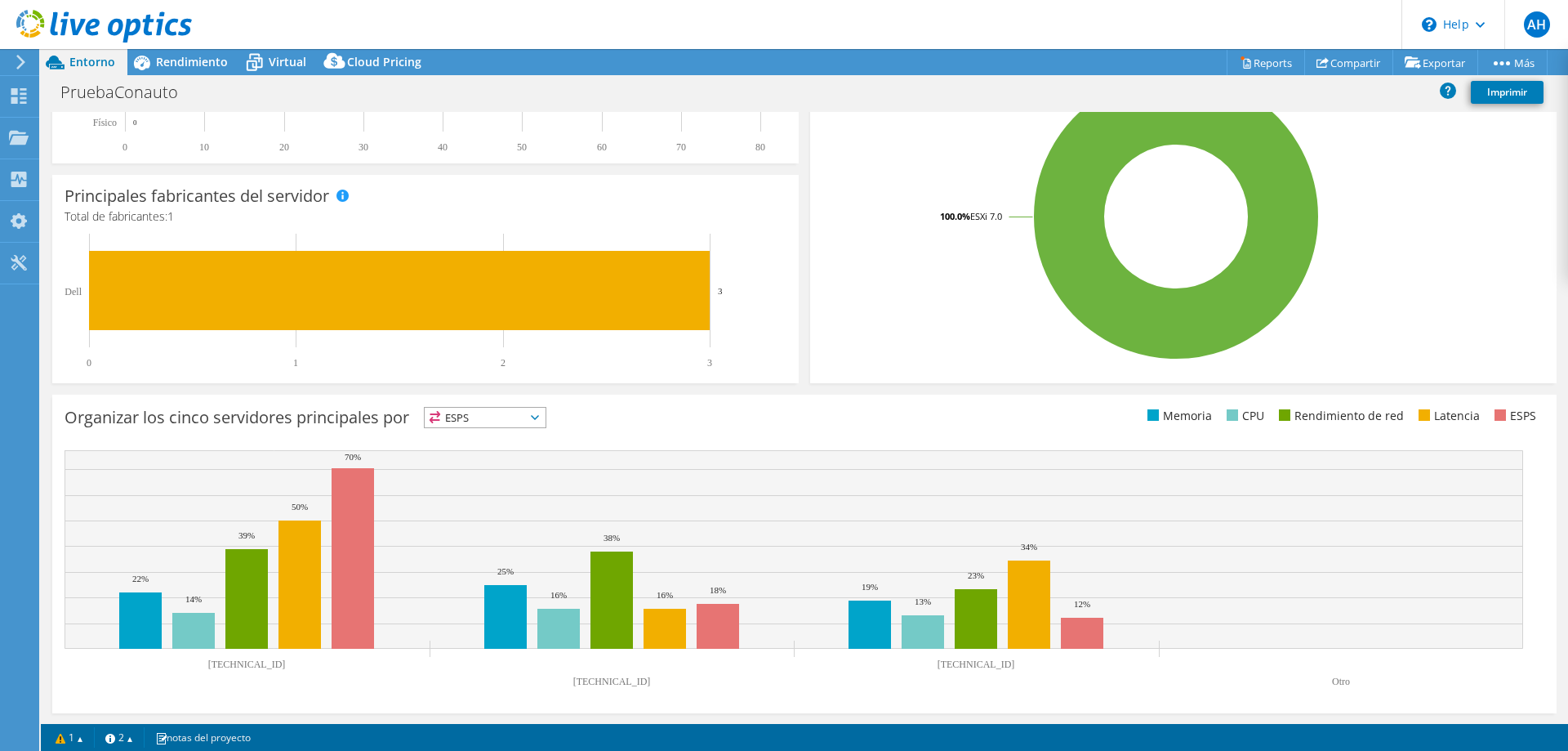
scroll to position [384, 0]
click at [539, 416] on icon at bounding box center [535, 416] width 8 height 5
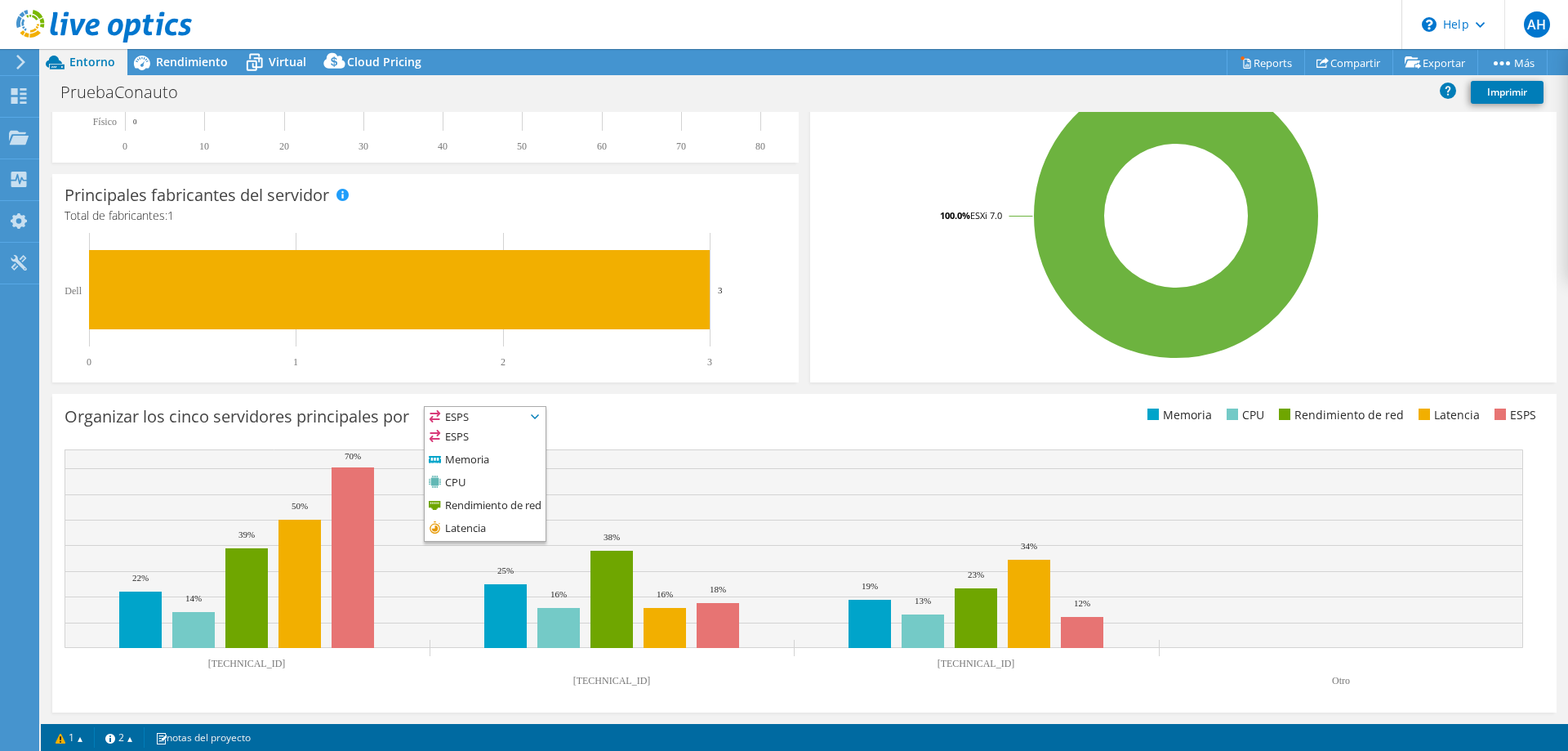
click at [539, 416] on icon at bounding box center [535, 416] width 8 height 5
click at [626, 416] on div "Organizar los cinco servidores principales por ESPS ESPS" at bounding box center [434, 419] width 740 height 27
click at [85, 736] on link "1" at bounding box center [69, 737] width 51 height 21
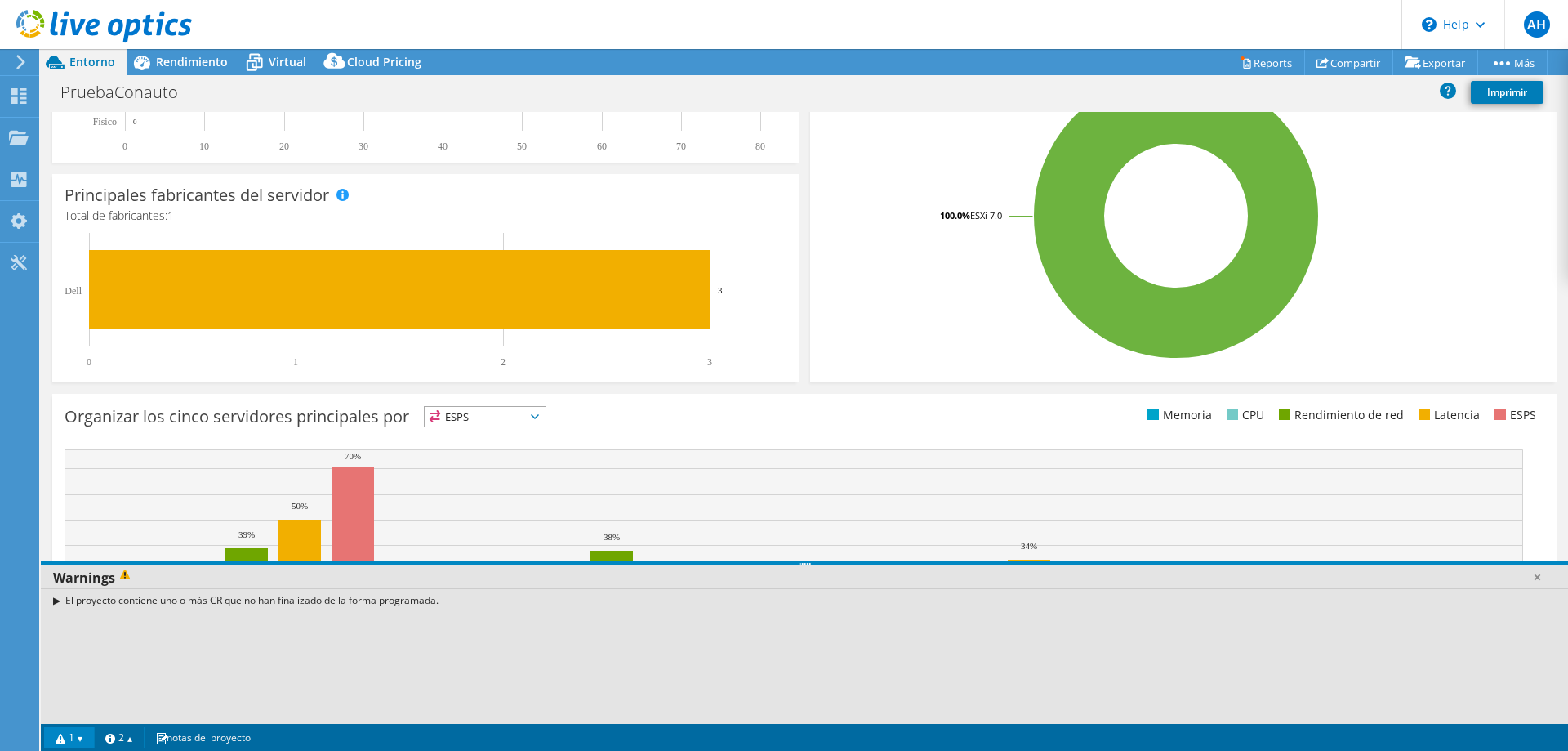
click at [62, 603] on div "El proyecto contiene uno o más CR que no han finalizado de la forma programada." at bounding box center [804, 601] width 1527 height 24
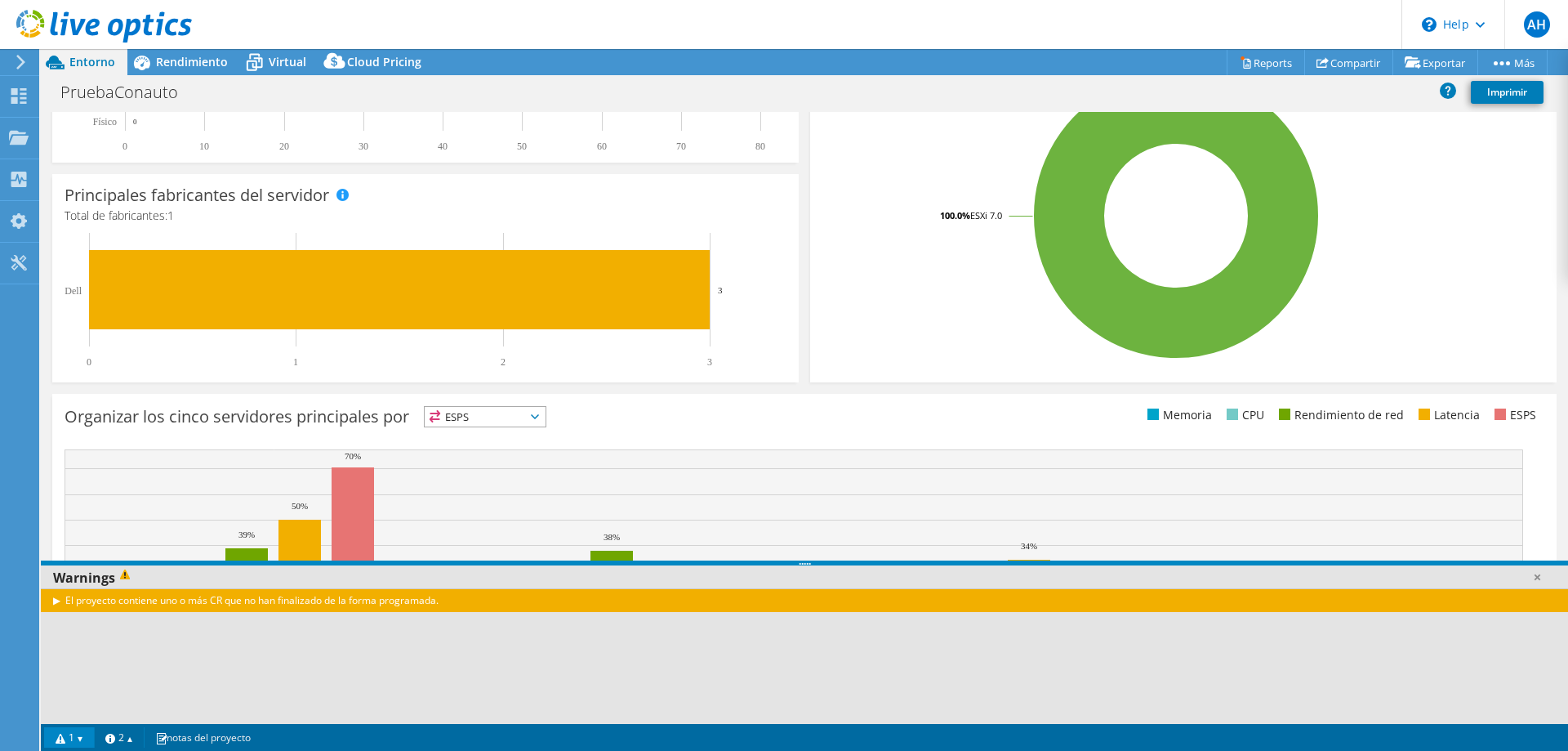
drag, startPoint x: 249, startPoint y: 601, endPoint x: 437, endPoint y: 597, distance: 188.0
click at [437, 597] on div "El proyecto contiene uno o más CR que no han finalizado de la forma programada." at bounding box center [804, 601] width 1527 height 24
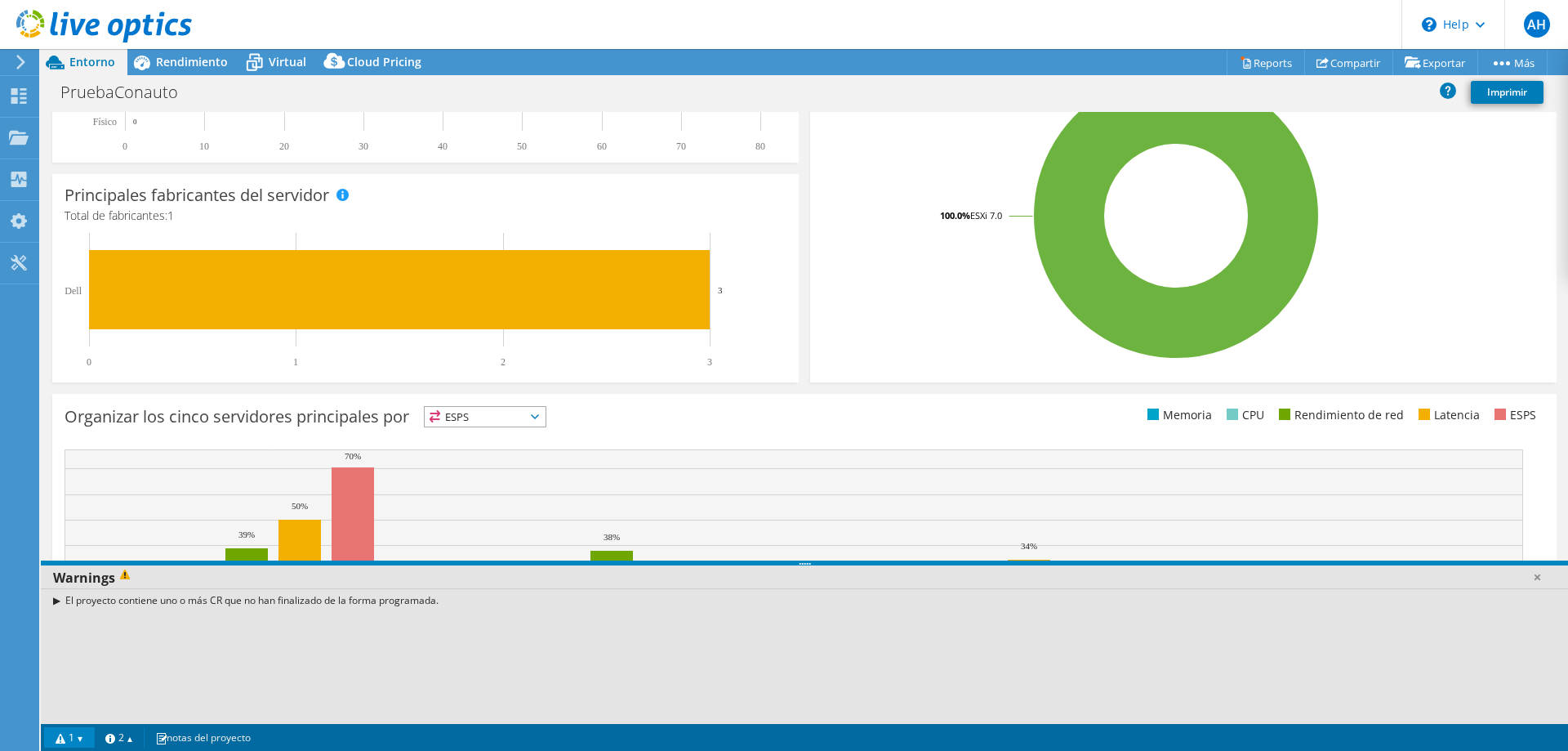
click at [793, 341] on div "Principales fabricantes del servidor Se muestran los fabricantes de los servido…" at bounding box center [425, 278] width 758 height 220
click at [1541, 575] on link at bounding box center [1537, 577] width 16 height 16
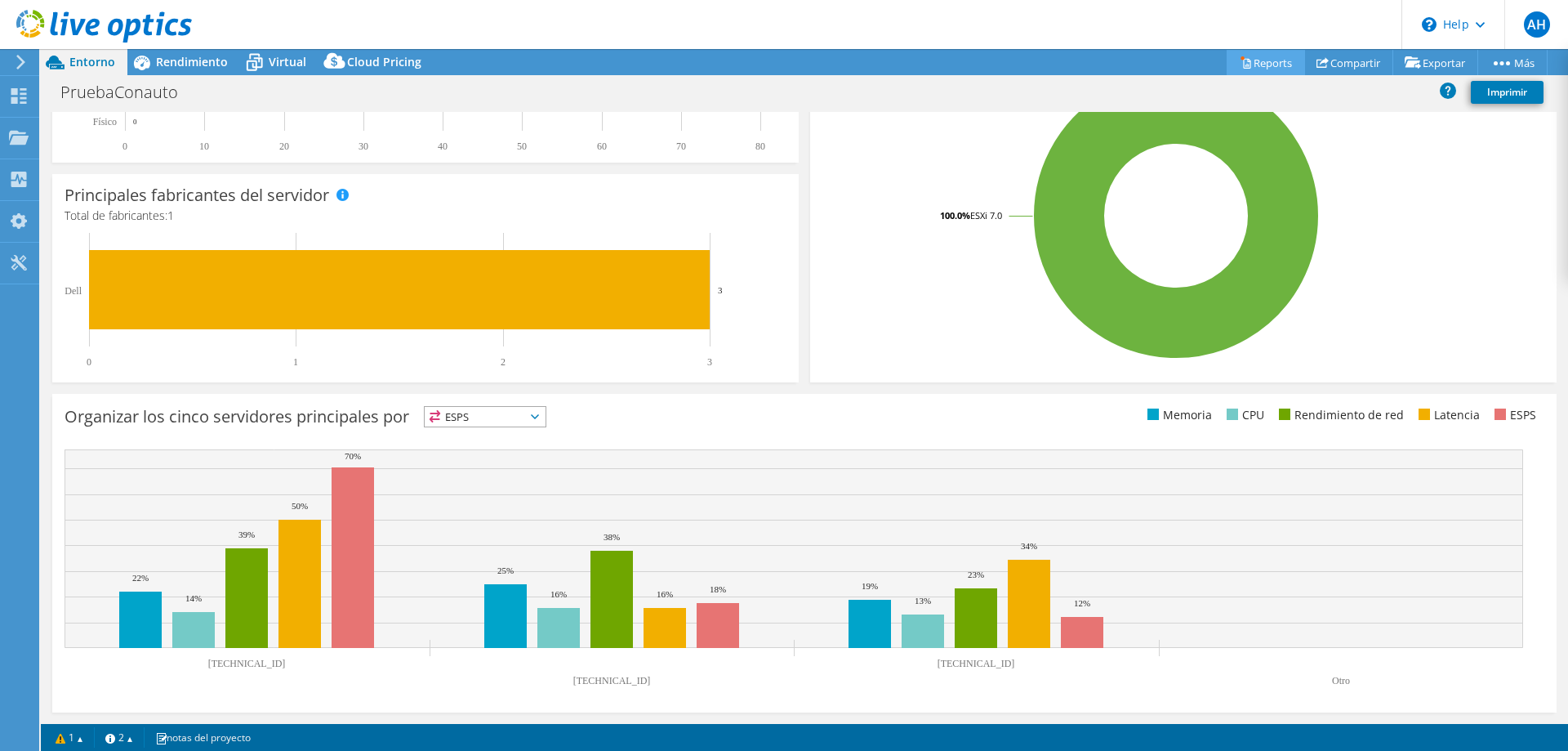
click at [1260, 63] on link "Reports" at bounding box center [1265, 62] width 79 height 25
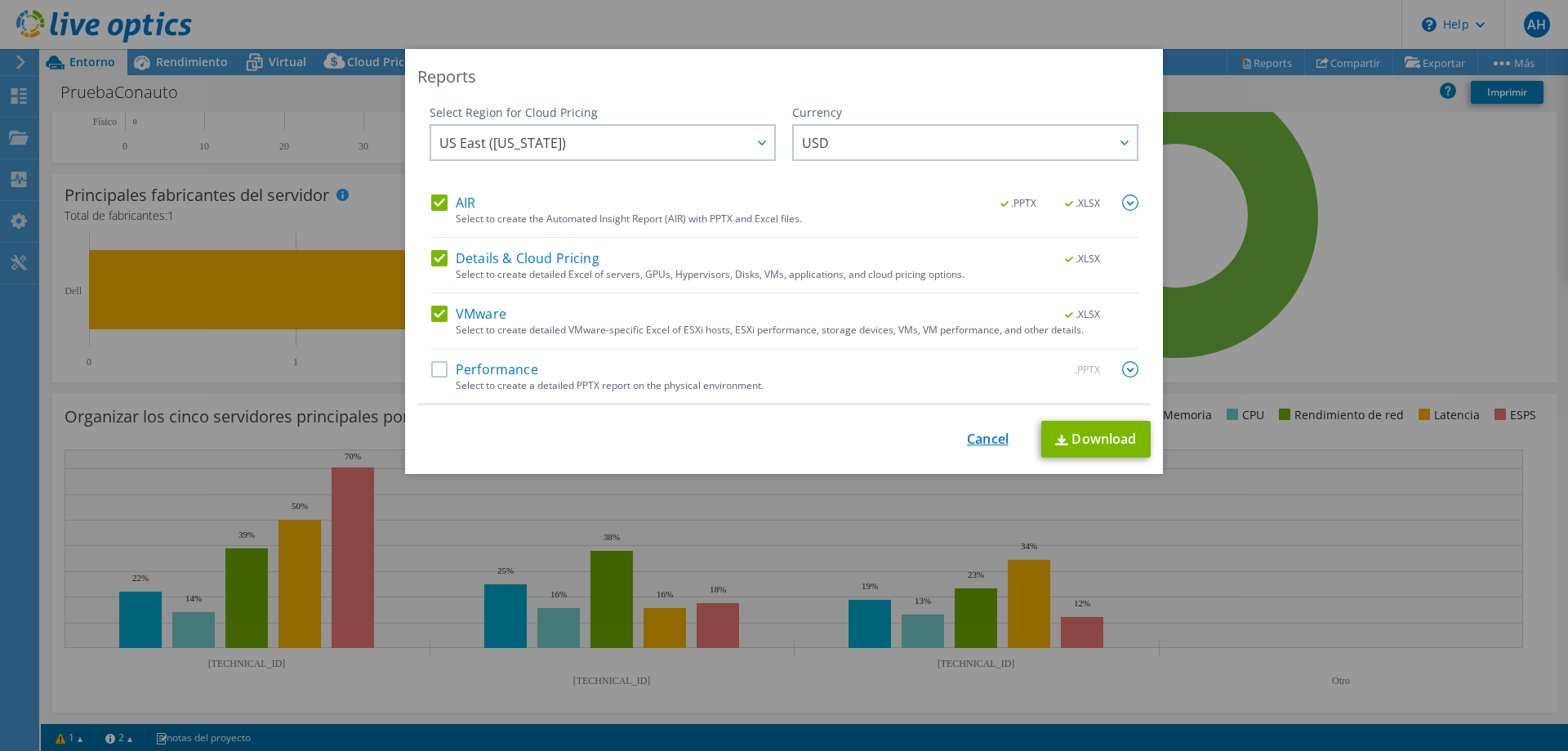
click at [978, 436] on link "Cancel" at bounding box center [988, 439] width 42 height 16
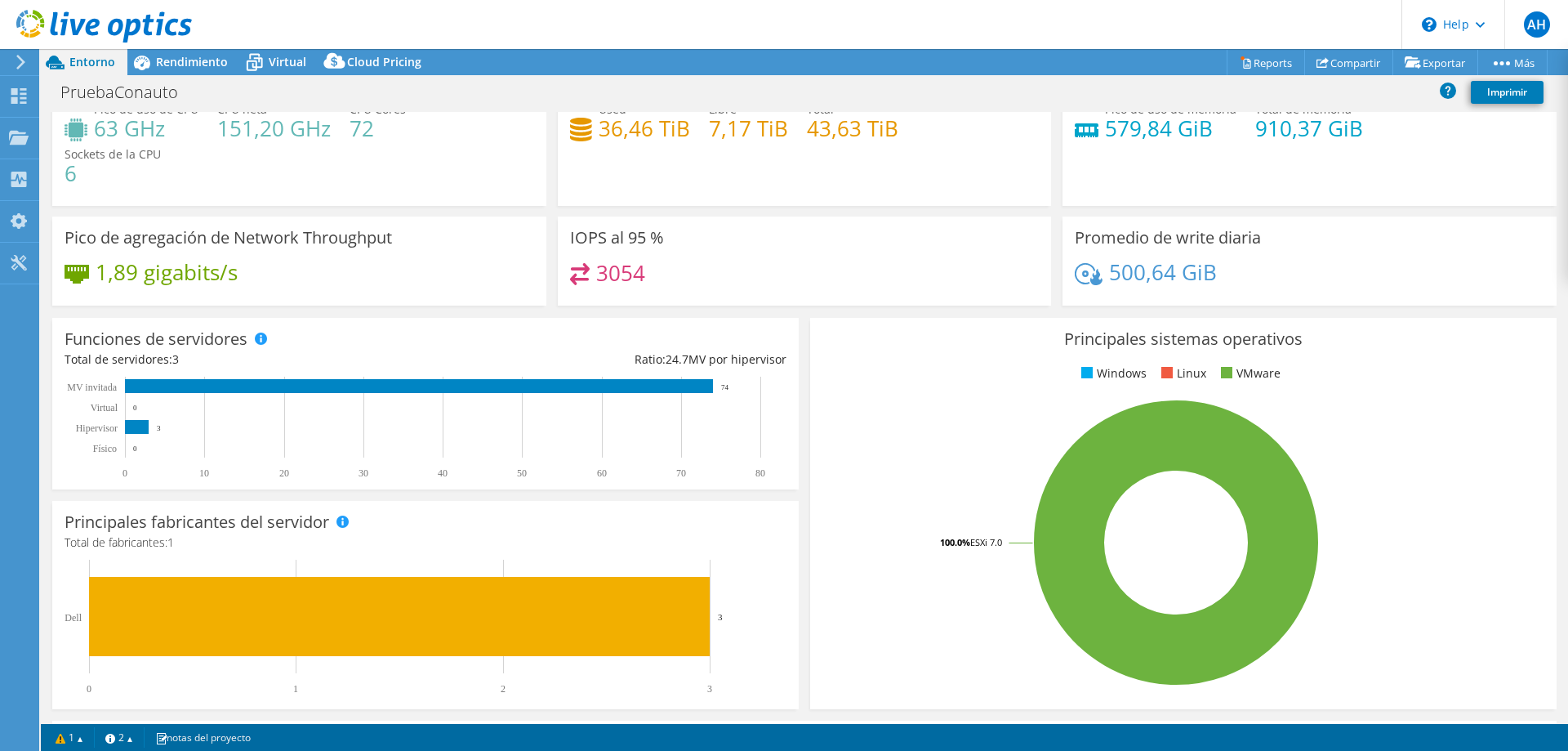
scroll to position [0, 0]
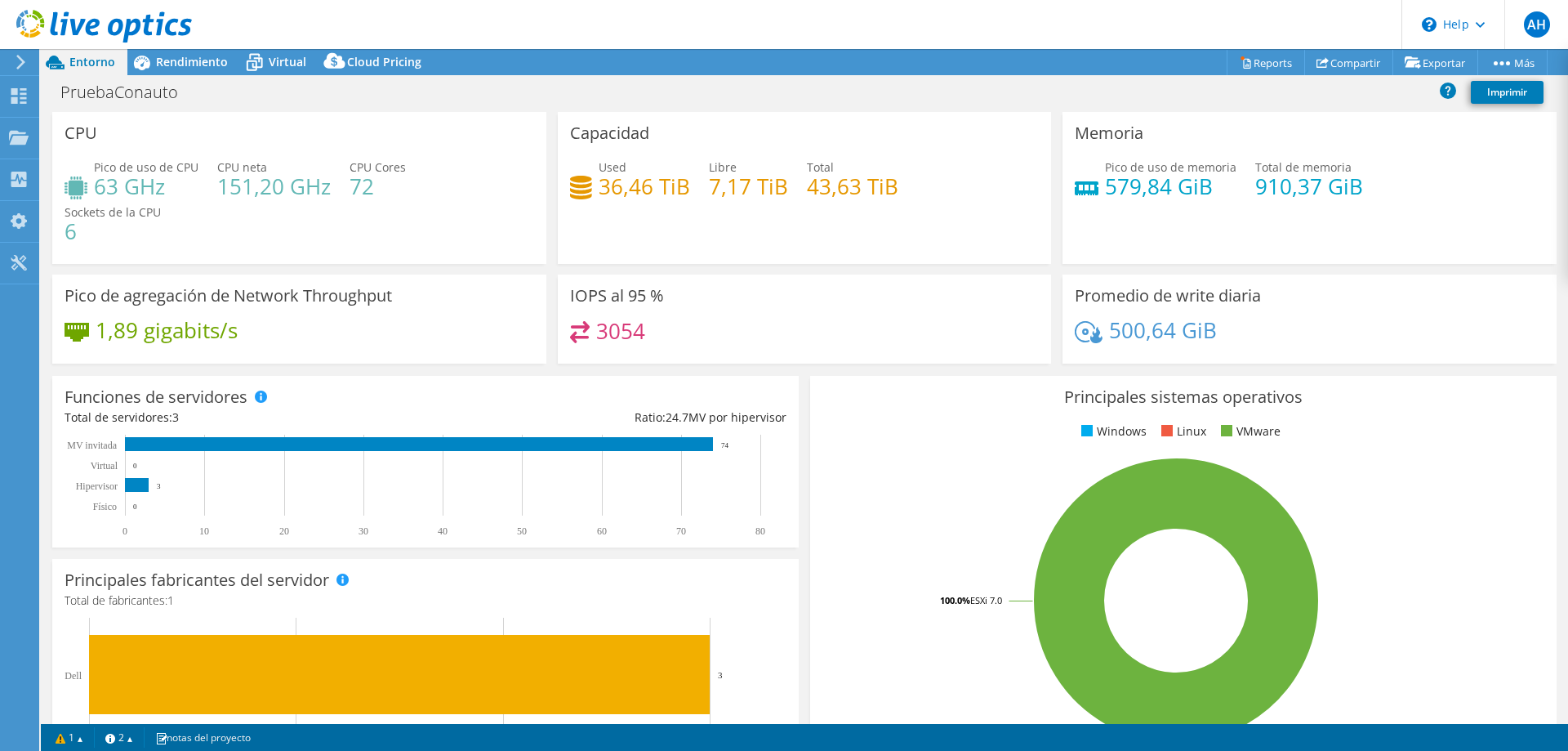
click at [1070, 92] on div "PruebaConauto Imprimir" at bounding box center [804, 92] width 1527 height 30
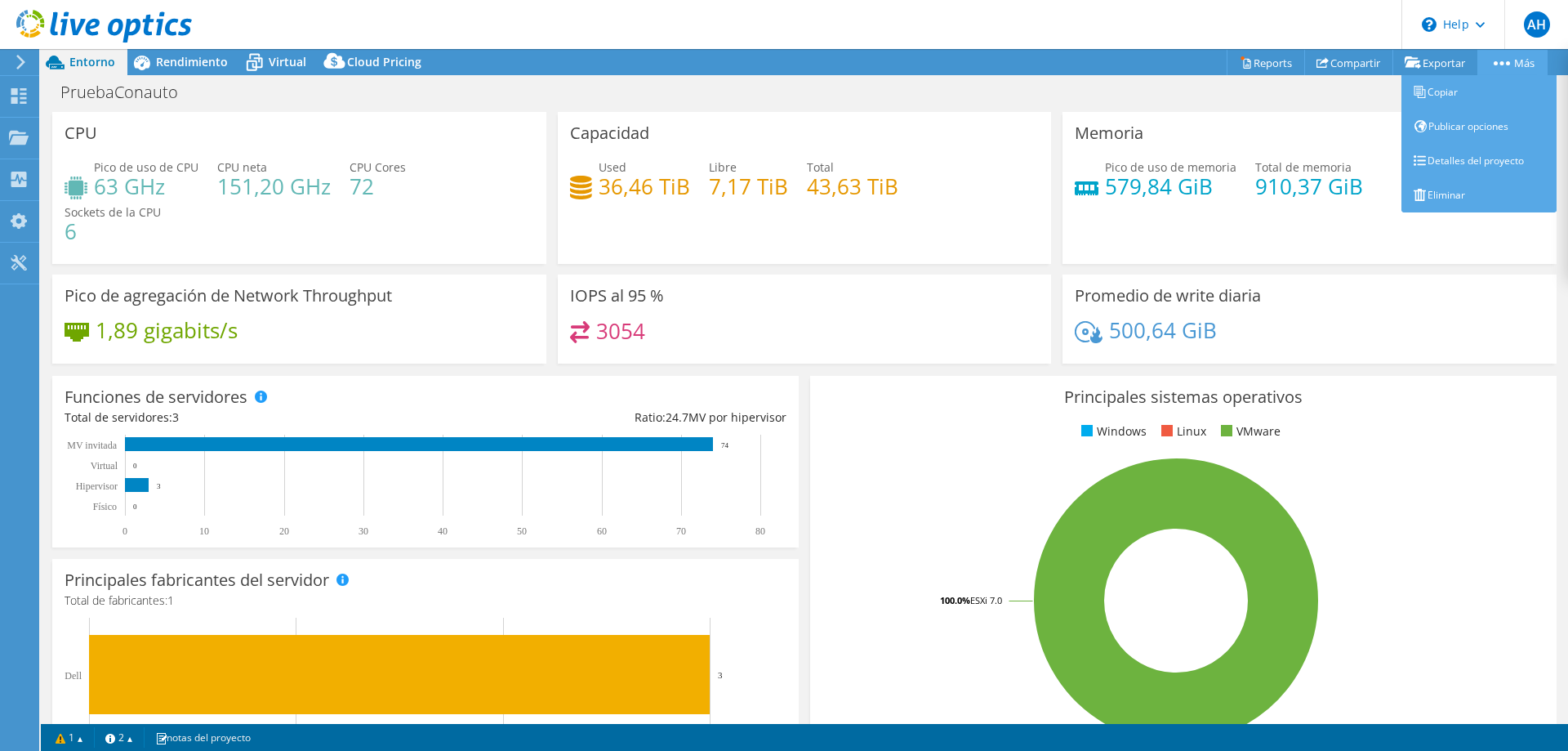
click at [1521, 58] on link "Más" at bounding box center [1512, 62] width 71 height 25
click at [1471, 159] on link "Detalles del proyecto" at bounding box center [1479, 160] width 155 height 34
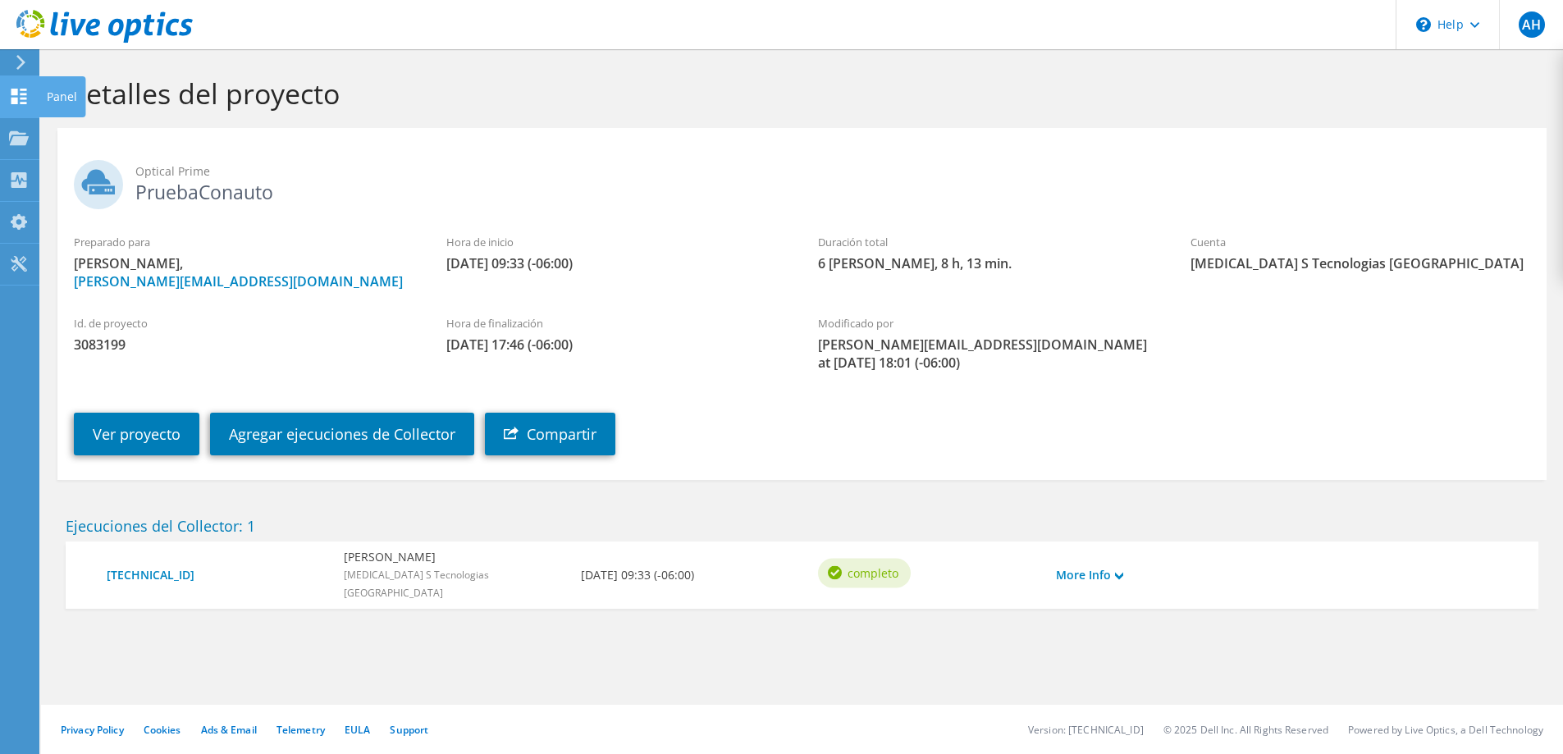
click at [17, 103] on use at bounding box center [19, 97] width 16 height 16
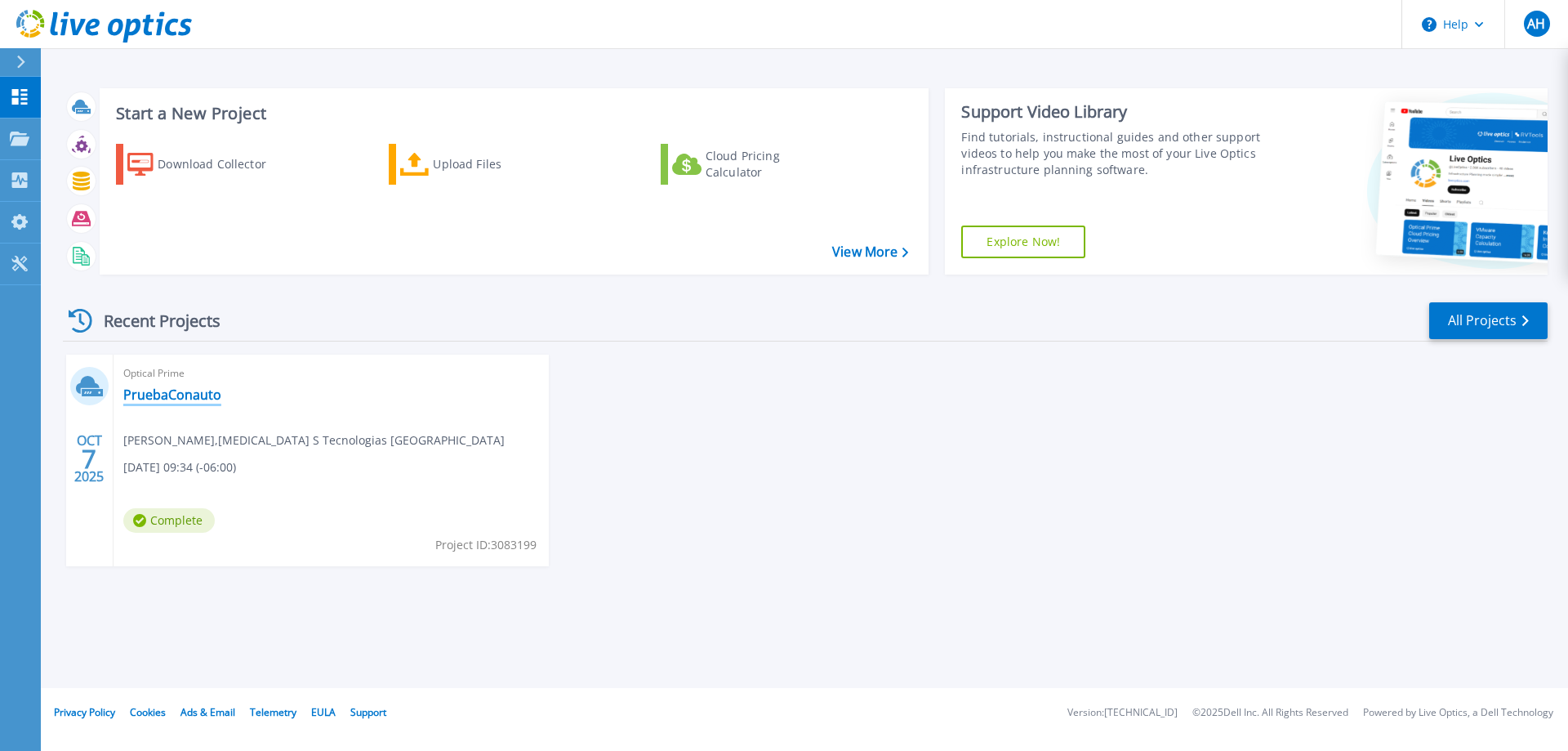
click at [179, 399] on link "PruebaConauto" at bounding box center [172, 394] width 98 height 16
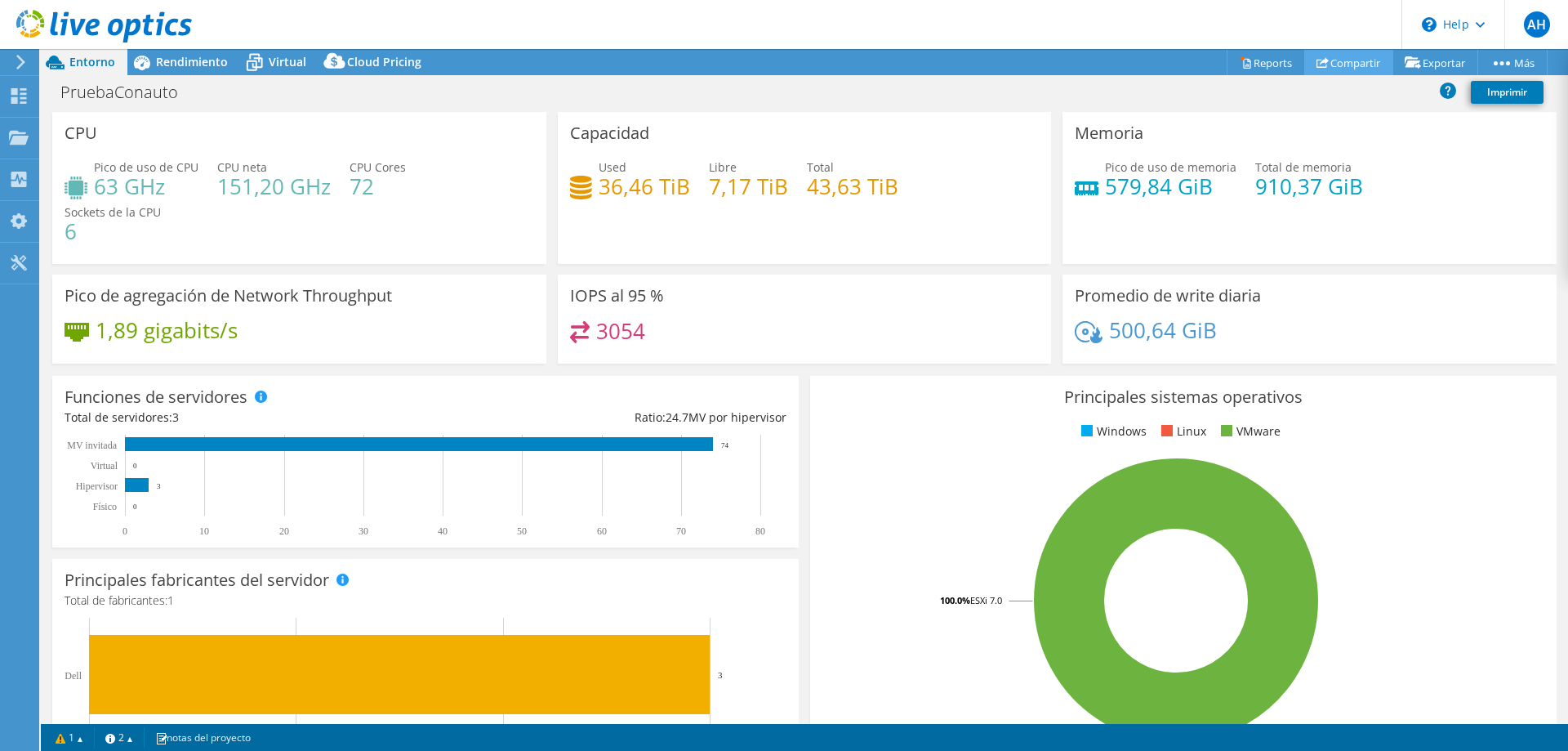
click at [1328, 60] on link "Compartir" at bounding box center [1348, 62] width 89 height 25
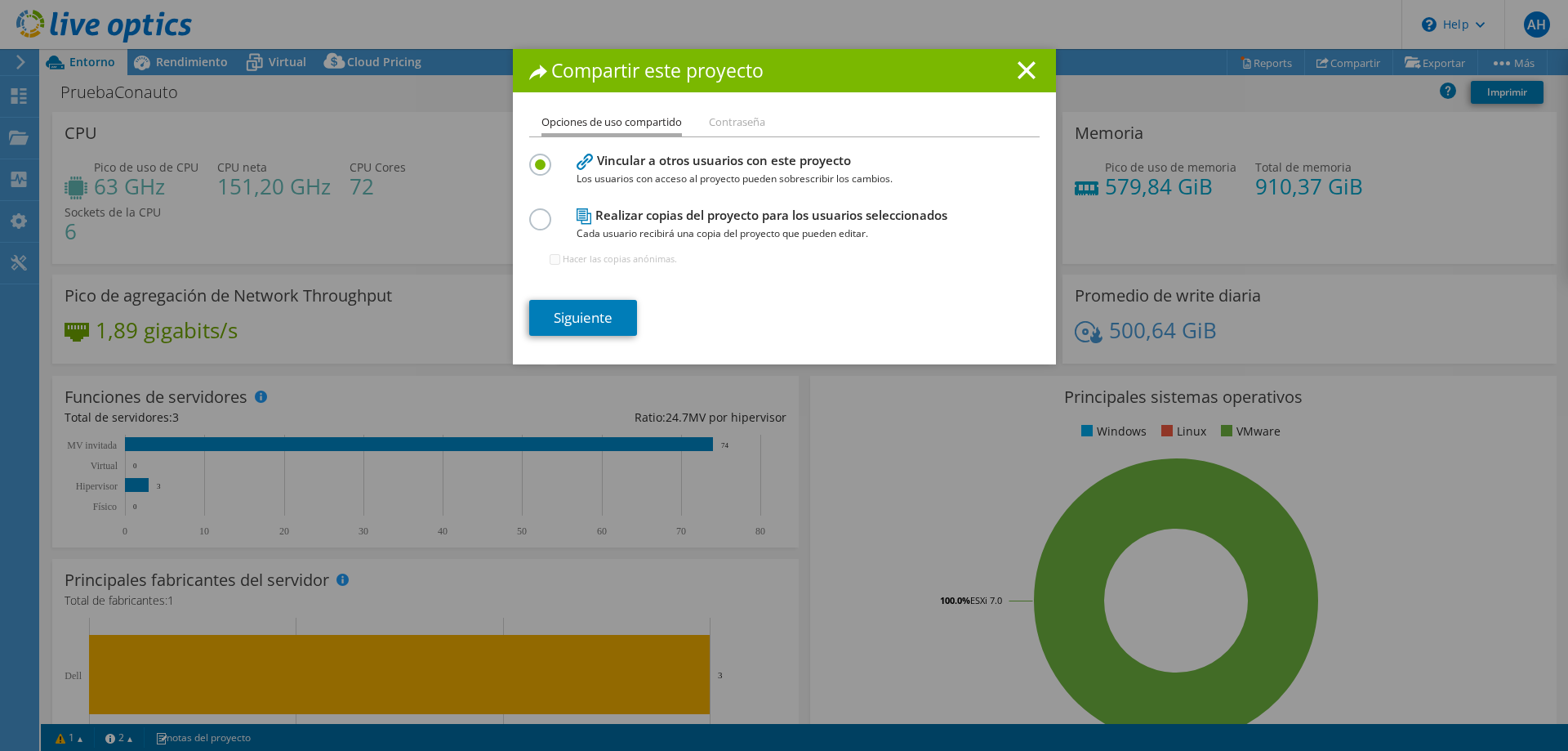
click at [536, 212] on label at bounding box center [544, 210] width 29 height 4
click at [0, 0] on input "radio" at bounding box center [0, 0] width 0 height 0
click at [551, 261] on input "Hacer las copias anónimas." at bounding box center [555, 259] width 11 height 11
click at [550, 260] on input "Hacer las copias anónimas." at bounding box center [555, 259] width 11 height 11
checkbox input "false"
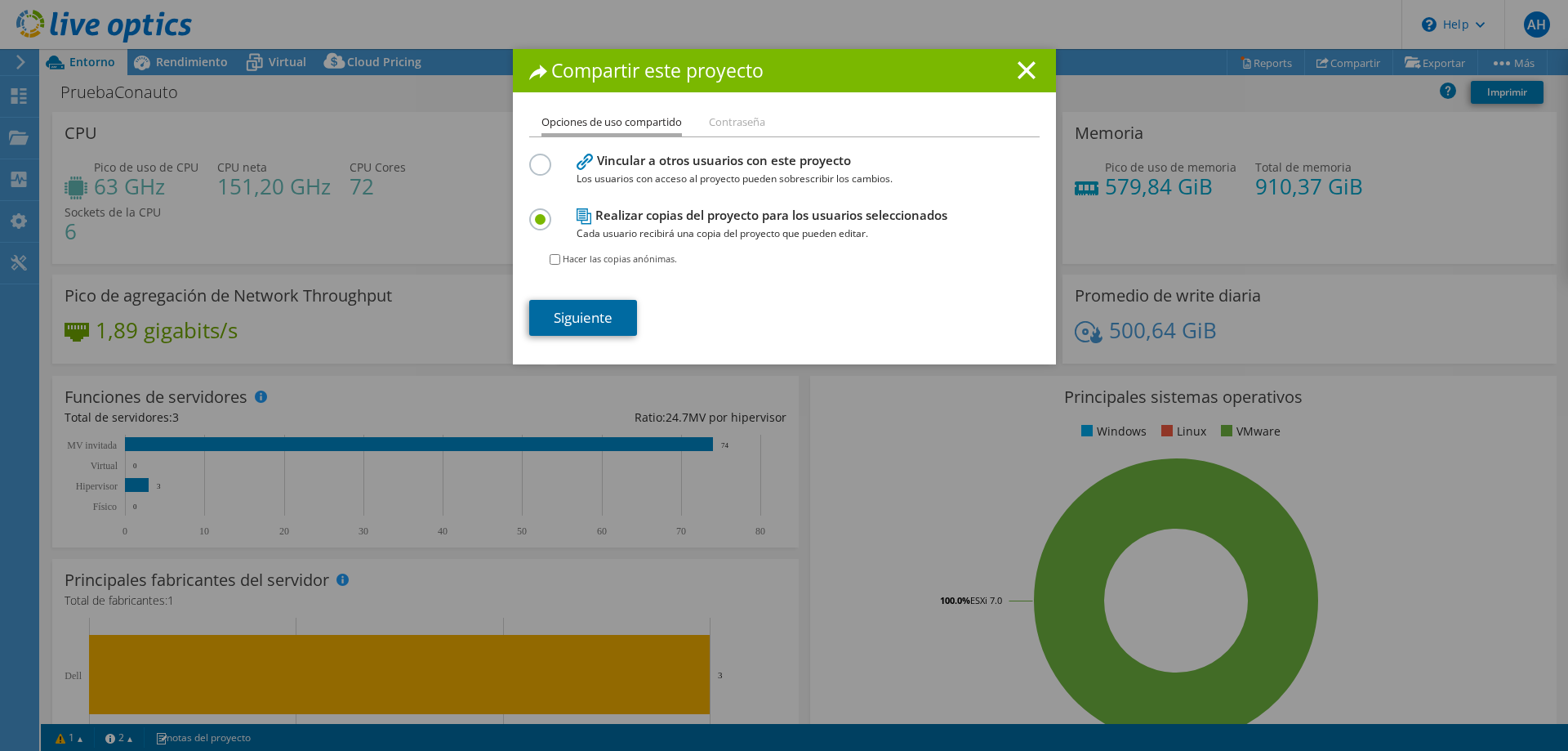
click at [572, 315] on link "Siguiente" at bounding box center [583, 318] width 108 height 36
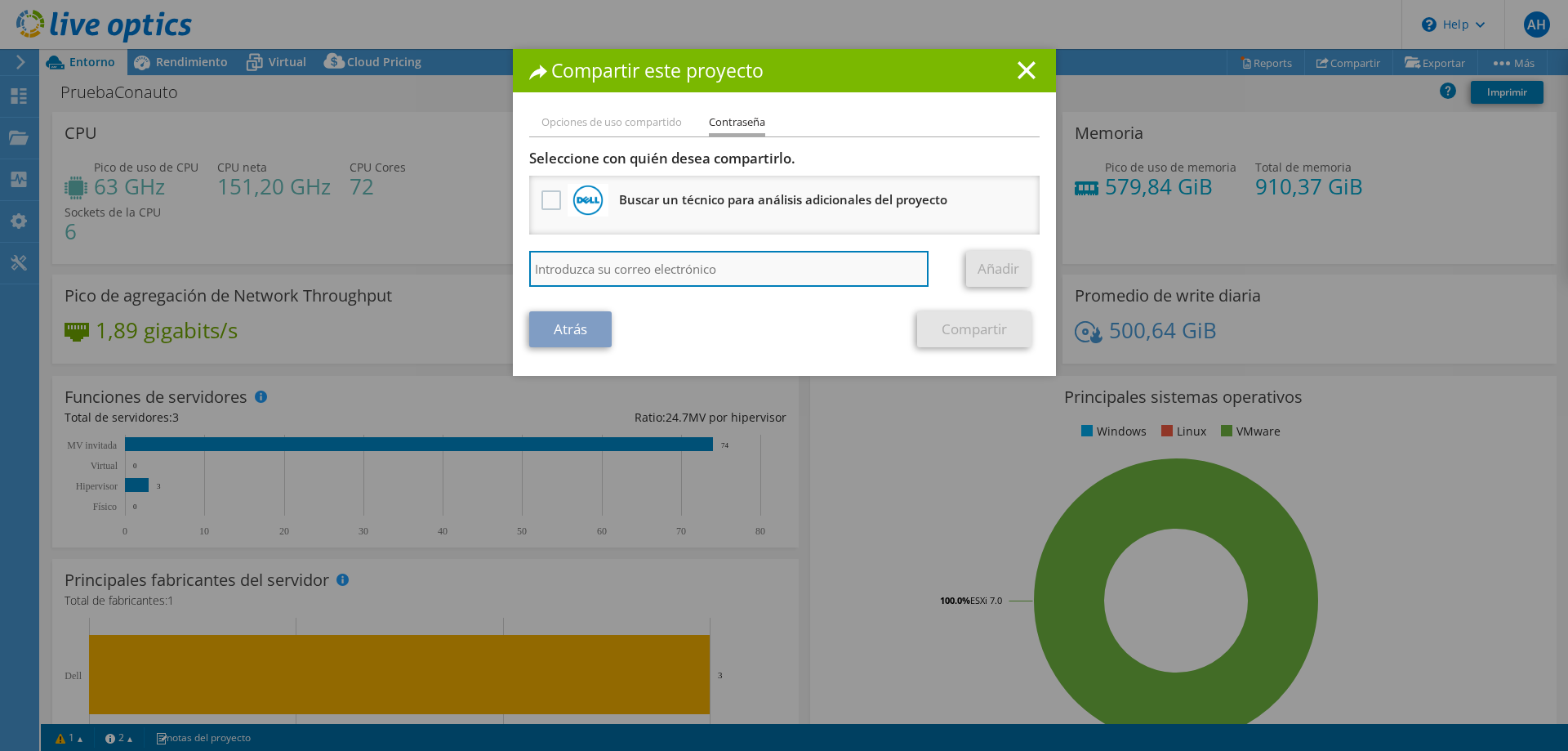
click at [559, 275] on input "search" at bounding box center [730, 269] width 400 height 36
type input "[PERSON_NAME][EMAIL_ADDRESS][DOMAIN_NAME]"
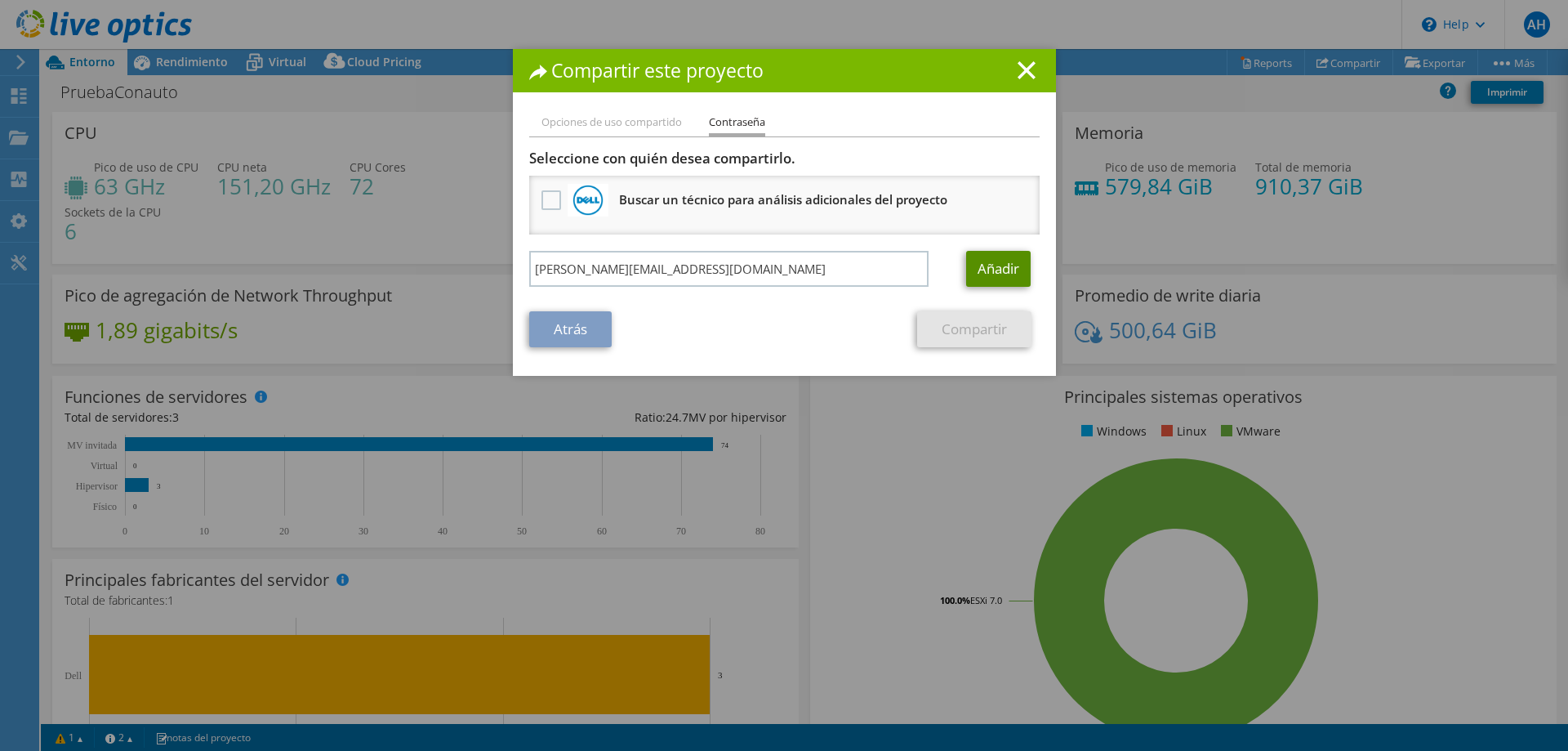
click at [1004, 271] on link "Añadir" at bounding box center [998, 269] width 65 height 36
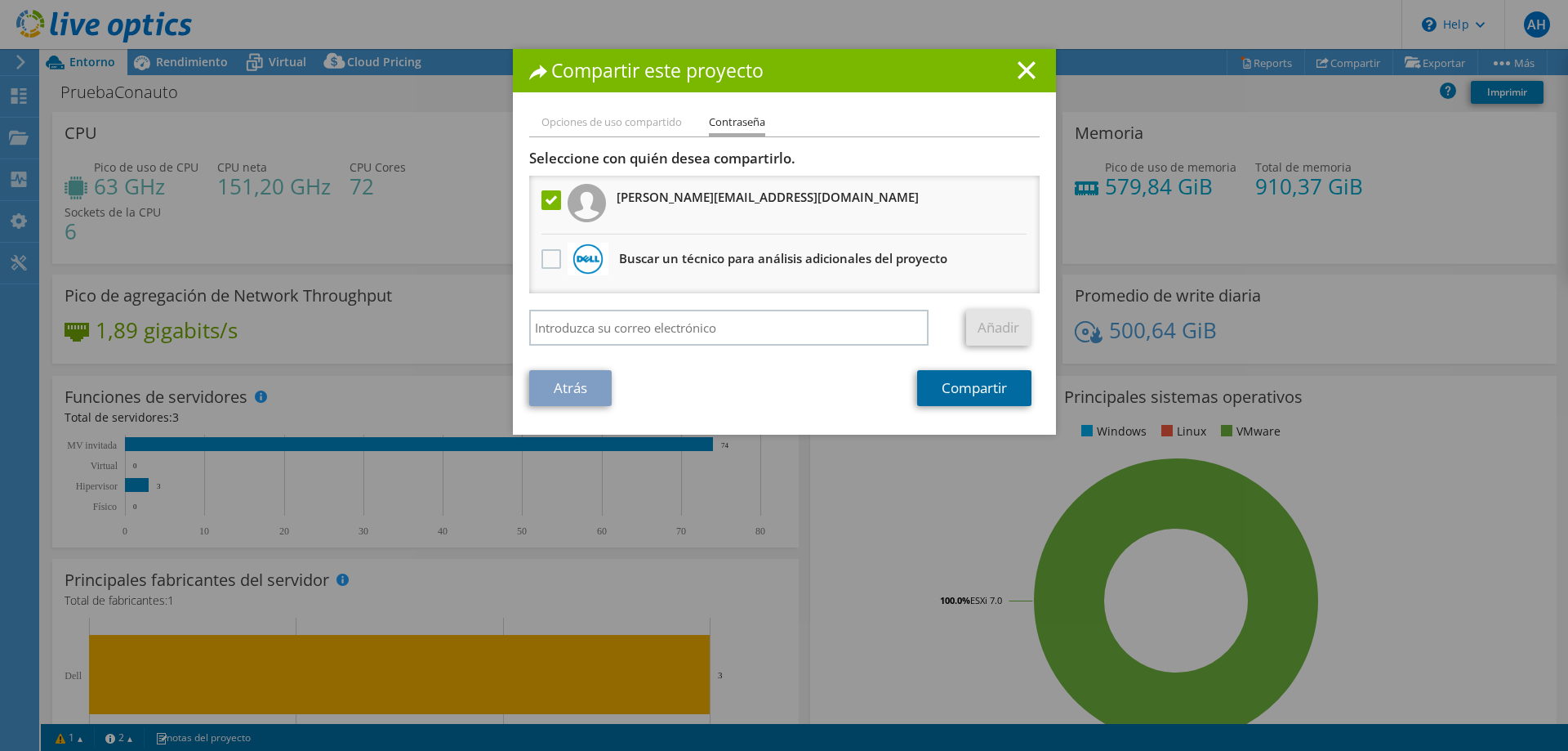
click at [956, 383] on link "Compartir" at bounding box center [974, 388] width 114 height 36
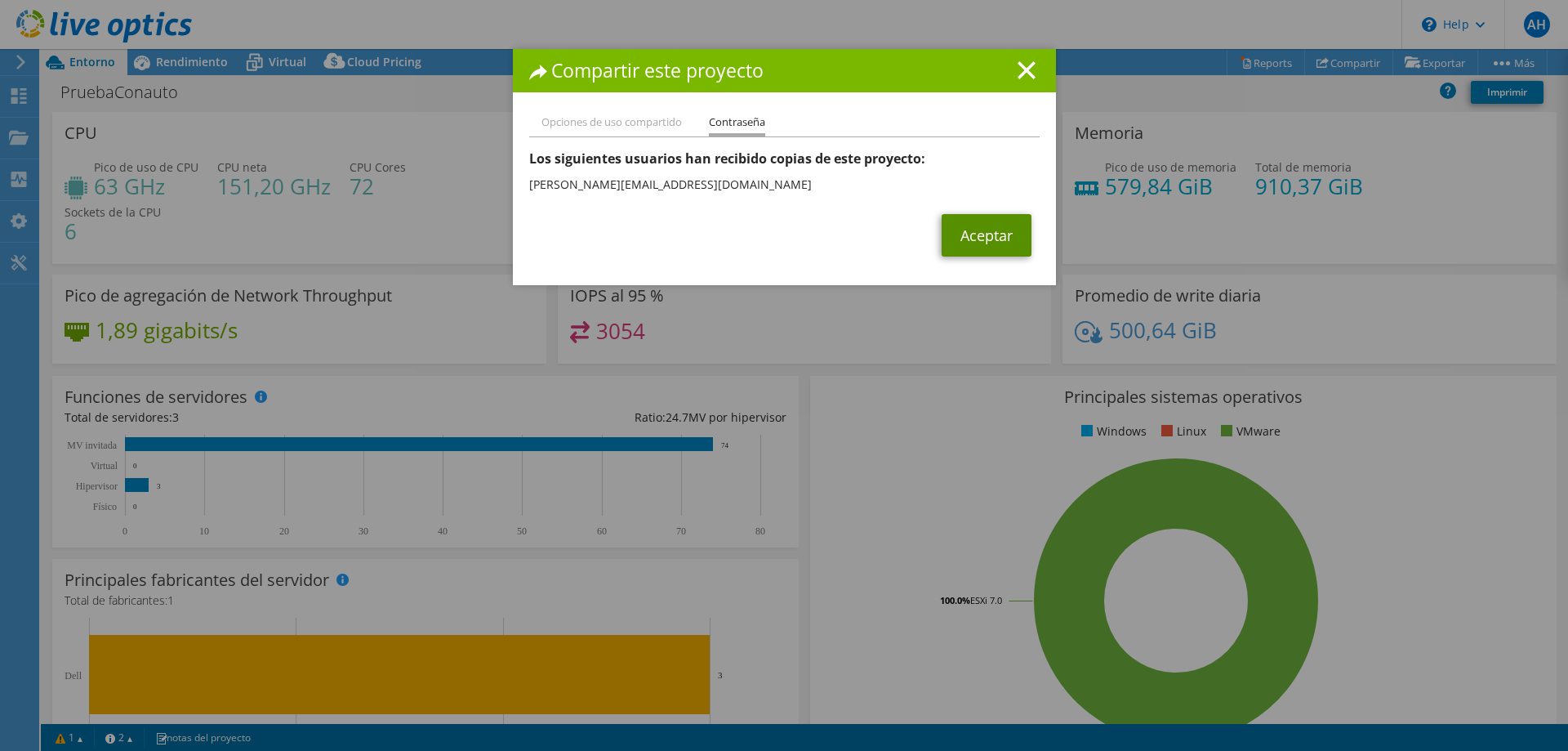
click at [981, 244] on link "Aceptar" at bounding box center [987, 235] width 90 height 43
